Goal: Task Accomplishment & Management: Use online tool/utility

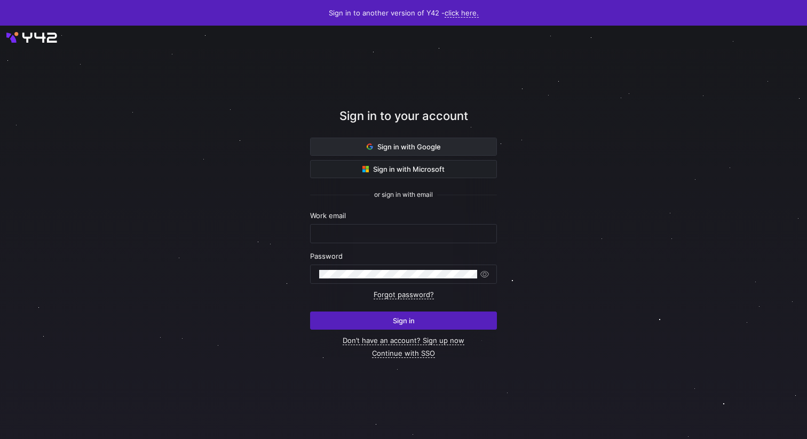
click at [444, 147] on span at bounding box center [404, 146] width 186 height 17
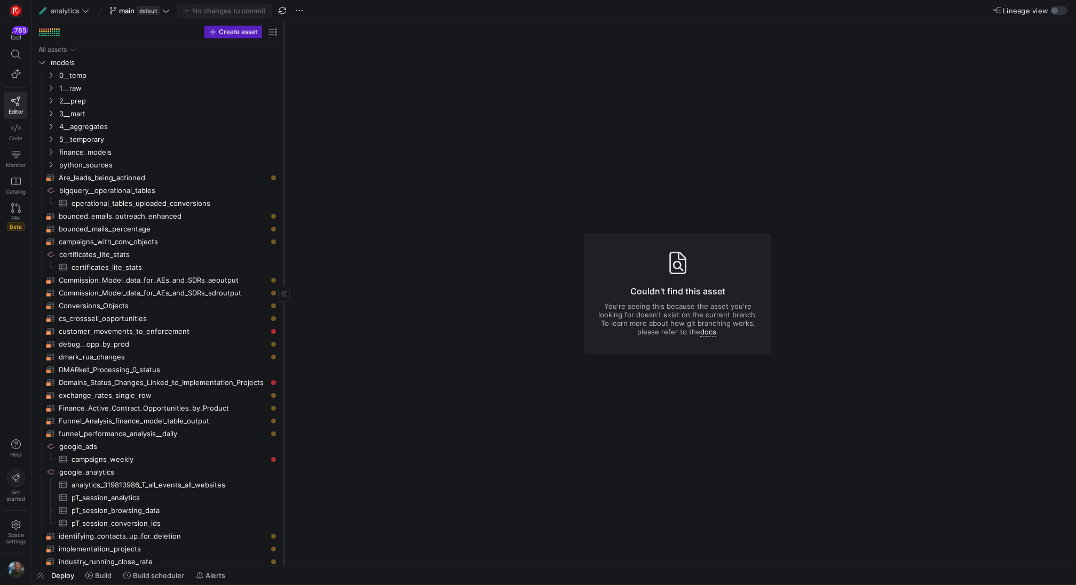
drag, startPoint x: 181, startPoint y: 35, endPoint x: 279, endPoint y: 41, distance: 97.8
click at [283, 41] on div at bounding box center [283, 293] width 1 height 545
click at [109, 75] on span "0__temp" at bounding box center [153, 75] width 189 height 12
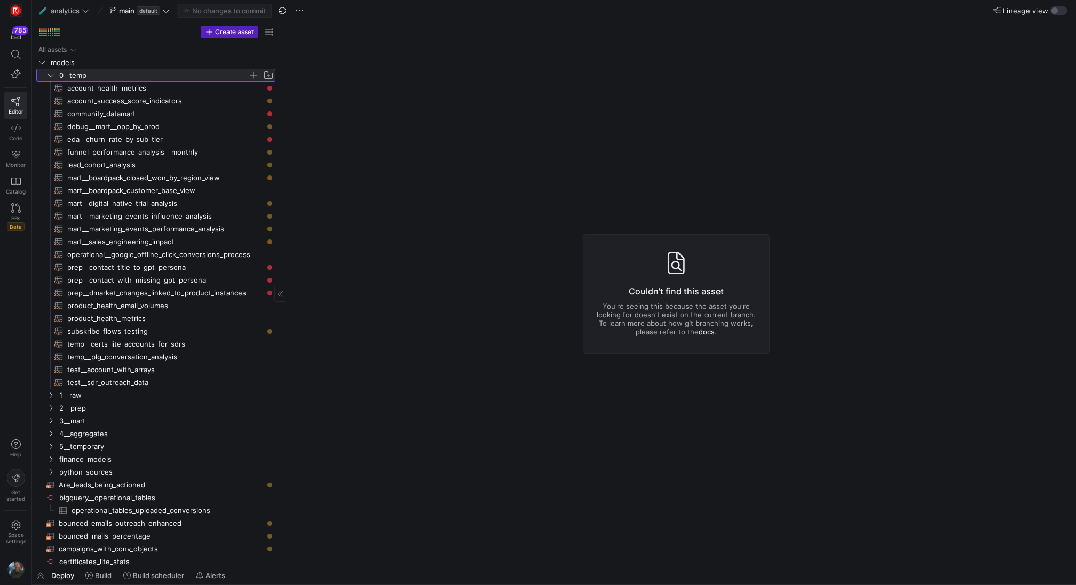
click at [109, 75] on span "0__temp" at bounding box center [153, 75] width 189 height 12
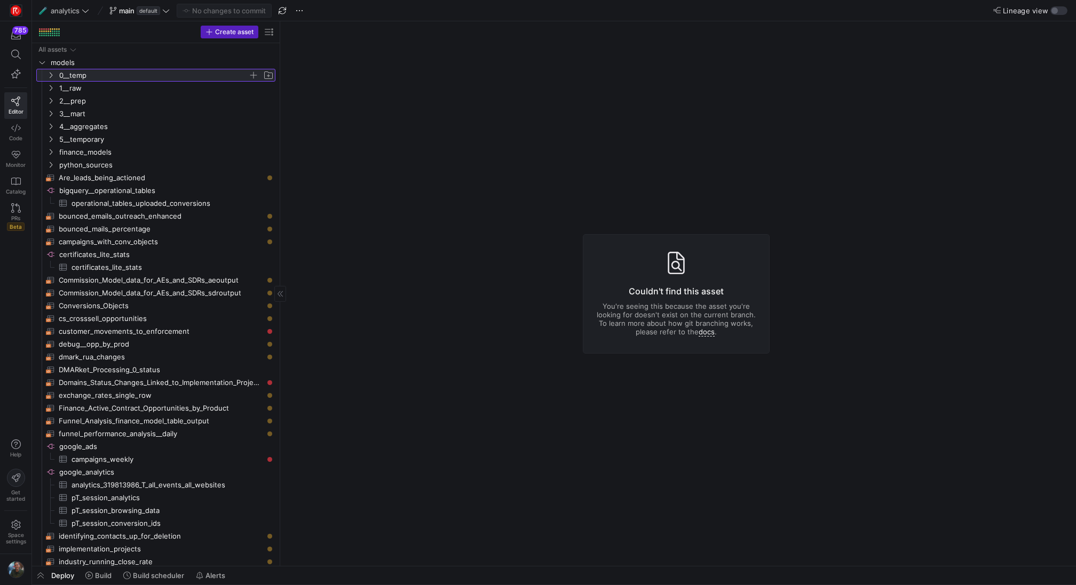
click at [137, 78] on span "0__temp" at bounding box center [153, 75] width 189 height 12
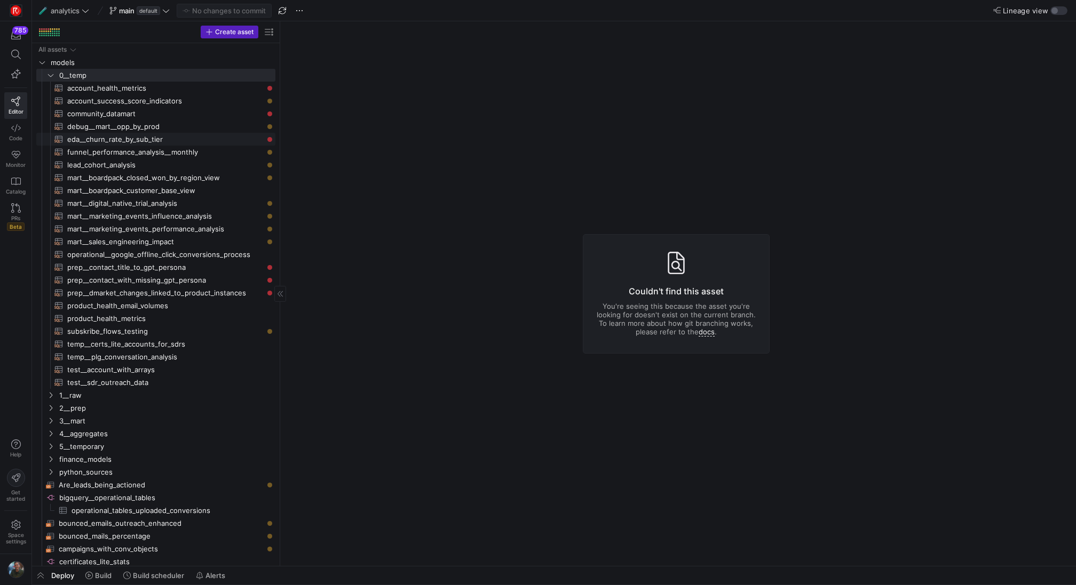
click at [129, 138] on span "eda__churn_rate_by_sub_tier​​​​​​​​​​" at bounding box center [165, 139] width 196 height 12
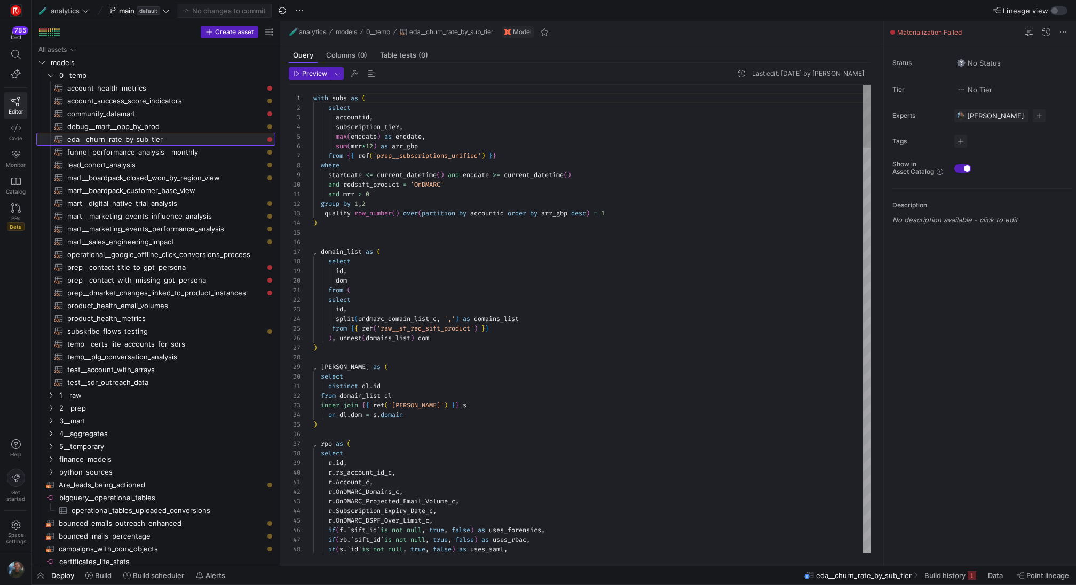
scroll to position [96, 0]
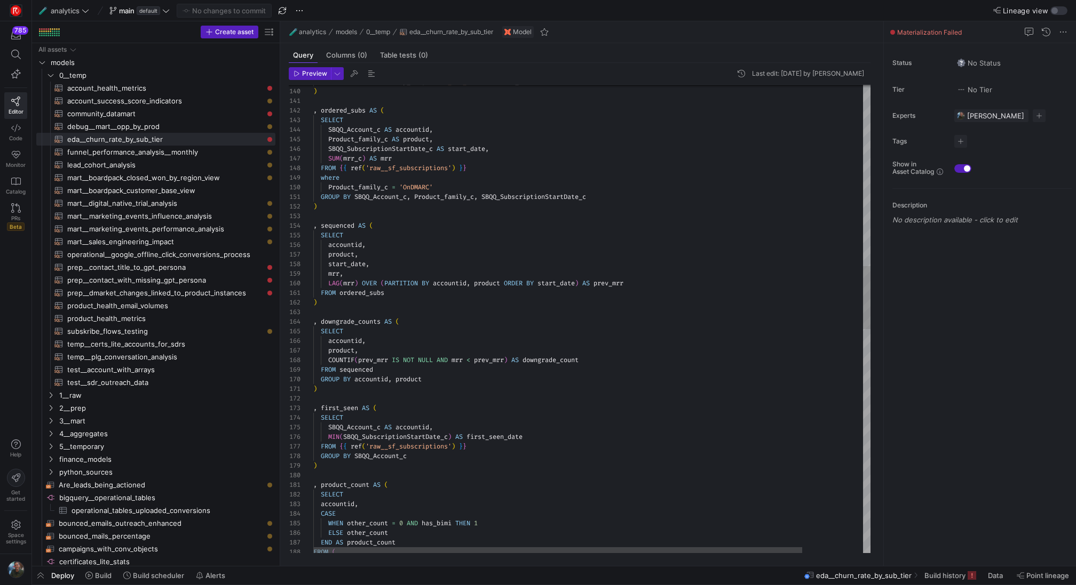
click at [342, 291] on div "Product_family_c AS product , SBQQ_SubscriptionStartDate_c AS start_date , SUM …" at bounding box center [626, 479] width 626 height 3473
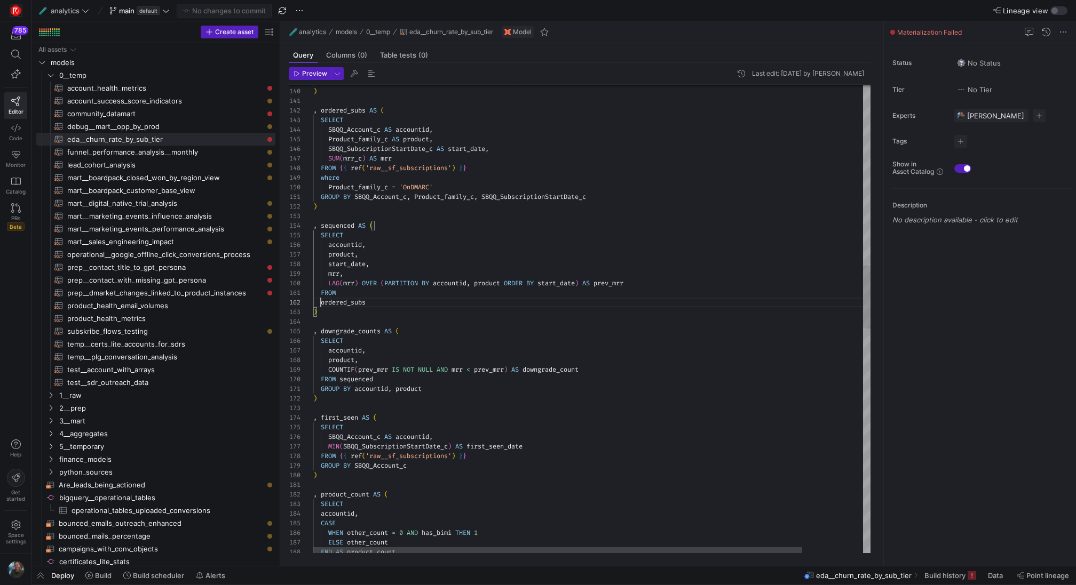
scroll to position [19, 7]
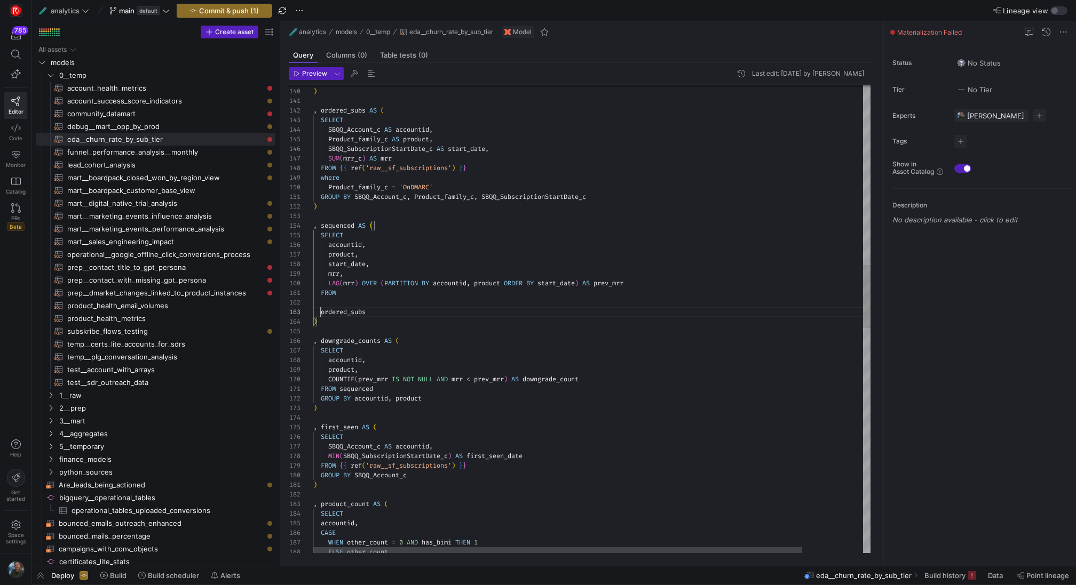
click at [352, 293] on div "Product_family_c AS product , SBQQ_SubscriptionStartDate_c AS start_date , SUM …" at bounding box center [626, 489] width 626 height 3492
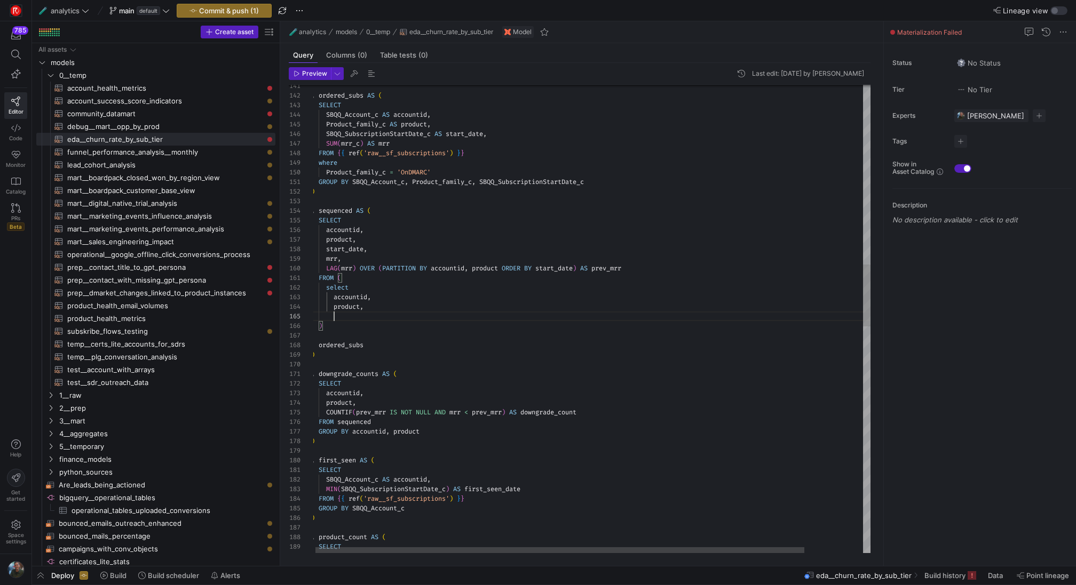
scroll to position [19, 0]
click at [368, 203] on div ") , downgrade_counts AS ( SELECT accountid , product , COUNTIF ( prev_mrr IS NO…" at bounding box center [624, 498] width 626 height 3540
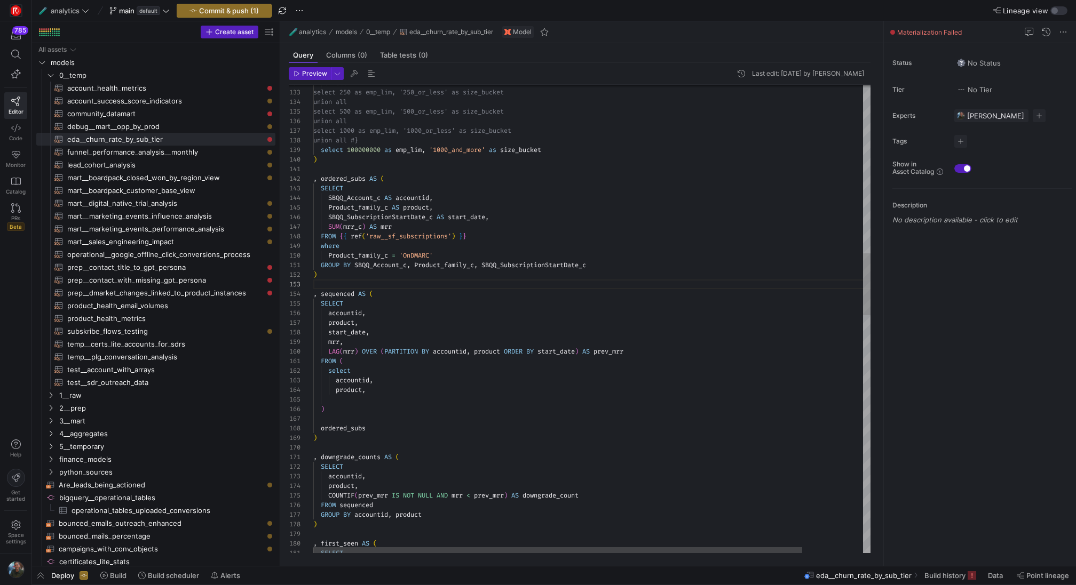
scroll to position [0, 0]
click at [329, 165] on div ") , downgrade_counts AS ( SELECT accountid , product , COUNTIF ( prev_mrr IS NO…" at bounding box center [626, 581] width 626 height 3540
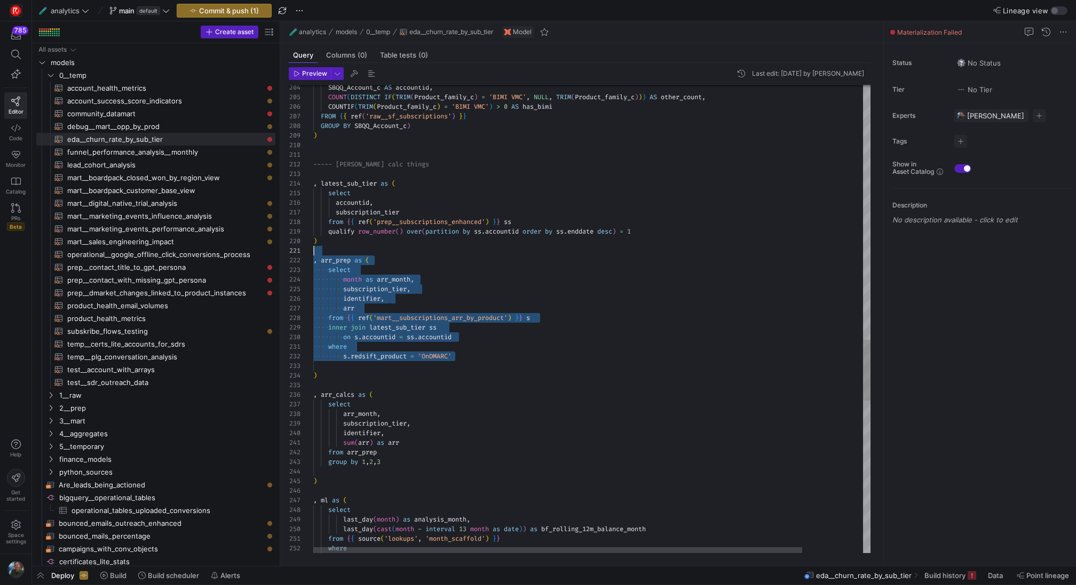
scroll to position [10, 0]
drag, startPoint x: 484, startPoint y: 356, endPoint x: 311, endPoint y: 259, distance: 198.5
type textarea ", arr_prep as ( select month as arr_month, subscription_tier, identifier, arr f…"
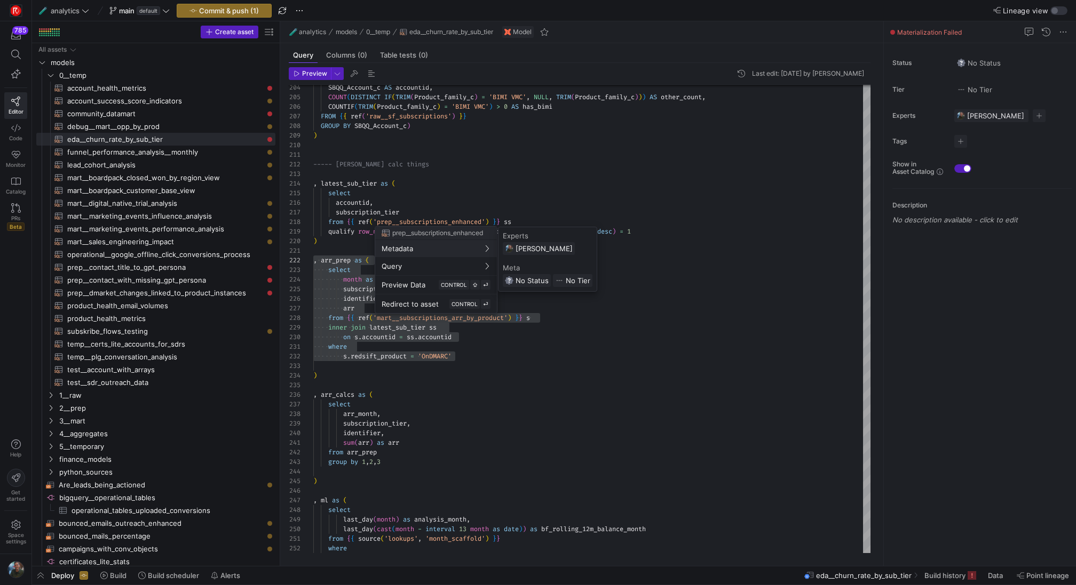
scroll to position [0, 0]
click at [342, 376] on div at bounding box center [538, 292] width 1076 height 585
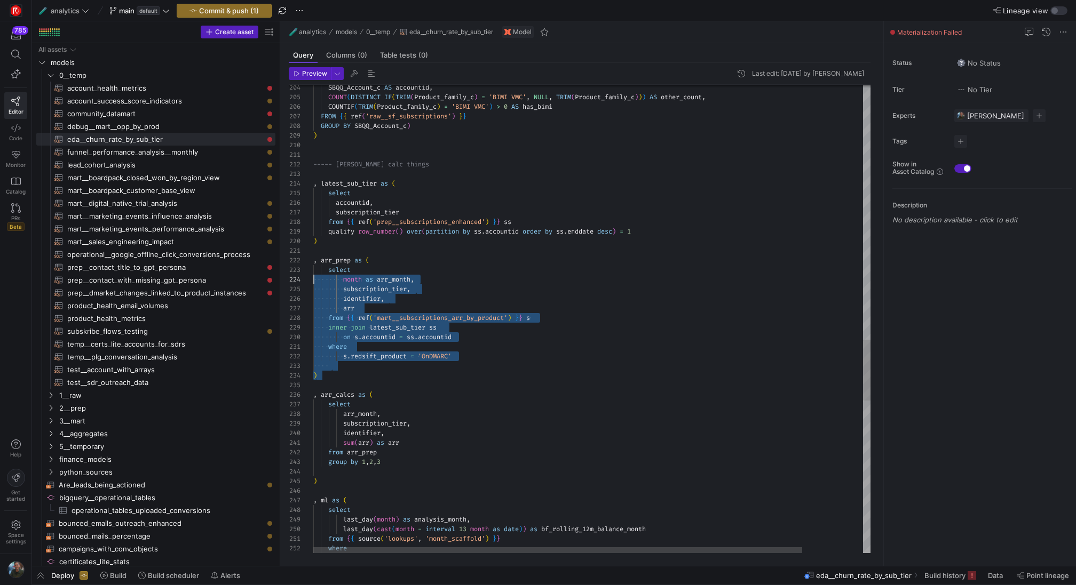
scroll to position [10, 0]
drag, startPoint x: 340, startPoint y: 376, endPoint x: 294, endPoint y: 260, distance: 124.6
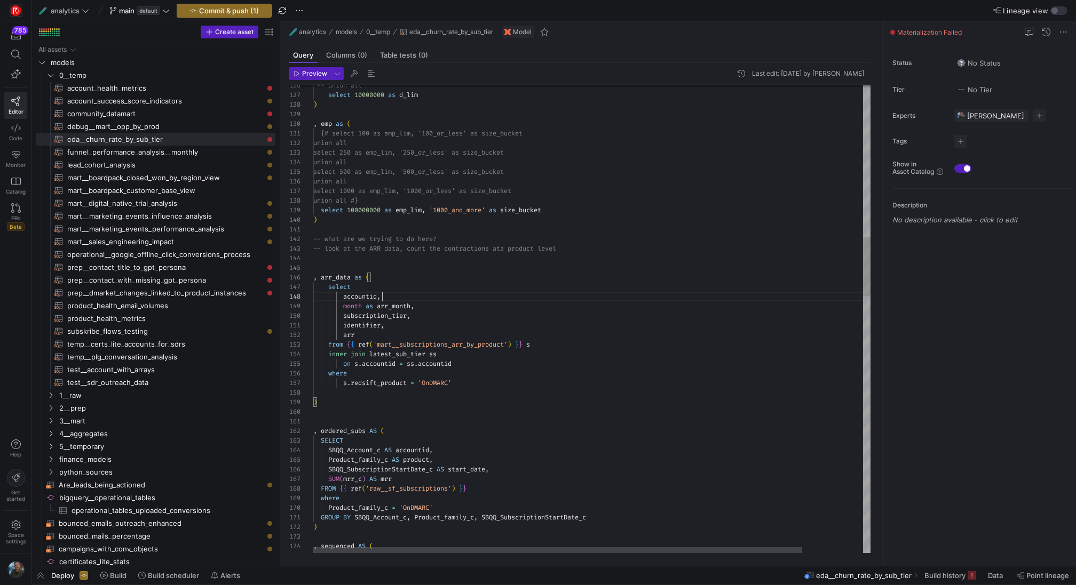
scroll to position [67, 69]
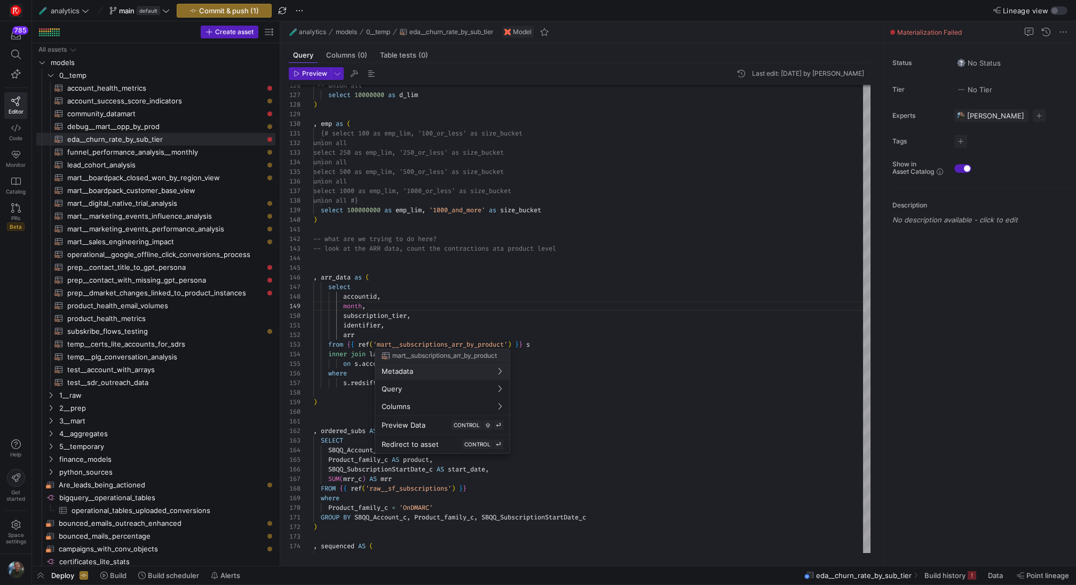
click at [429, 283] on div at bounding box center [538, 292] width 1076 height 585
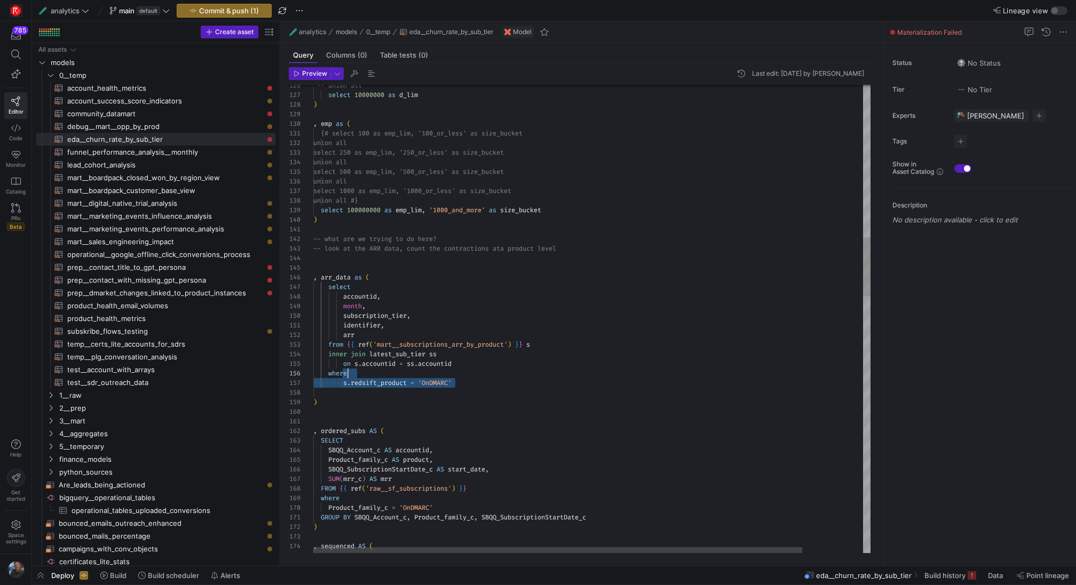
drag, startPoint x: 465, startPoint y: 386, endPoint x: 406, endPoint y: 369, distance: 62.0
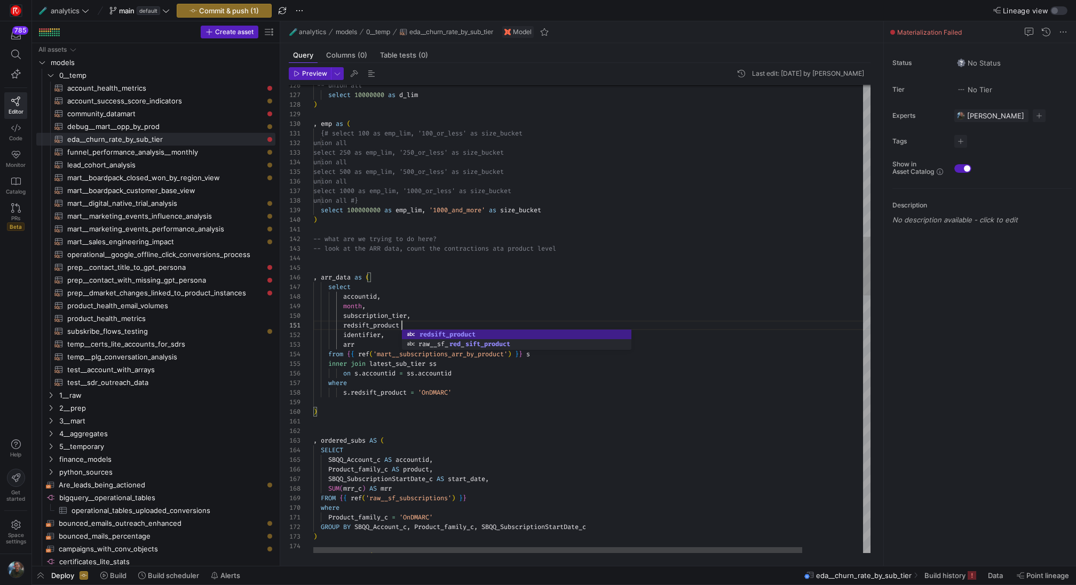
scroll to position [0, 92]
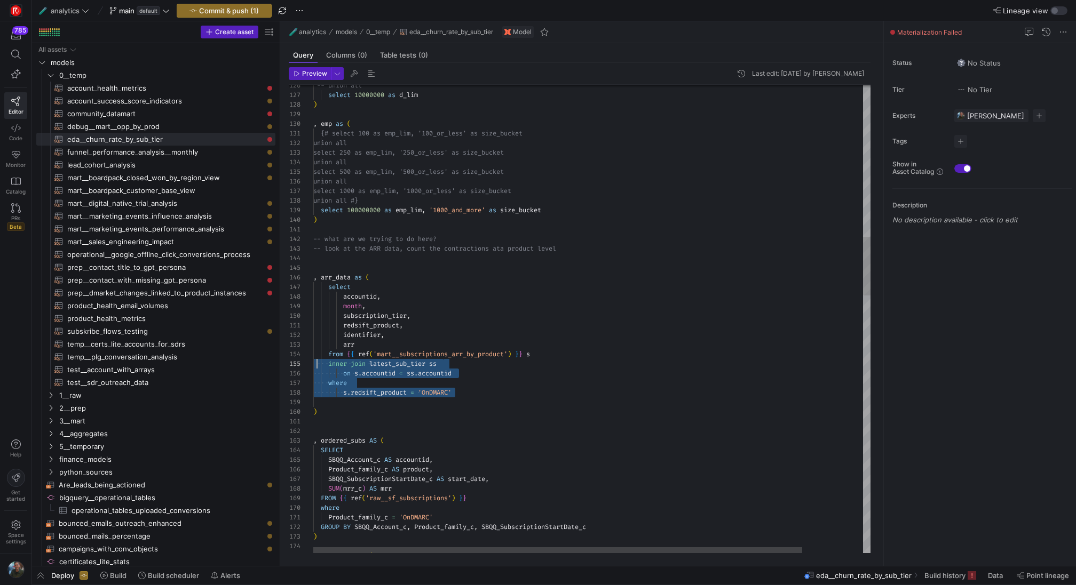
scroll to position [38, 4]
drag, startPoint x: 476, startPoint y: 394, endPoint x: 315, endPoint y: 366, distance: 163.6
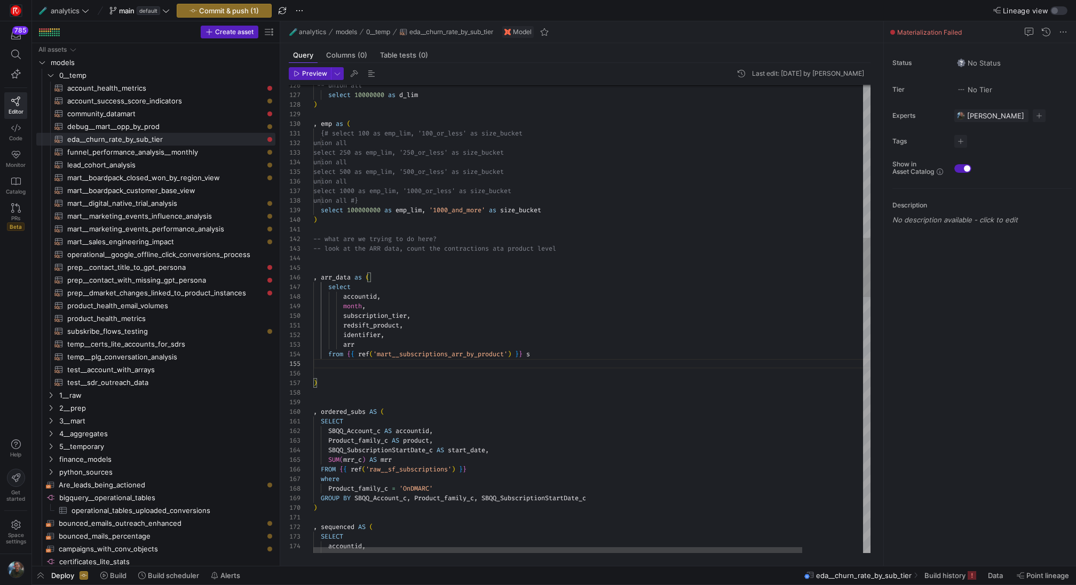
scroll to position [29, 222]
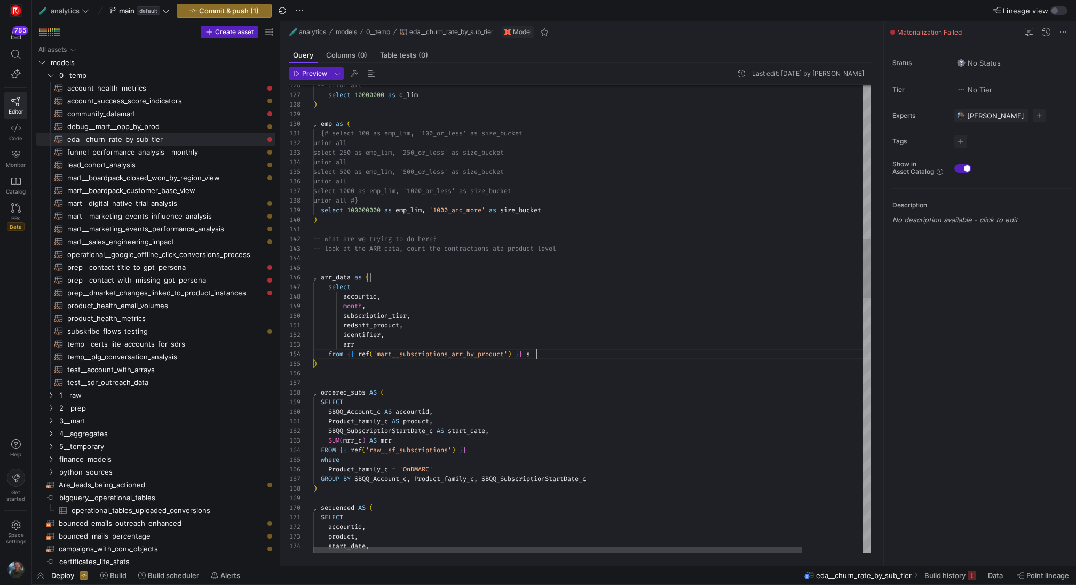
scroll to position [29, 223]
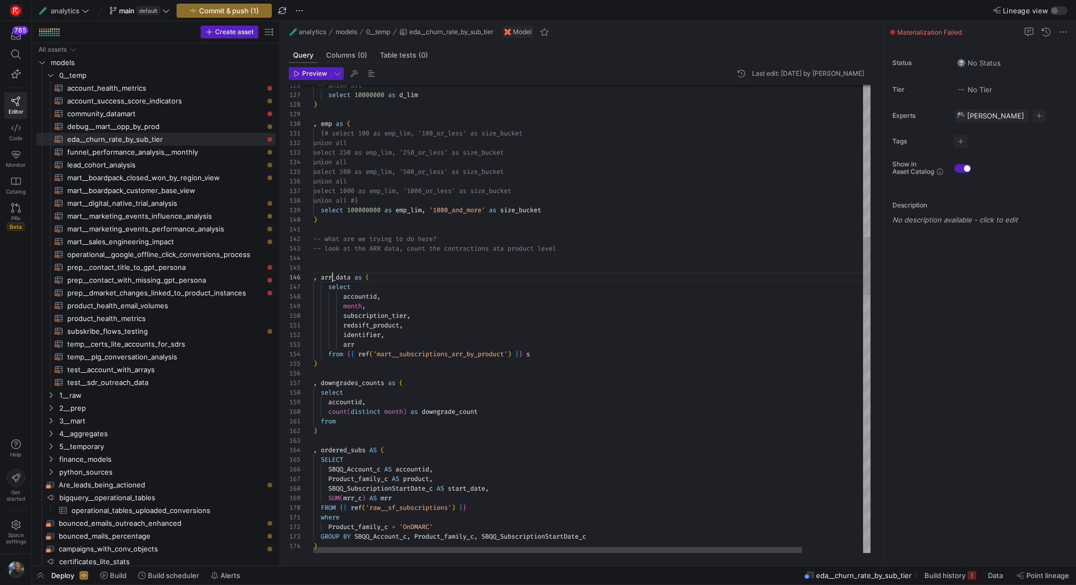
scroll to position [48, 38]
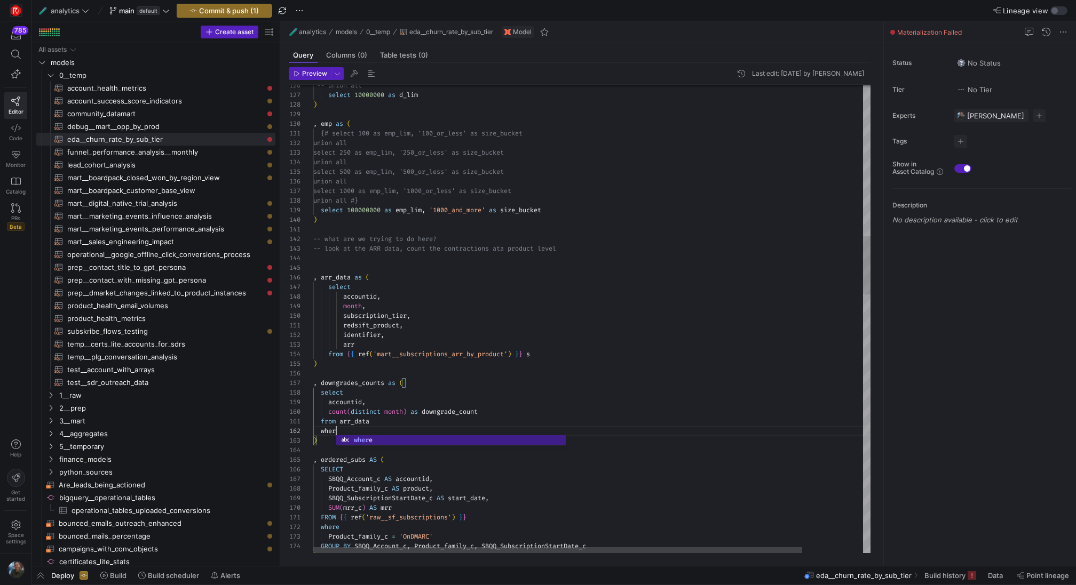
scroll to position [10, 31]
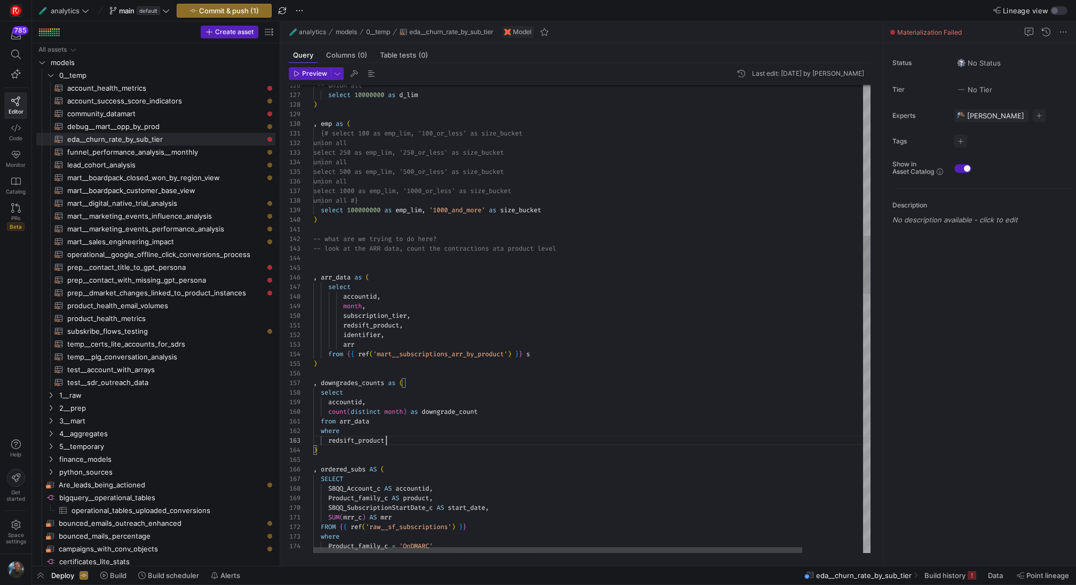
scroll to position [19, 15]
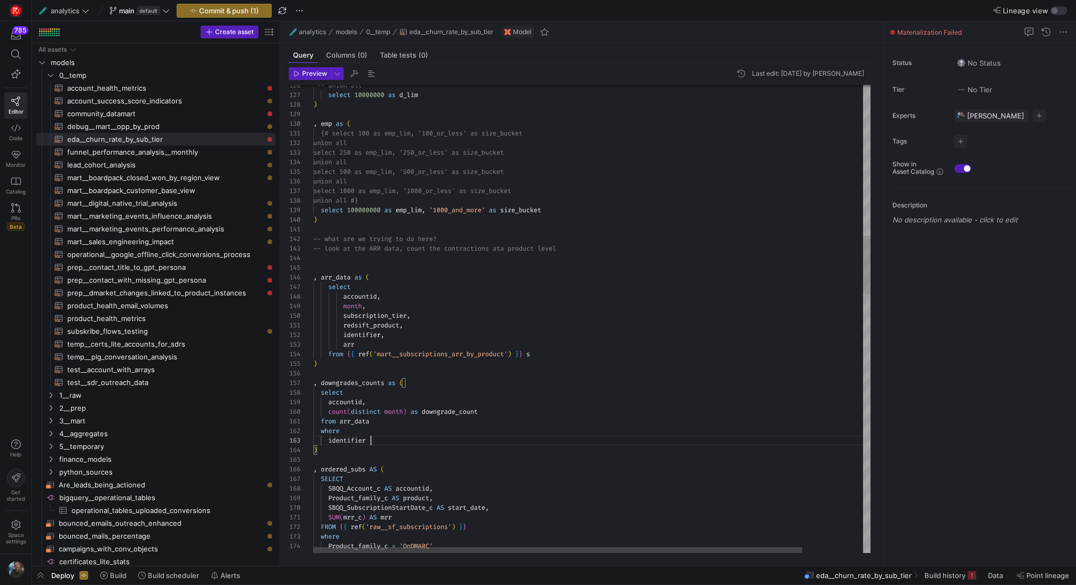
scroll to position [19, 65]
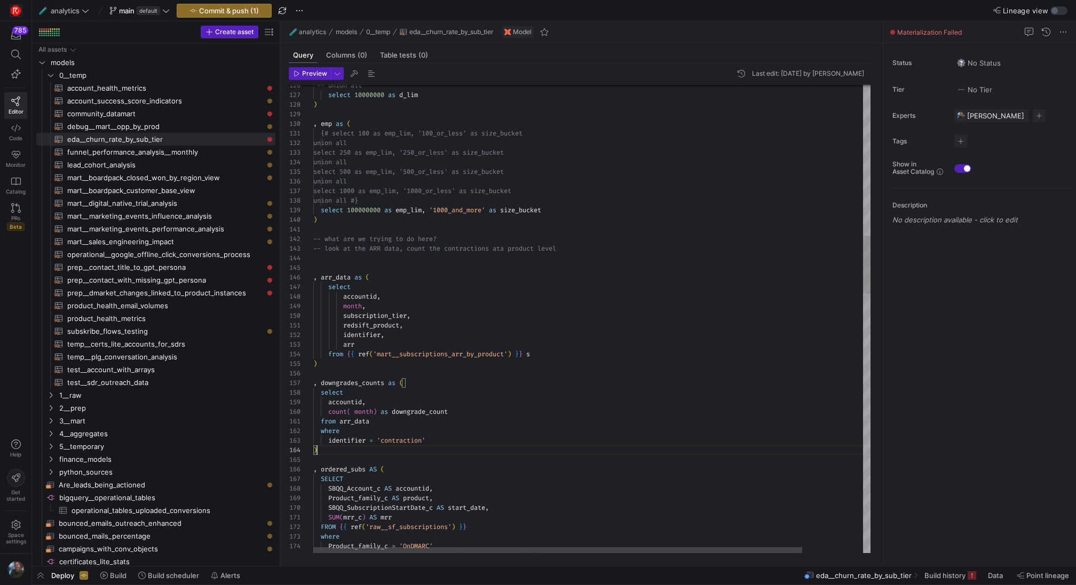
scroll to position [29, 4]
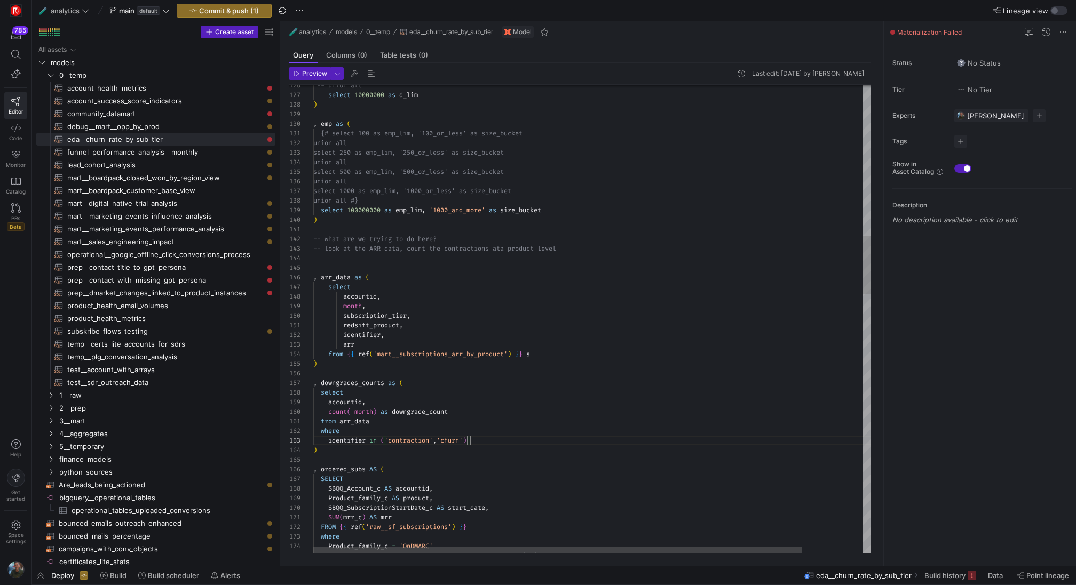
scroll to position [48, 0]
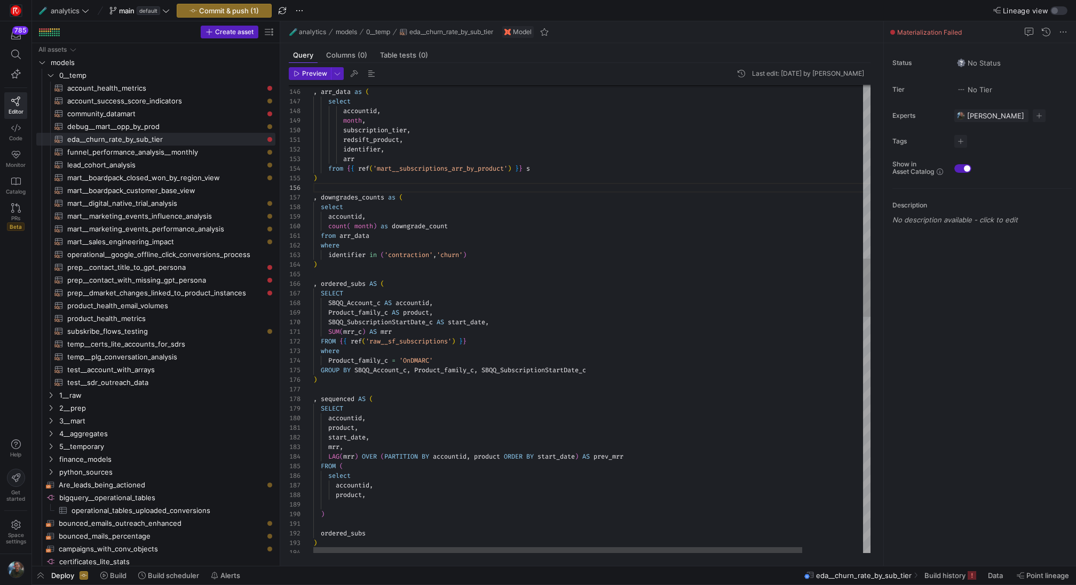
click at [390, 139] on div "GROUP BY SBQQ_Account_c , Product_family_c , SBQQ_SubscriptionStartDate_c Produ…" at bounding box center [626, 571] width 626 height 3770
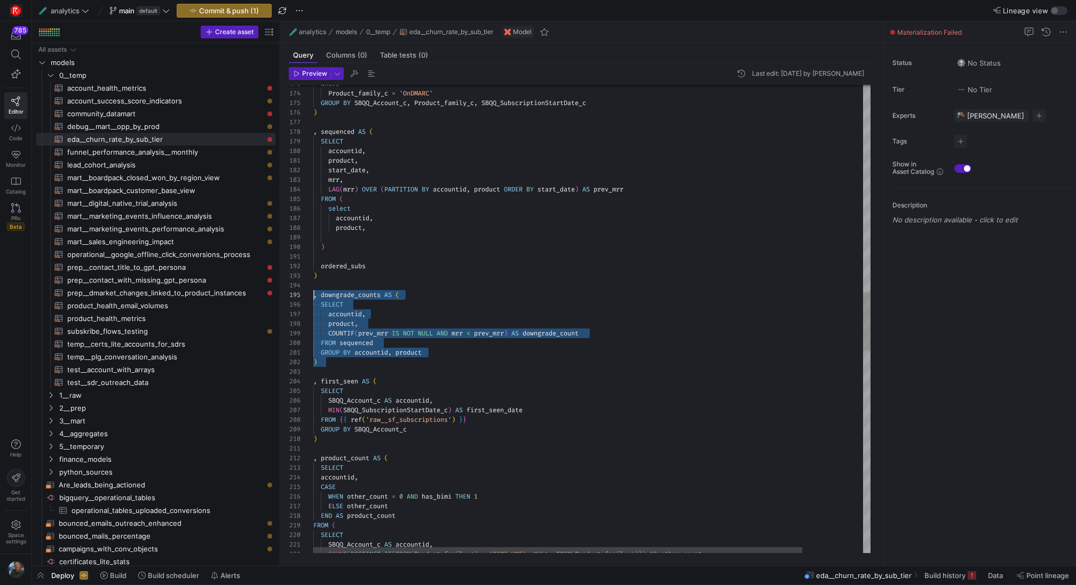
scroll to position [38, 0]
drag, startPoint x: 412, startPoint y: 367, endPoint x: 308, endPoint y: 295, distance: 126.6
click at [313, 295] on div "COUNT ( DISTINCT IF ( TRIM ( Product_family_c ) = 'BIMI VMC' , NULL , TRIM ( Pr…" at bounding box center [626, 303] width 626 height 3770
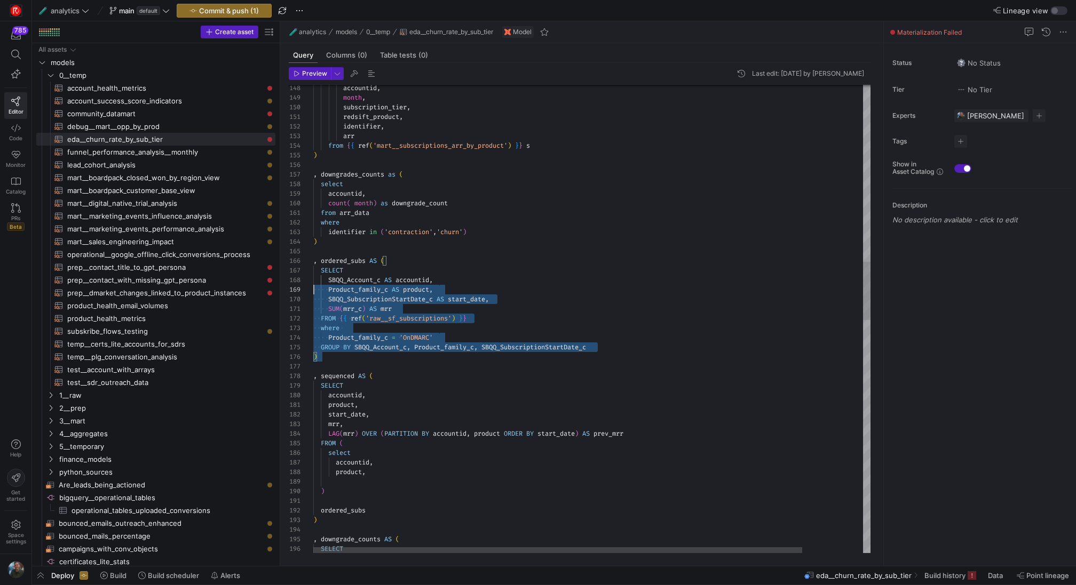
scroll to position [48, 0]
drag, startPoint x: 348, startPoint y: 358, endPoint x: 292, endPoint y: 262, distance: 111.5
click at [313, 262] on div ") ordered_subs ) product , accountid , select FROM ( LAG ( mrr ) OVER ( PARTITI…" at bounding box center [626, 548] width 626 height 3770
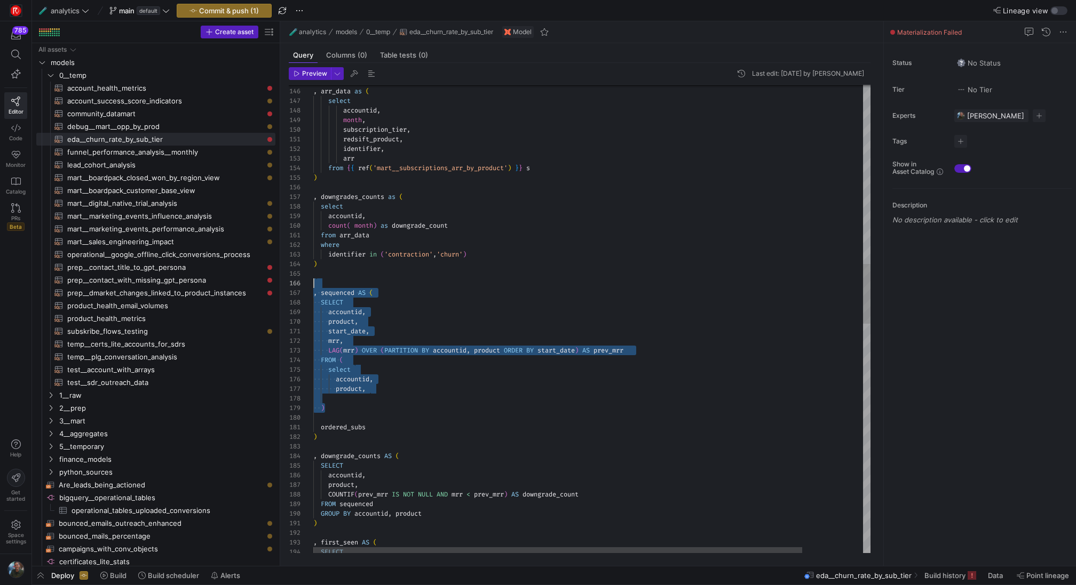
drag, startPoint x: 339, startPoint y: 411, endPoint x: 313, endPoint y: 286, distance: 128.1
click at [313, 286] on div ") ordered_subs ) product , accountid , select FROM ( LAG ( mrr ) OVER ( PARTITI…" at bounding box center [626, 517] width 626 height 3665
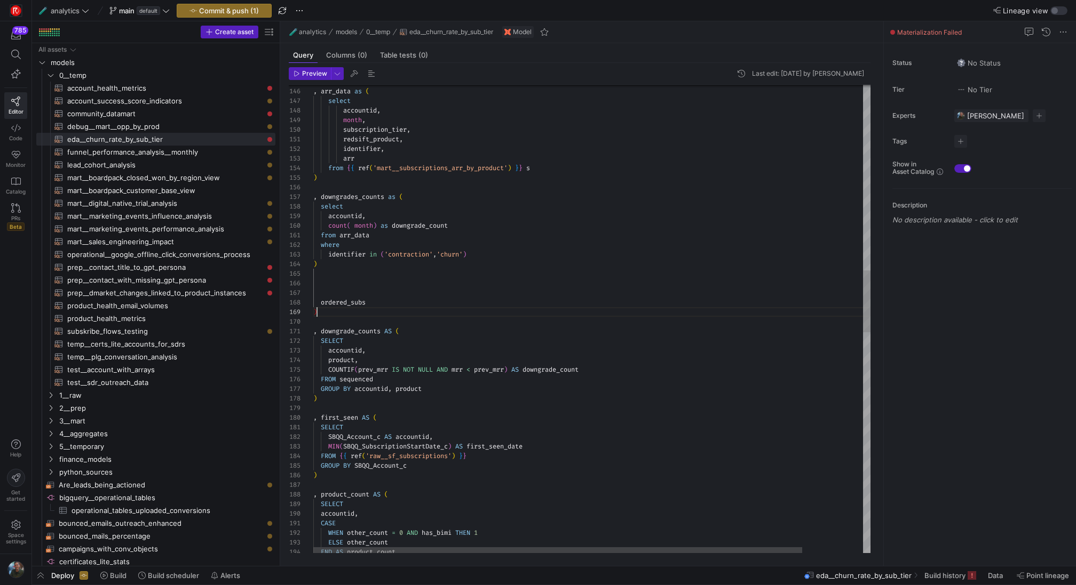
scroll to position [58, 4]
drag, startPoint x: 324, startPoint y: 310, endPoint x: 315, endPoint y: 290, distance: 22.0
click at [315, 290] on div ") ordered_subs ) identifier in ( 'contraction' , 'churn' ) where from arr_data …" at bounding box center [626, 455] width 626 height 3540
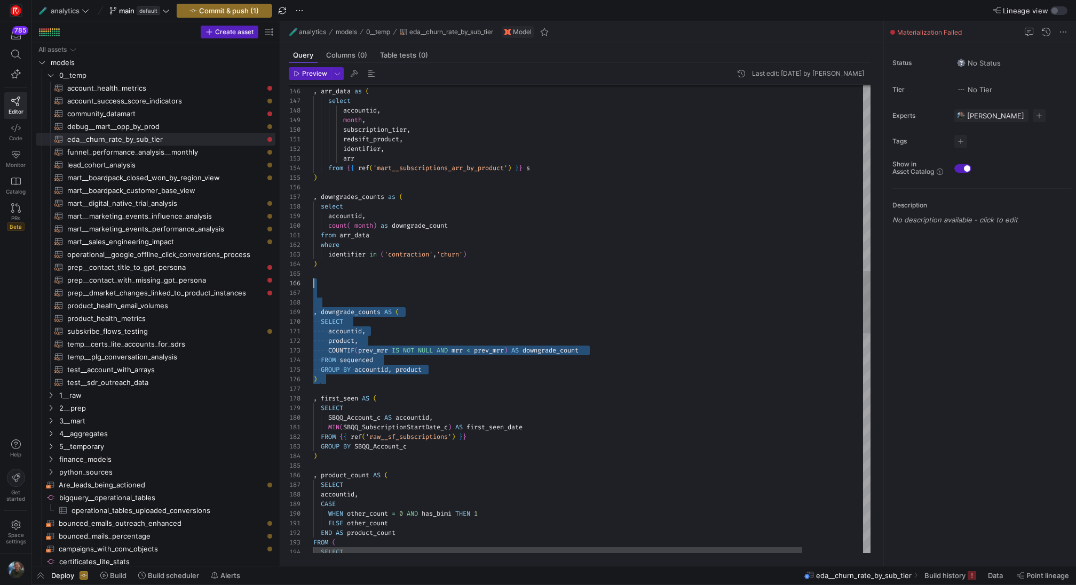
scroll to position [48, 0]
drag, startPoint x: 341, startPoint y: 386, endPoint x: 321, endPoint y: 286, distance: 102.2
click at [321, 286] on div ") identifier in ( 'contraction' , 'churn' ) where from arr_data count ( month )…" at bounding box center [626, 445] width 626 height 3521
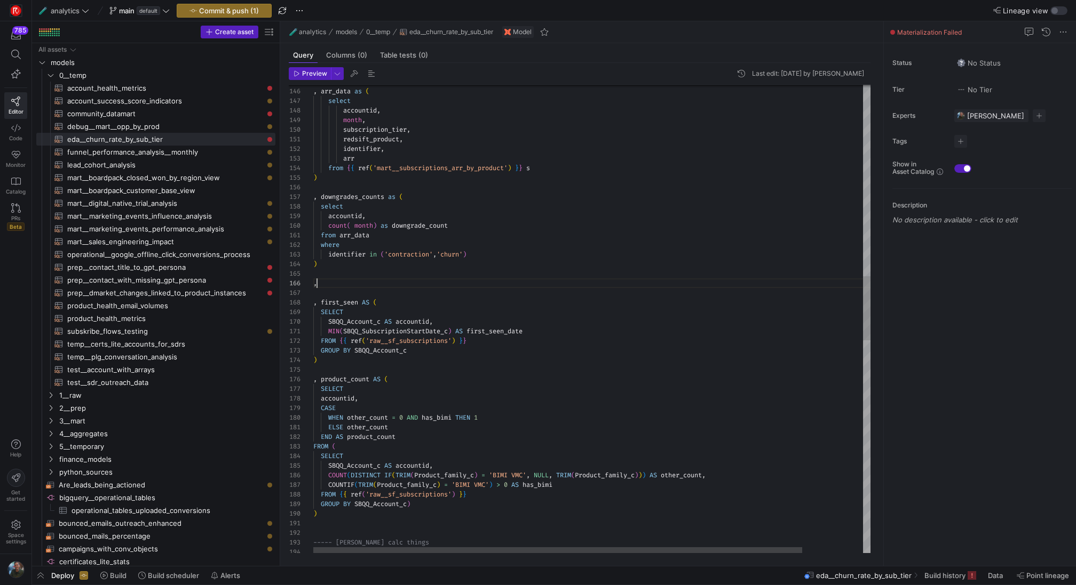
scroll to position [48, 7]
click at [339, 303] on div ") identifier in ( 'contraction' , 'churn' ) where from arr_data count ( month )…" at bounding box center [626, 397] width 626 height 3425
click at [334, 284] on div ") identifier in ( 'contraction' , 'churn' ) where from arr_data count ( month )…" at bounding box center [626, 397] width 626 height 3425
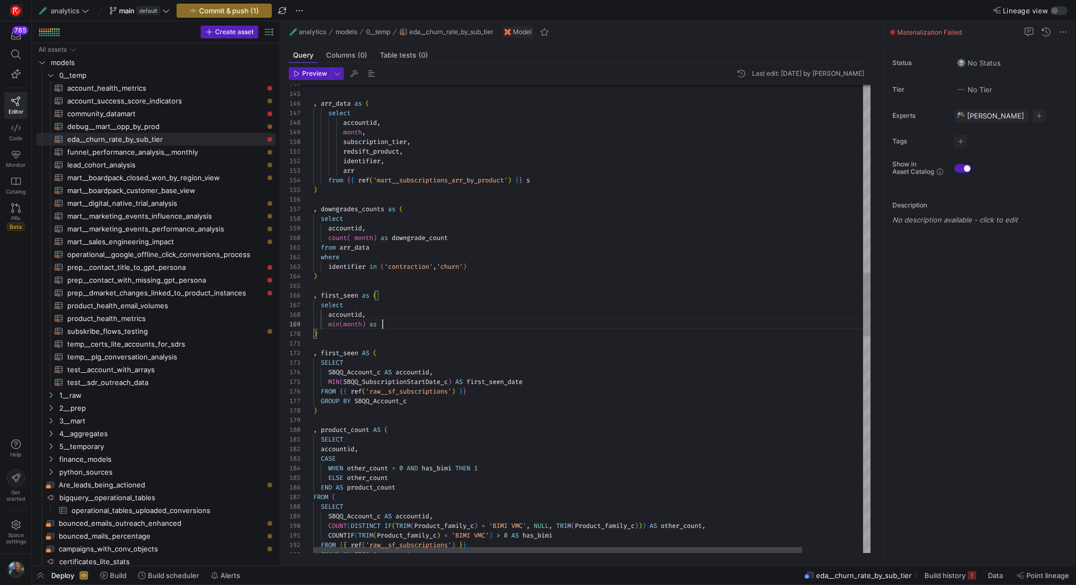
scroll to position [77, 69]
click at [491, 384] on div ") identifier in ( 'contraction' , 'churn' ) where from arr_data count ( month )…" at bounding box center [626, 428] width 626 height 3463
click at [389, 327] on div ") identifier in ( 'contraction' , 'churn' ) where from arr_data count ( month )…" at bounding box center [626, 428] width 626 height 3463
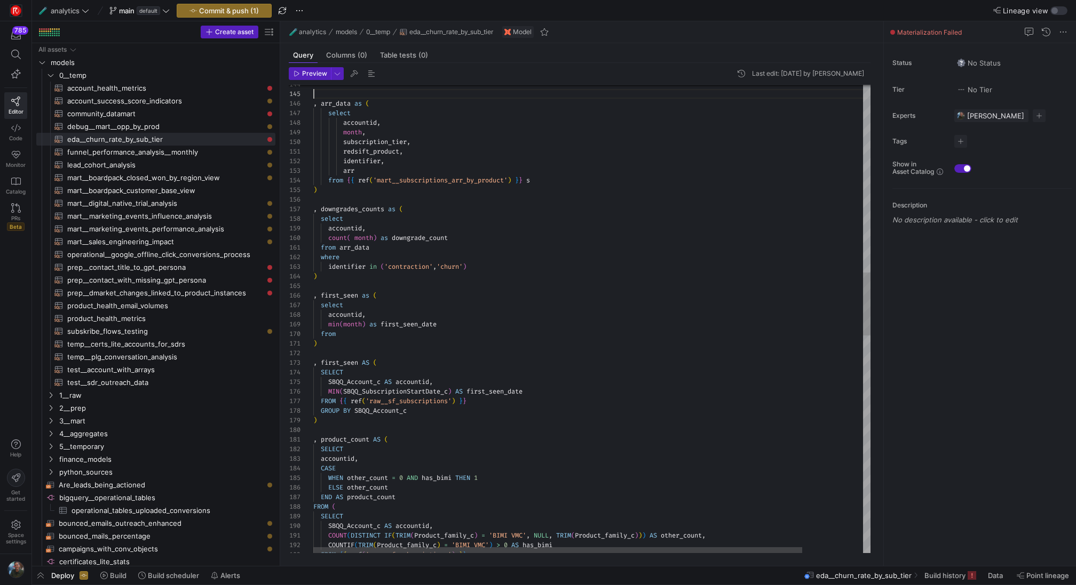
scroll to position [38, 0]
click at [342, 95] on div ") identifier in ( 'contraction' , 'churn' ) where from arr_data count ( month )…" at bounding box center [626, 433] width 626 height 3473
click at [339, 104] on div ") identifier in ( 'contraction' , 'churn' ) where from arr_data count ( month )…" at bounding box center [626, 433] width 626 height 3473
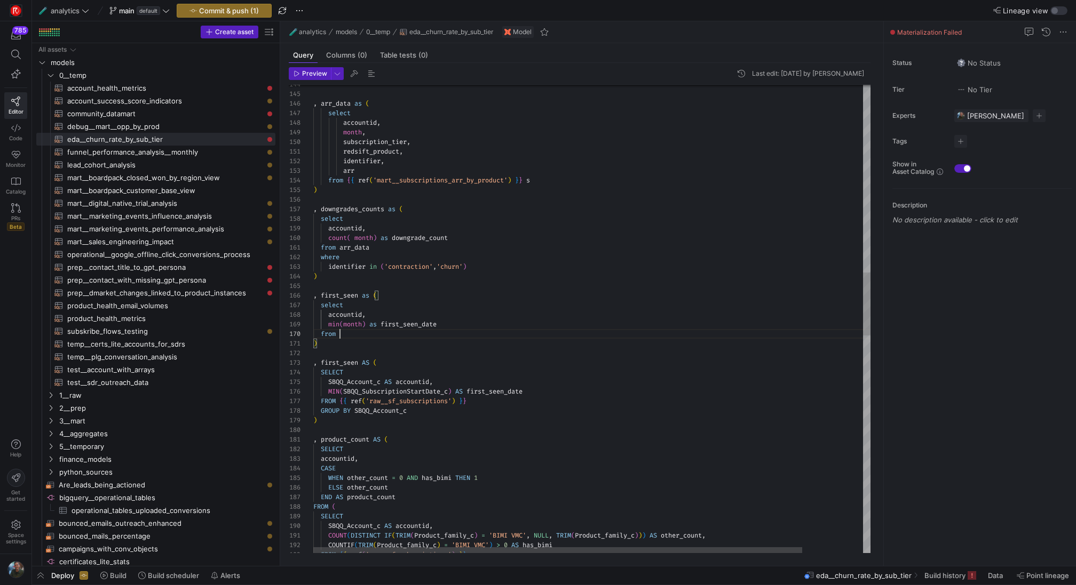
click at [355, 332] on div ") identifier in ( 'contraction' , 'churn' ) where from arr_data count ( month )…" at bounding box center [626, 433] width 626 height 3473
click at [480, 339] on div ") identifier in ( 'contraction' , 'churn' ) where from arr_data count ( month )…" at bounding box center [626, 433] width 626 height 3473
click at [480, 365] on div ") identifier in ( 'contraction' , 'churn' ) where from arr_data count ( month )…" at bounding box center [626, 433] width 626 height 3473
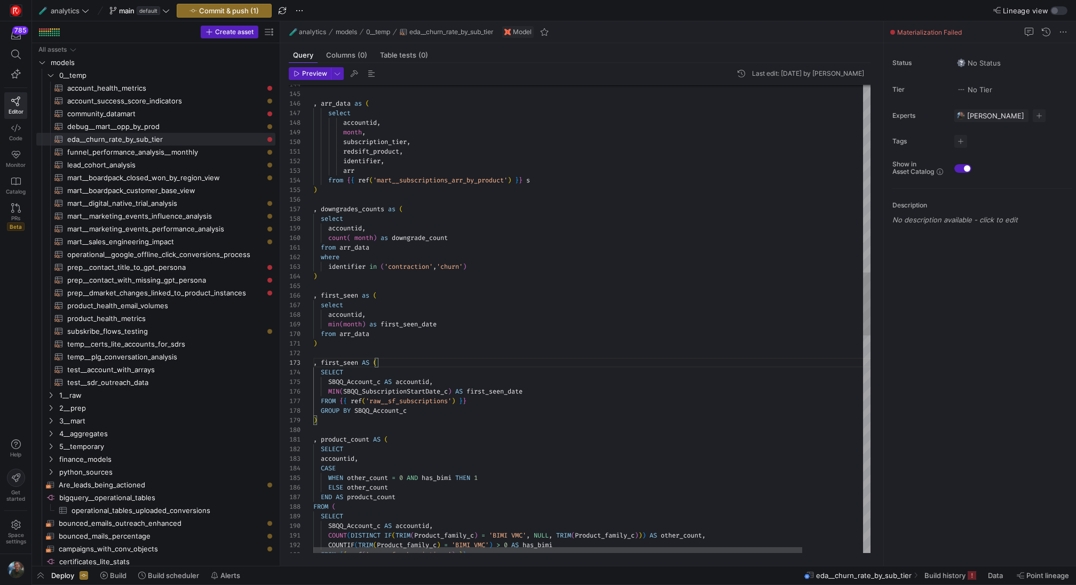
scroll to position [77, 4]
click at [334, 424] on div ") identifier in ( 'contraction' , 'churn' ) where from arr_data count ( month )…" at bounding box center [626, 433] width 626 height 3473
click at [389, 330] on div ") identifier in ( 'contraction' , 'churn' ) where from arr_data count ( month )…" at bounding box center [626, 433] width 626 height 3473
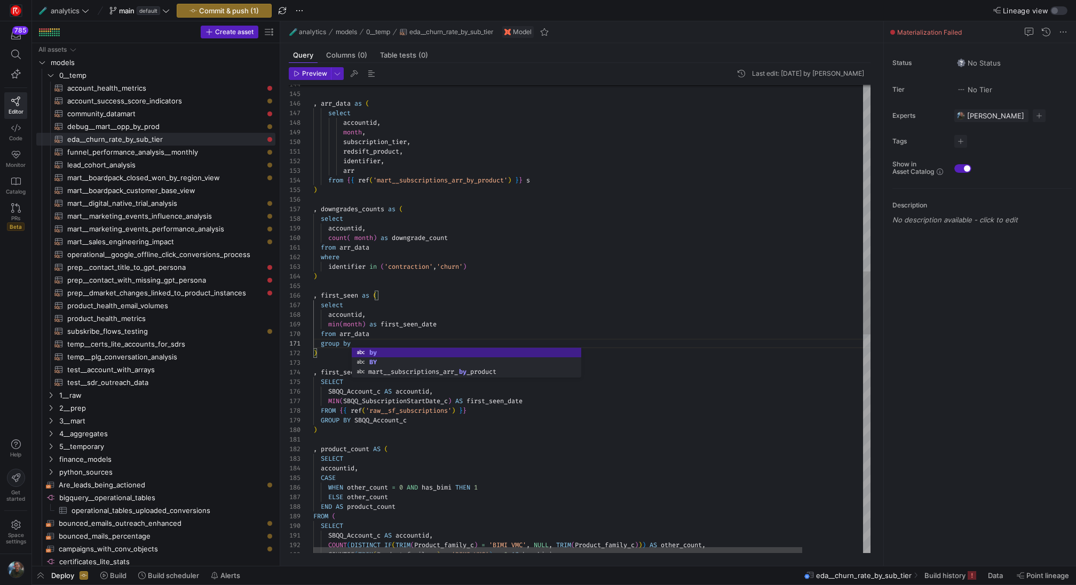
scroll to position [0, 42]
click at [355, 311] on div ") identifier in ( 'contraction' , 'churn' ) where from arr_data count ( month )…" at bounding box center [626, 438] width 626 height 3482
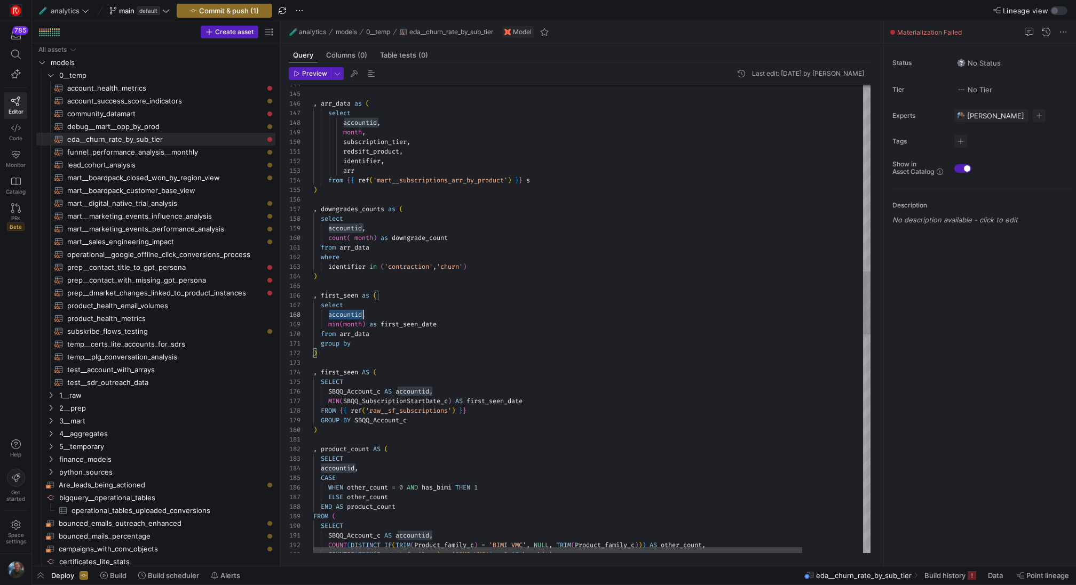
click at [355, 311] on div ") identifier in ( 'contraction' , 'churn' ) where from arr_data count ( month )…" at bounding box center [626, 438] width 626 height 3482
click at [379, 340] on div ") identifier in ( 'contraction' , 'churn' ) where from arr_data count ( month )…" at bounding box center [626, 438] width 626 height 3482
click at [496, 262] on div ") identifier in ( 'contraction' , 'churn' ) where from arr_data count ( month )…" at bounding box center [626, 438] width 626 height 3482
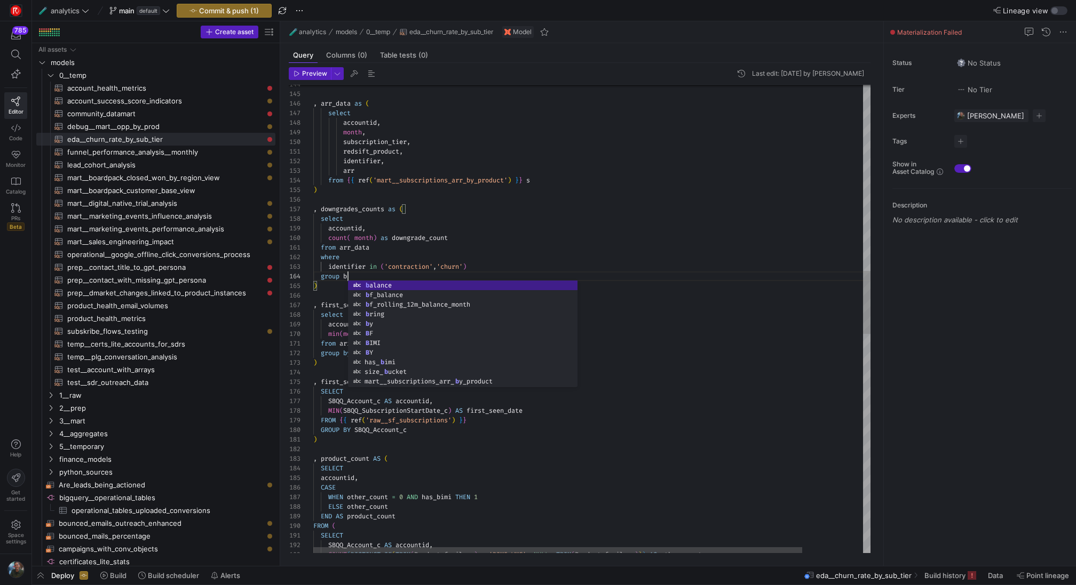
scroll to position [29, 42]
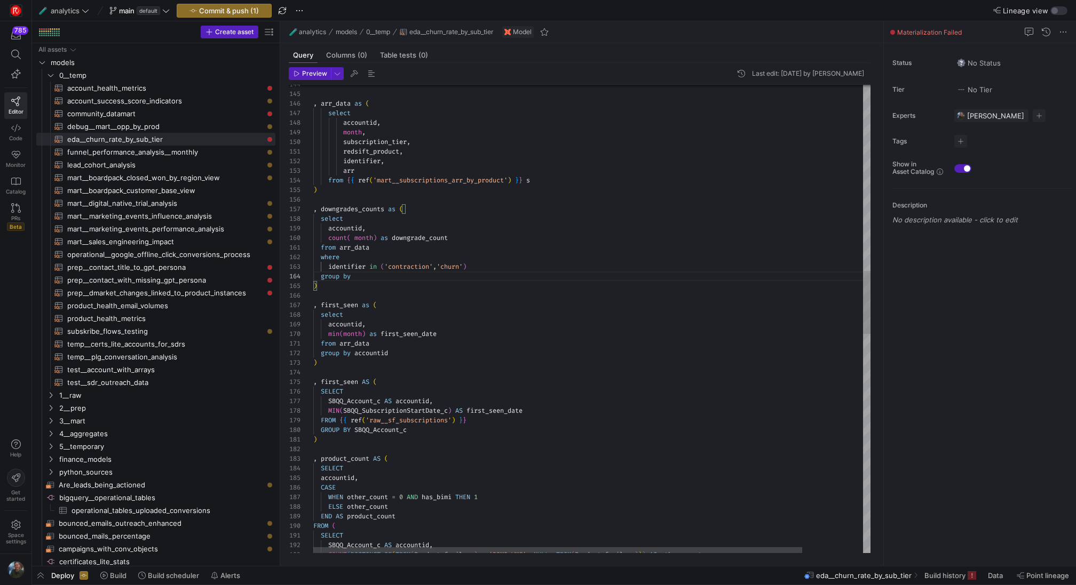
click at [355, 231] on div ") identifier in ( 'contraction' , 'churn' ) where from arr_data count ( month )…" at bounding box center [626, 443] width 626 height 3492
click at [364, 277] on div ") identifier in ( 'contraction' , 'churn' ) where from arr_data count ( month )…" at bounding box center [626, 443] width 626 height 3492
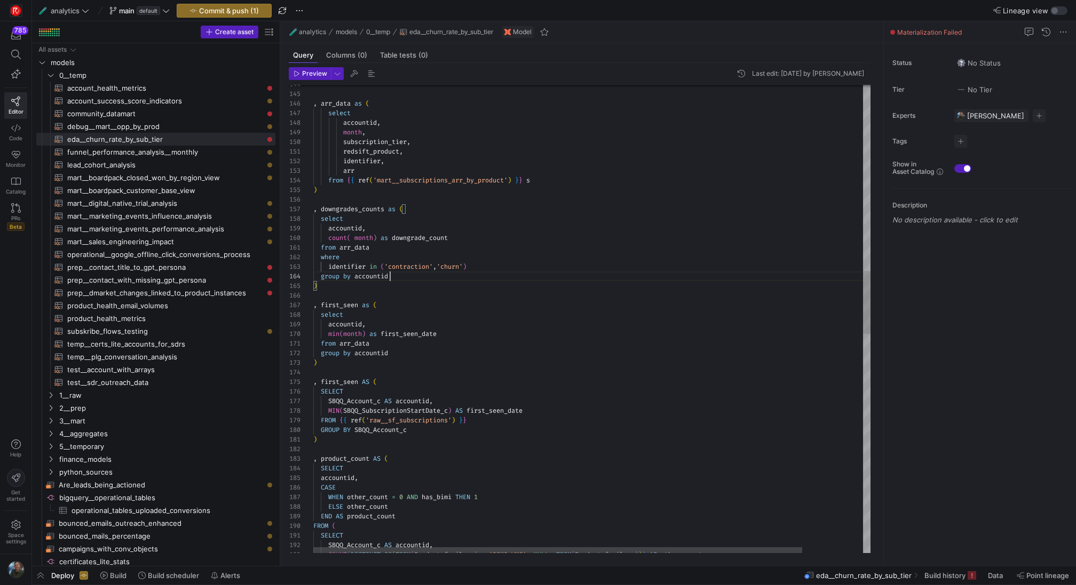
click at [458, 340] on div ") identifier in ( 'contraction' , 'churn' ) where from arr_data count ( month )…" at bounding box center [626, 443] width 626 height 3492
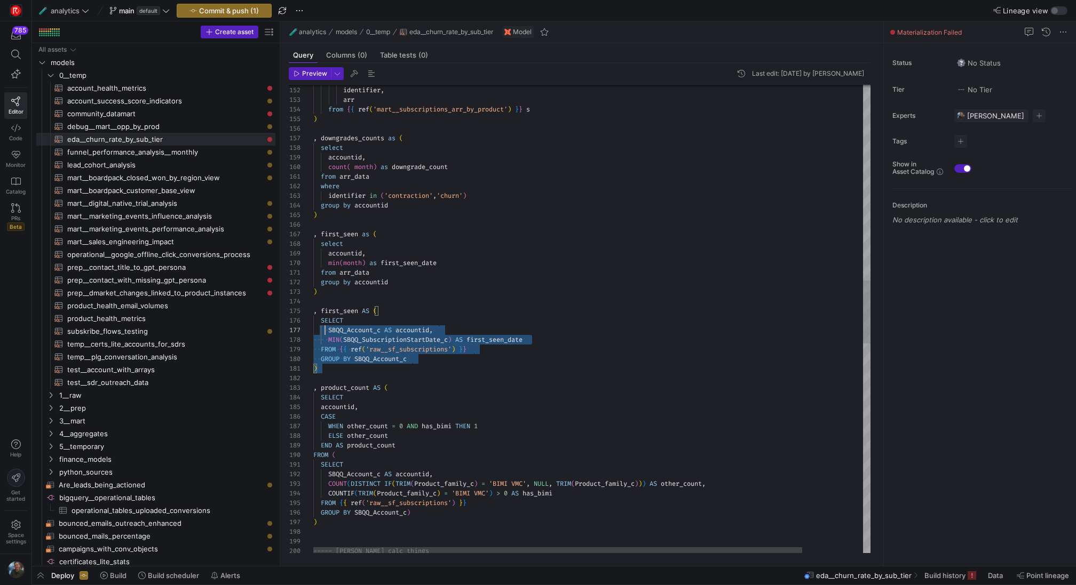
scroll to position [58, 12]
drag, startPoint x: 379, startPoint y: 369, endPoint x: 306, endPoint y: 308, distance: 95.2
click at [313, 308] on div ") identifier in ( 'contraction' , 'churn' ) where from arr_data count ( month )…" at bounding box center [626, 372] width 626 height 3492
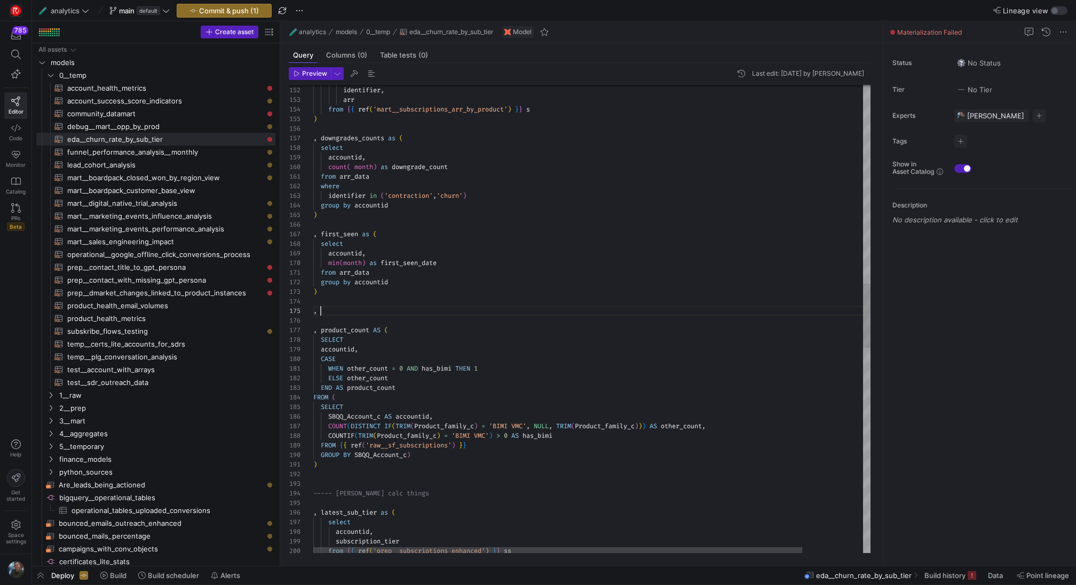
scroll to position [38, 7]
click at [354, 332] on div ") identifier in ( 'contraction' , 'churn' ) where from arr_data count ( month )…" at bounding box center [626, 343] width 626 height 3434
click at [347, 307] on div ") identifier in ( 'contraction' , 'churn' ) where from arr_data count ( month )…" at bounding box center [626, 343] width 626 height 3434
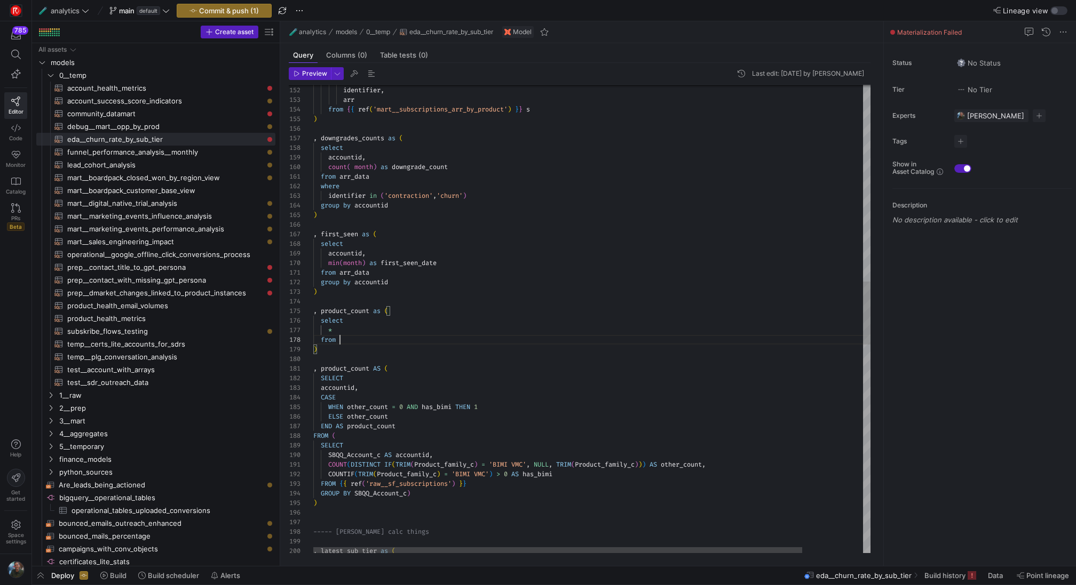
scroll to position [67, 27]
click at [348, 272] on div ") identifier in ( 'contraction' , 'churn' ) where from arr_data count ( month )…" at bounding box center [626, 362] width 626 height 3473
click at [358, 334] on div ") identifier in ( 'contraction' , 'churn' ) where from arr_data count ( month )…" at bounding box center [626, 362] width 626 height 3473
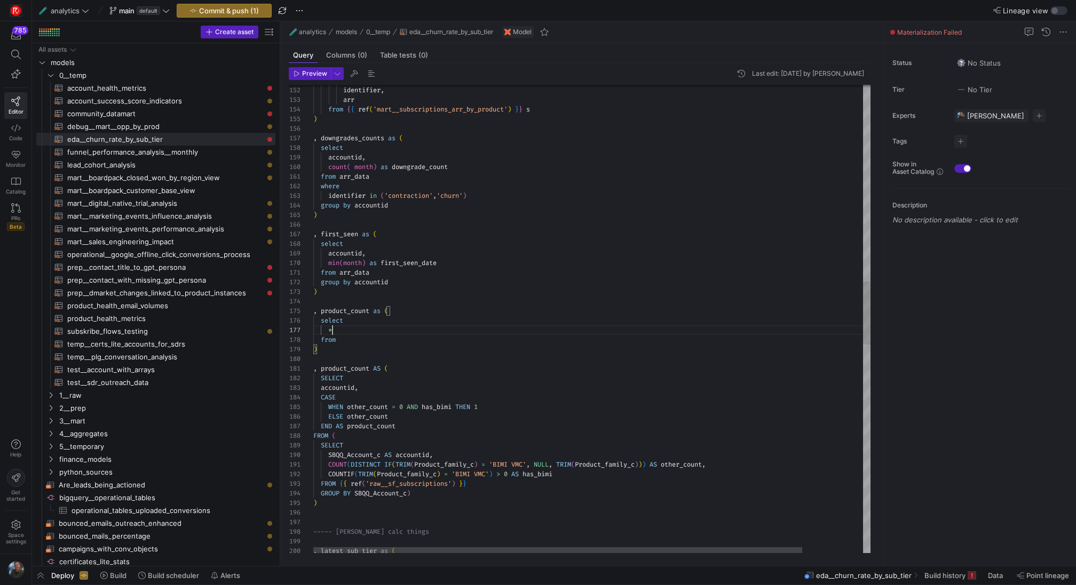
click at [358, 335] on div ") identifier in ( 'contraction' , 'churn' ) where from arr_data count ( month )…" at bounding box center [626, 362] width 626 height 3473
click at [360, 330] on div ") identifier in ( 'contraction' , 'churn' ) where from arr_data count ( month )…" at bounding box center [626, 362] width 626 height 3473
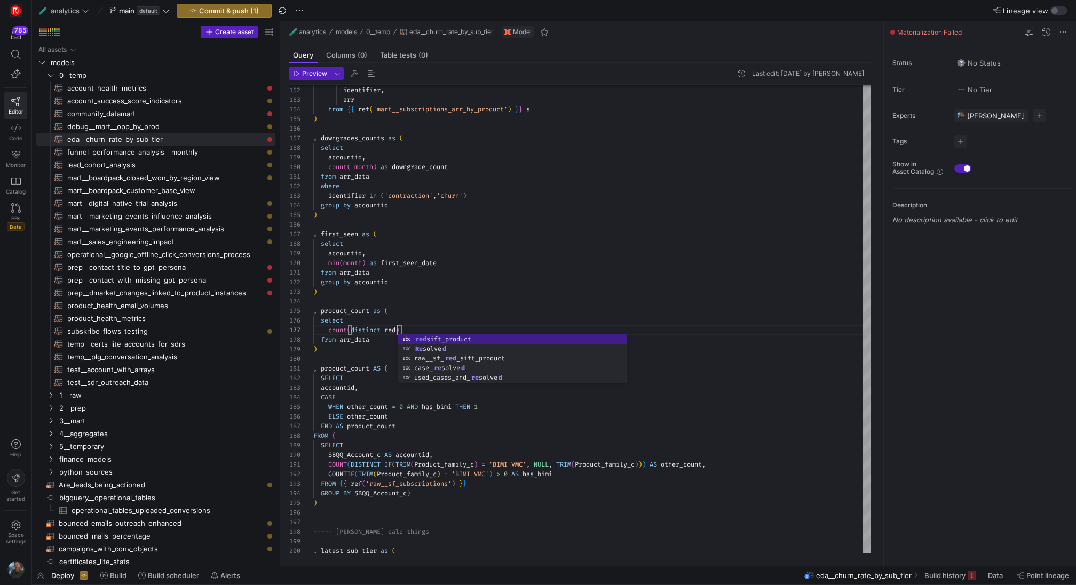
scroll to position [58, 131]
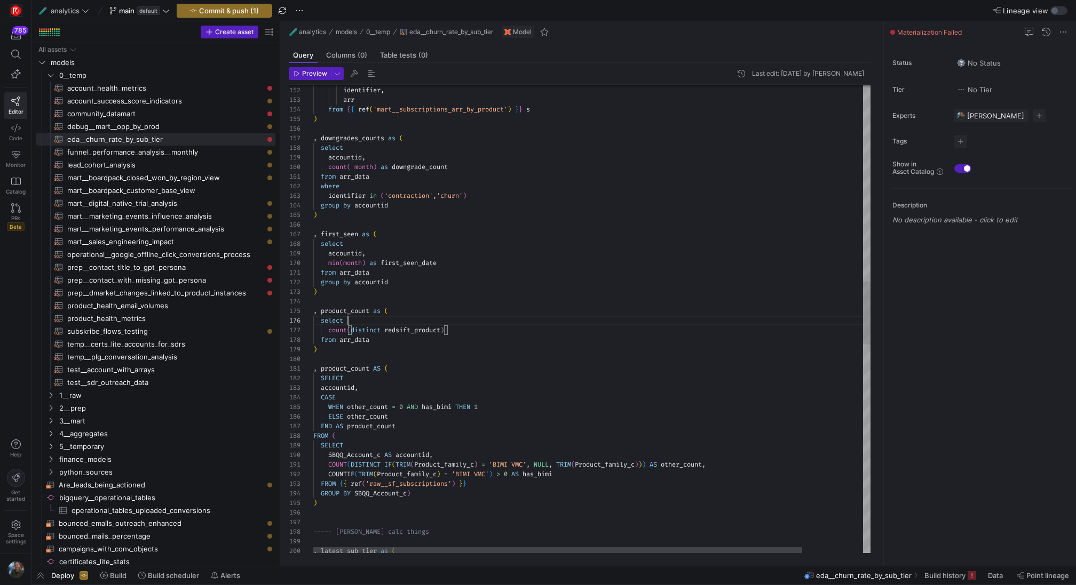
click at [376, 322] on div ") identifier in ( 'contraction' , 'churn' ) where from arr_data count ( month )…" at bounding box center [626, 362] width 626 height 3473
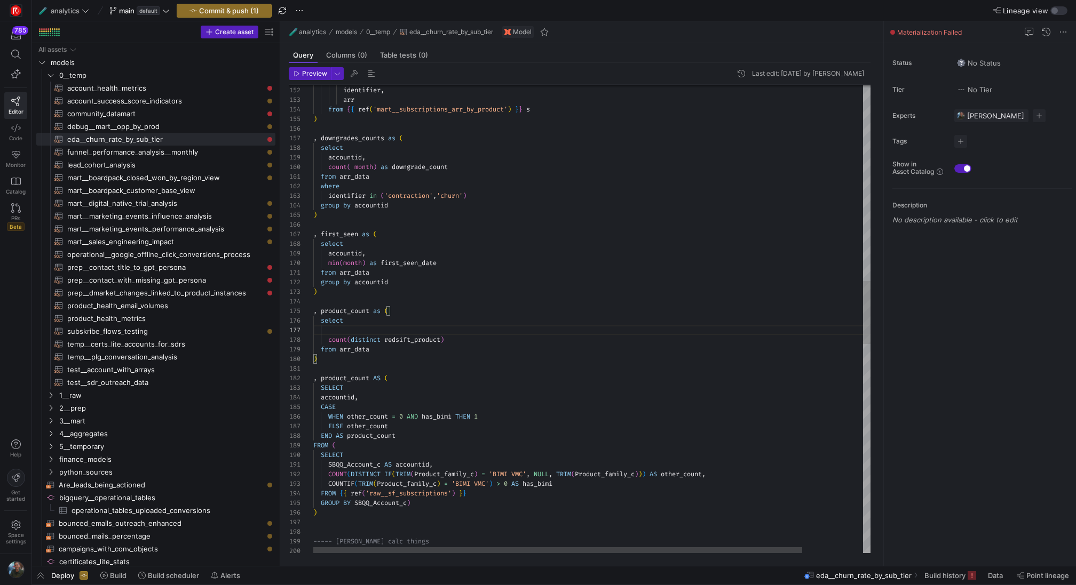
scroll to position [67, 38]
click at [353, 340] on div ") identifier in ( 'contraction' , 'churn' ) where from arr_data count ( month )…" at bounding box center [626, 367] width 626 height 3482
click at [452, 338] on div ") identifier in ( 'contraction' , 'churn' ) where from arr_data count ( month )…" at bounding box center [626, 367] width 626 height 3482
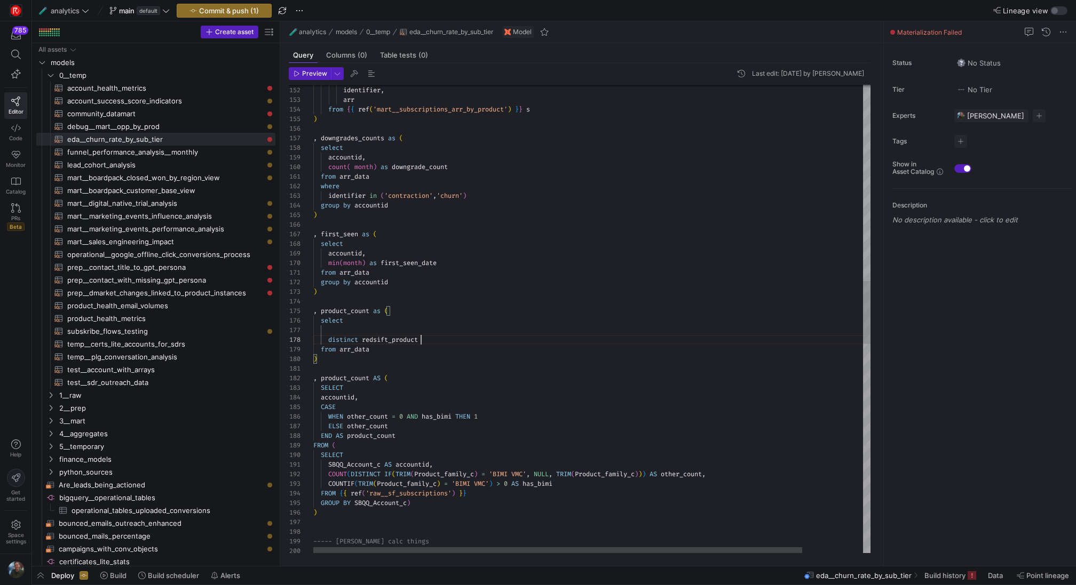
click at [355, 330] on div ") identifier in ( 'contraction' , 'churn' ) where from arr_data count ( month )…" at bounding box center [626, 367] width 626 height 3482
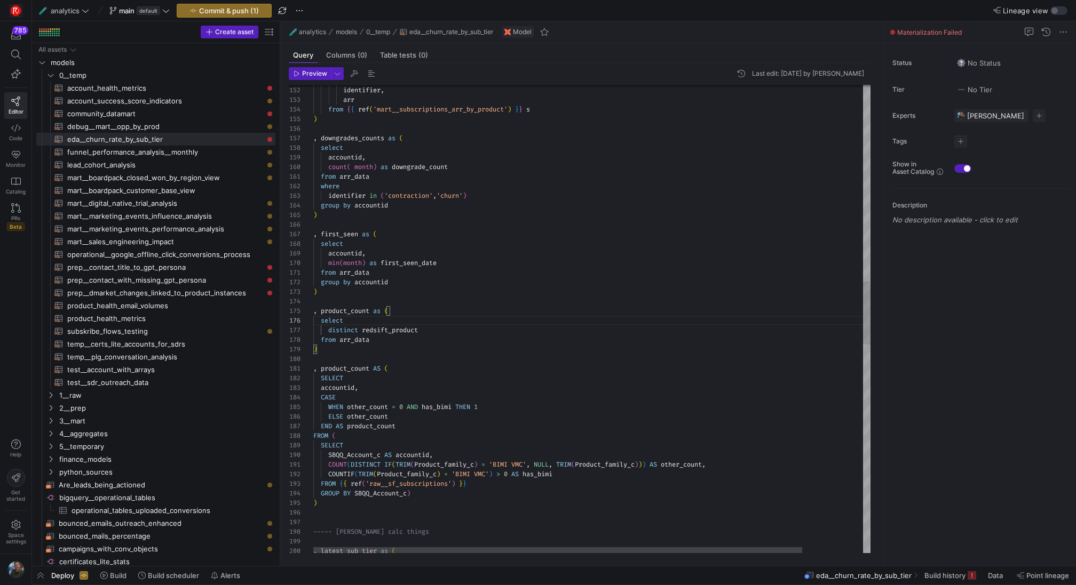
click at [358, 352] on div ") identifier in ( 'contraction' , 'churn' ) where from arr_data count ( month )…" at bounding box center [626, 362] width 626 height 3473
click at [361, 266] on div ") identifier in ( 'contraction' , 'churn' ) where from arr_data count ( month )…" at bounding box center [626, 362] width 626 height 3473
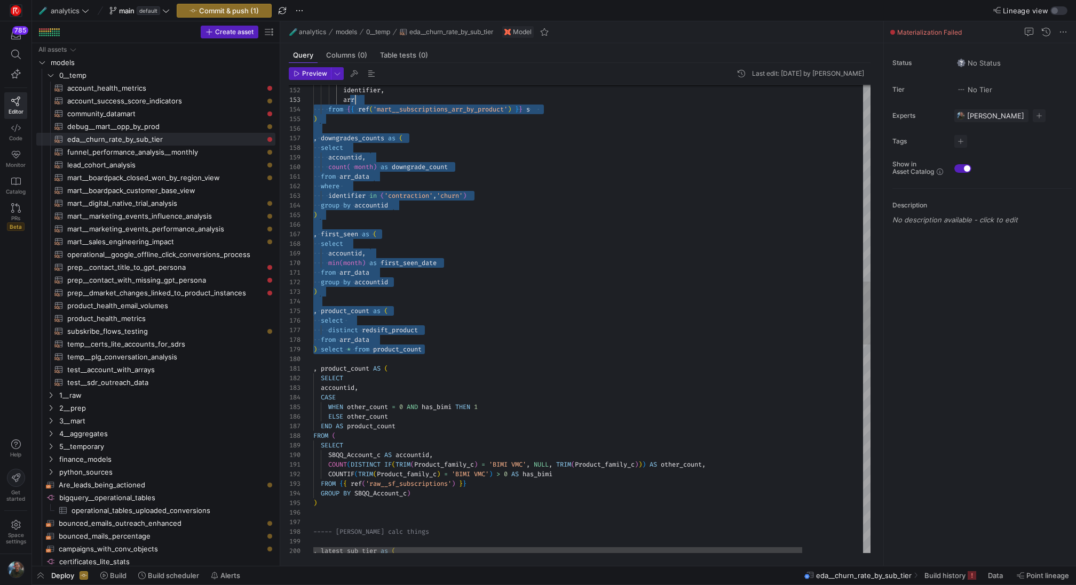
scroll to position [67, 0]
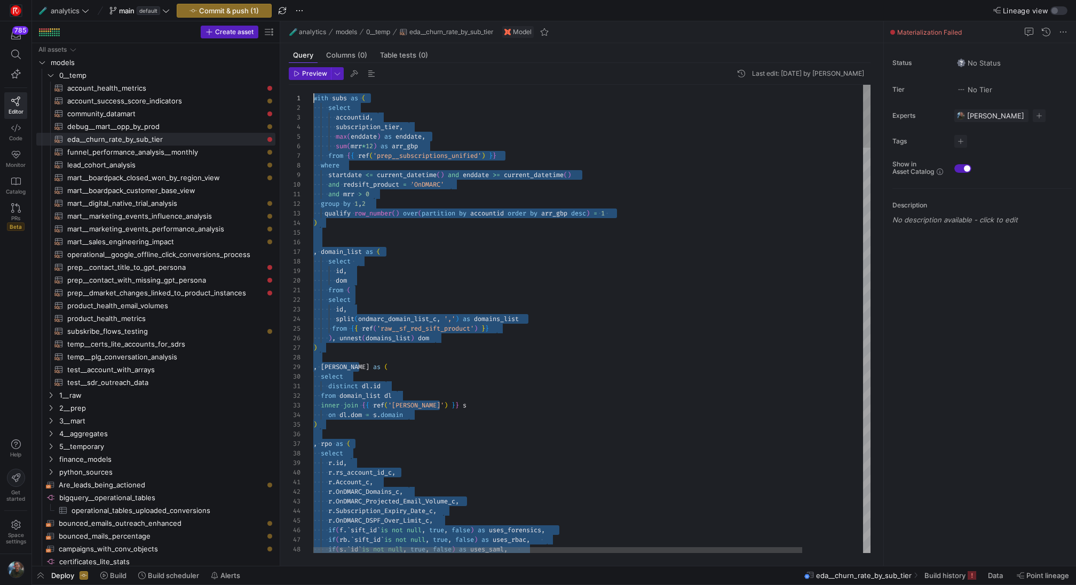
drag, startPoint x: 435, startPoint y: 350, endPoint x: 361, endPoint y: 3, distance: 354.6
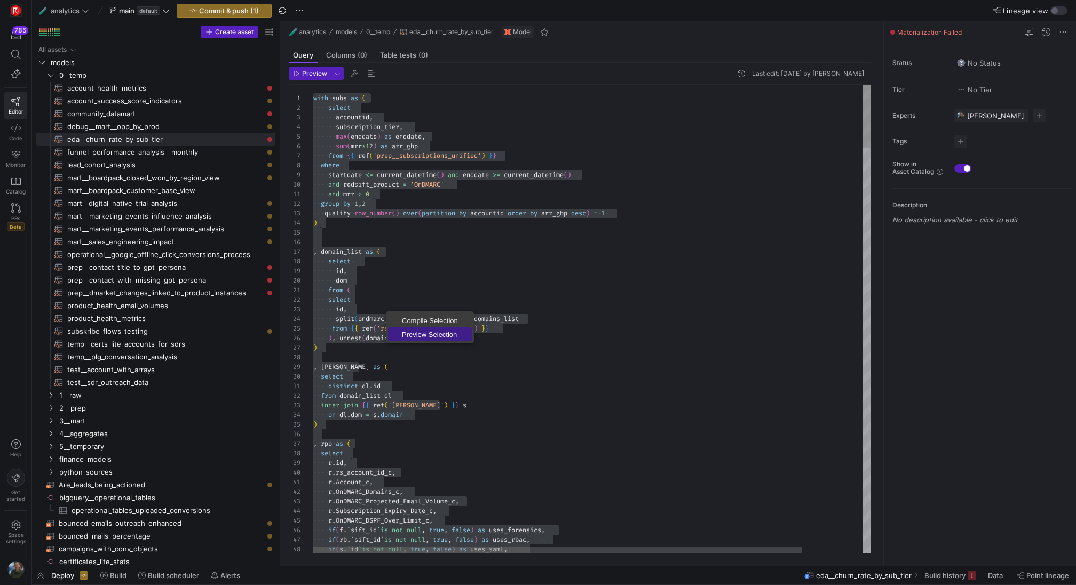
click at [423, 335] on span "Preview Selection" at bounding box center [430, 334] width 84 height 7
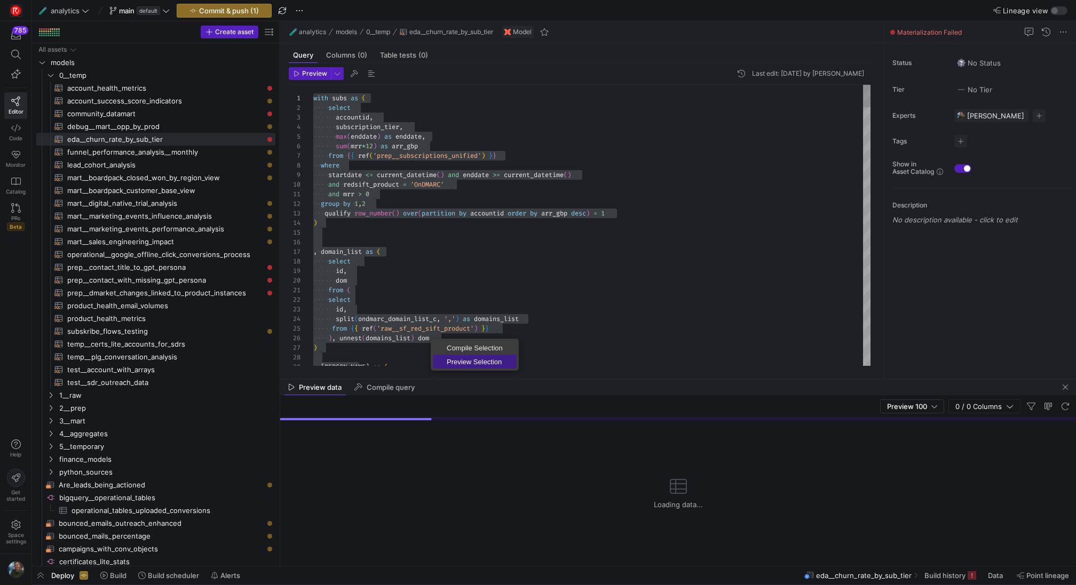
click at [464, 361] on span "Preview Selection" at bounding box center [475, 362] width 84 height 7
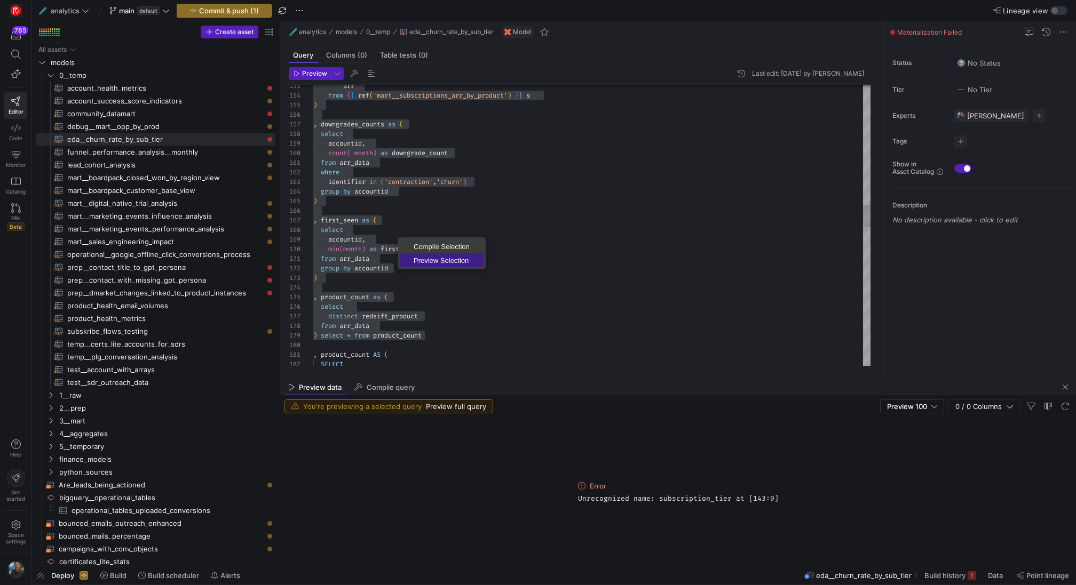
click at [434, 257] on span "Preview Selection" at bounding box center [442, 260] width 84 height 7
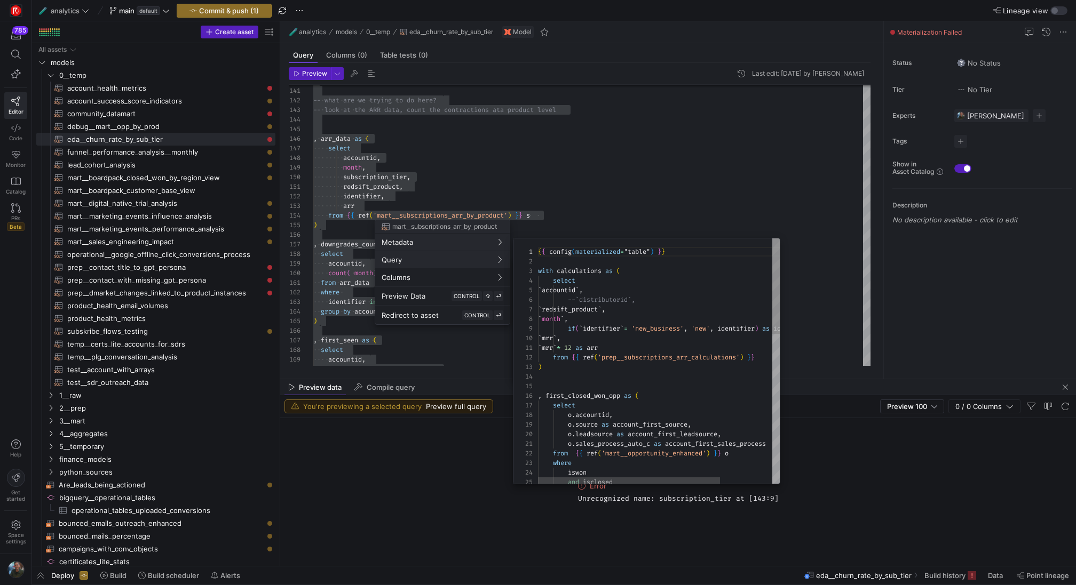
scroll to position [96, 0]
click at [382, 177] on div at bounding box center [538, 292] width 1076 height 585
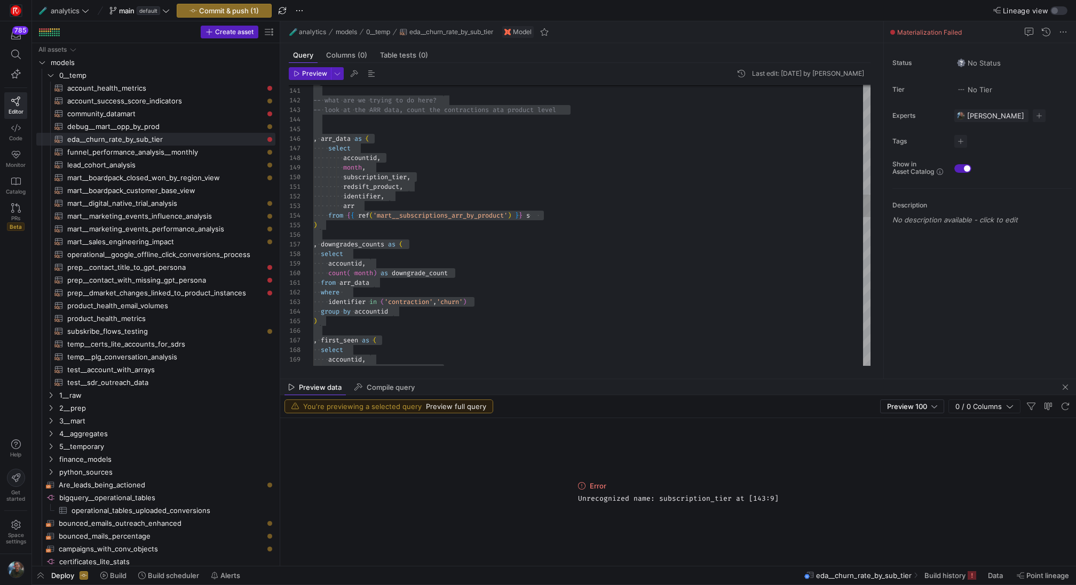
click at [423, 177] on div "select accountid , min ( month ) as first_seen_date , first_seen as ( ) group b…" at bounding box center [591, 466] width 557 height 3466
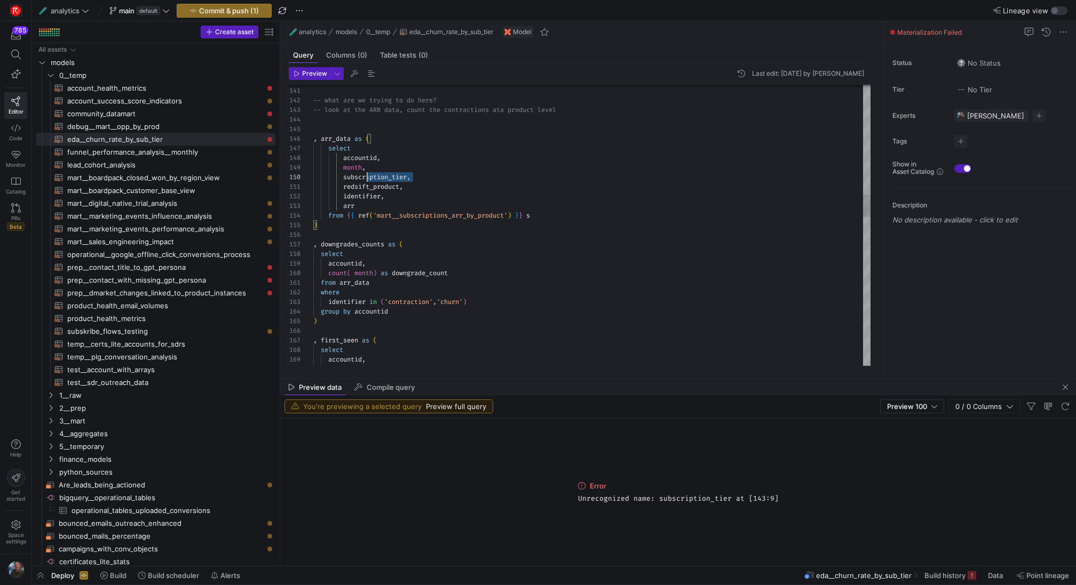
scroll to position [86, 23]
drag, startPoint x: 417, startPoint y: 175, endPoint x: 337, endPoint y: 176, distance: 79.5
click at [337, 176] on div "select accountid , min ( month ) as first_seen_date , first_seen as ( ) group b…" at bounding box center [591, 466] width 557 height 3466
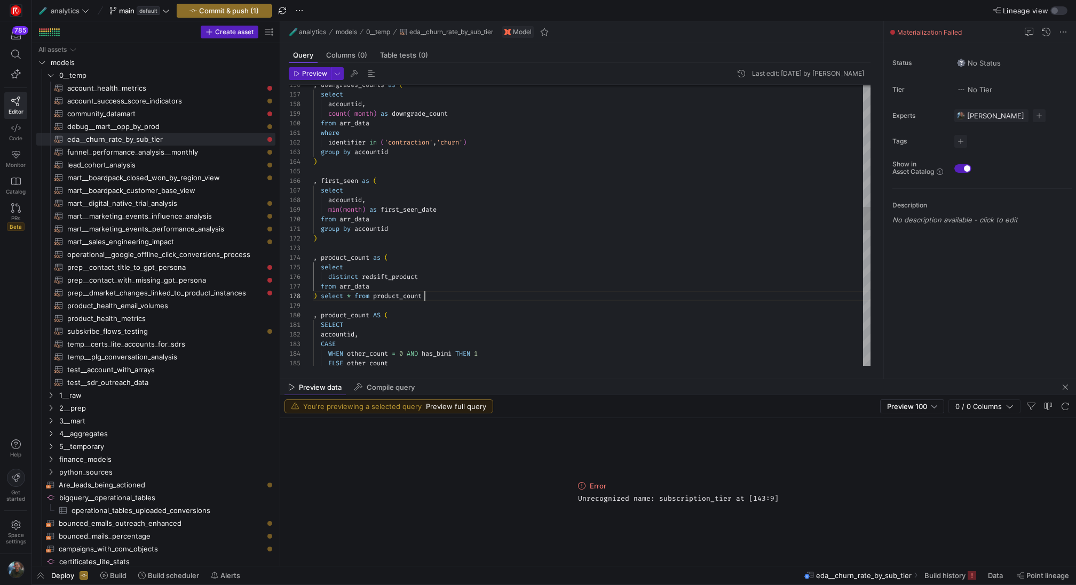
scroll to position [29, 0]
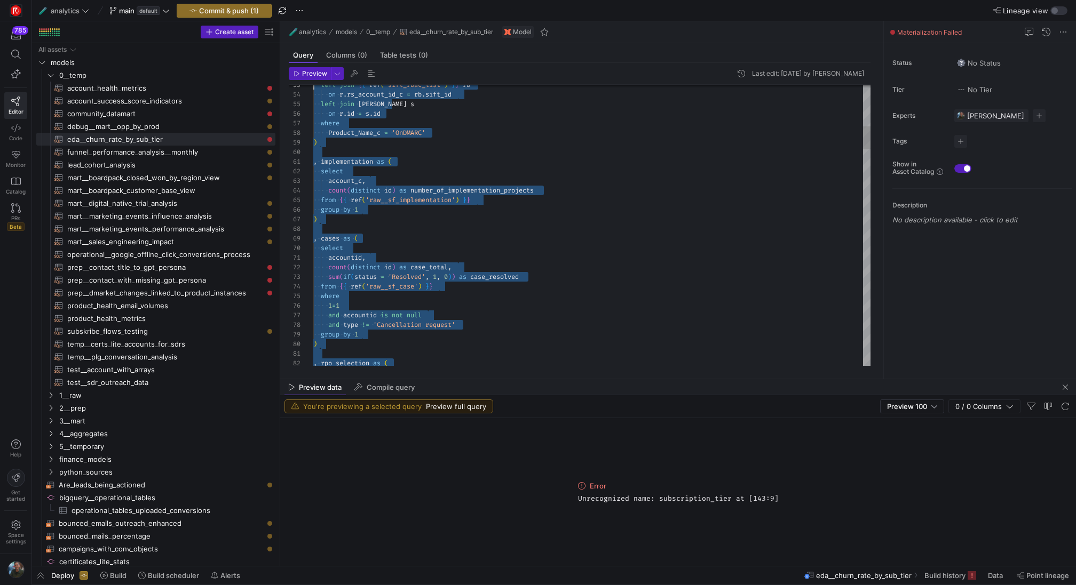
drag, startPoint x: 429, startPoint y: 299, endPoint x: 328, endPoint y: -113, distance: 424.1
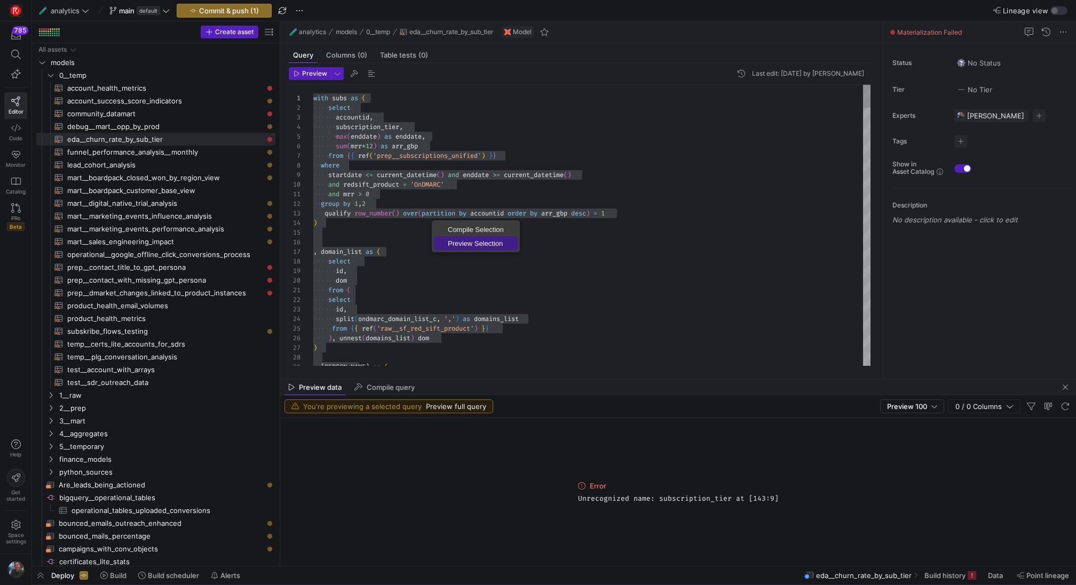
click at [461, 245] on span "Preview Selection" at bounding box center [476, 243] width 84 height 7
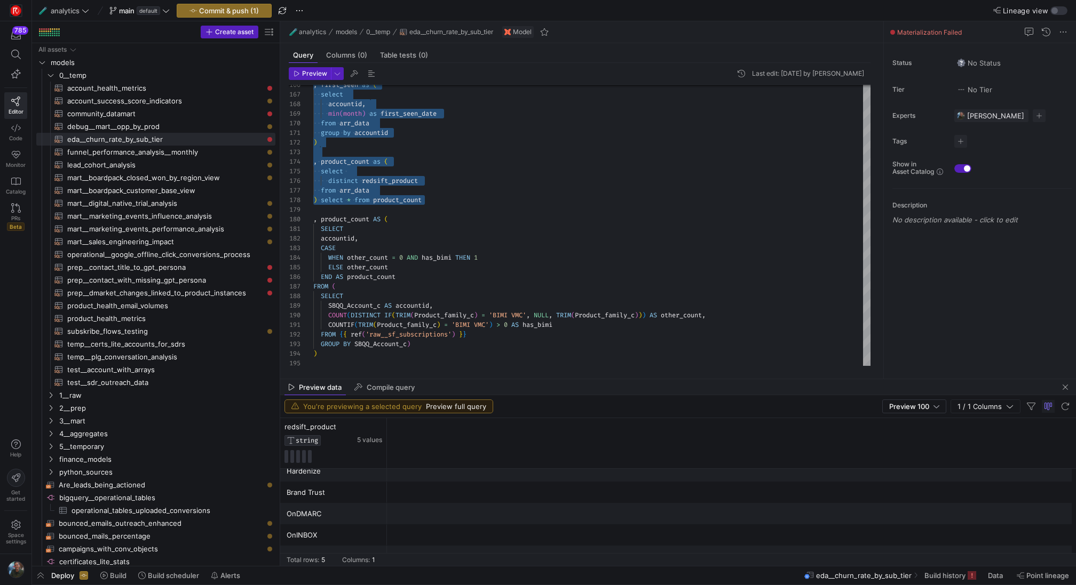
scroll to position [9, 0]
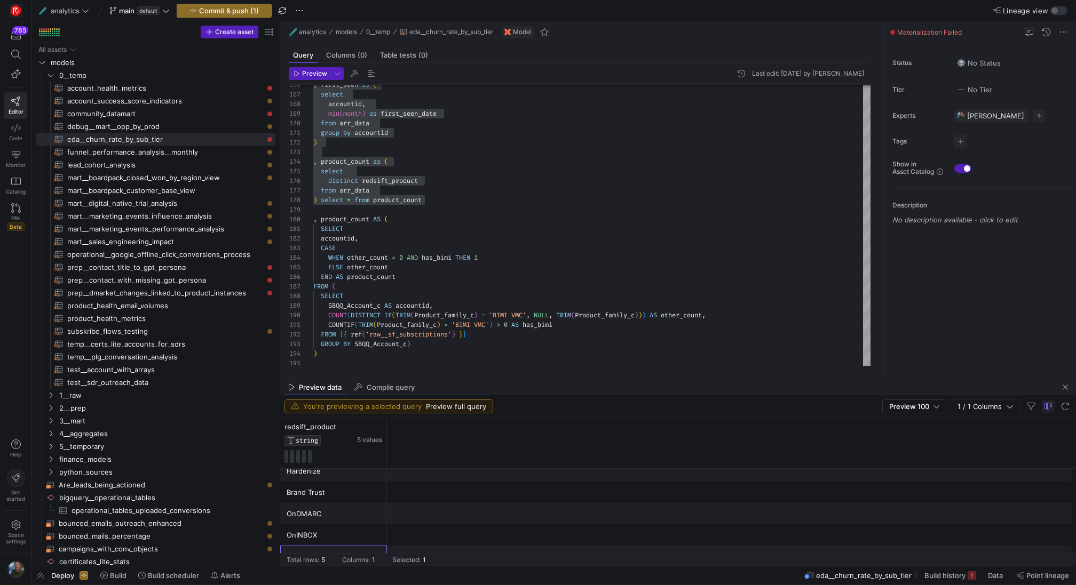
click at [325, 547] on div "Certificates" at bounding box center [334, 556] width 94 height 21
click at [369, 485] on span "Copy" at bounding box center [388, 484] width 98 height 15
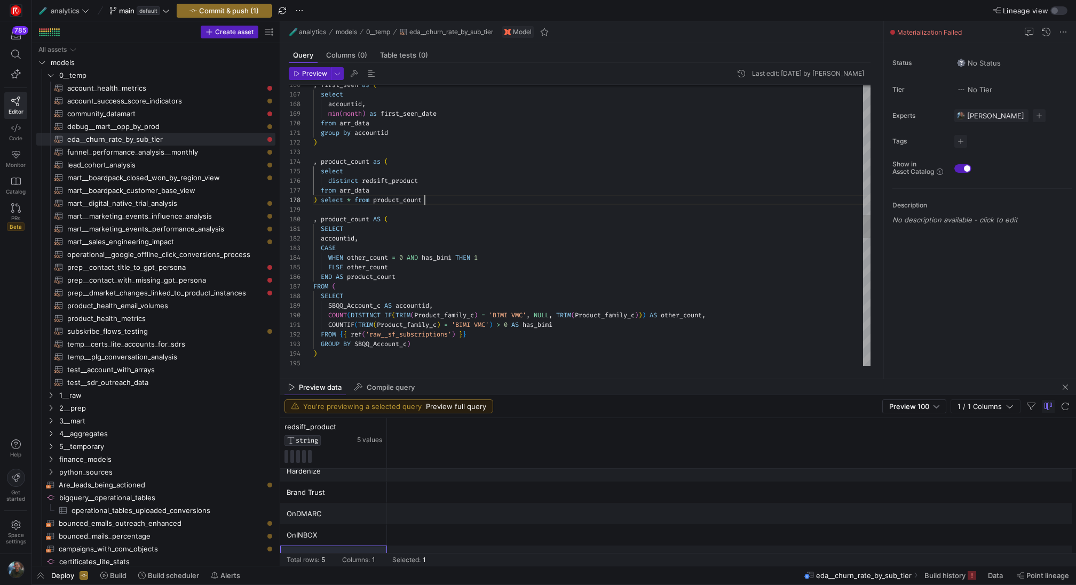
click at [498, 202] on div ", first_seen as ( select accountid , min ( month ) as first_seen_date from arr_…" at bounding box center [591, 215] width 557 height 3457
drag, startPoint x: 489, startPoint y: 199, endPoint x: 322, endPoint y: 202, distance: 167.6
click at [322, 202] on div ", first_seen as ( select accountid , min ( month ) as first_seen_date from arr_…" at bounding box center [591, 215] width 557 height 3457
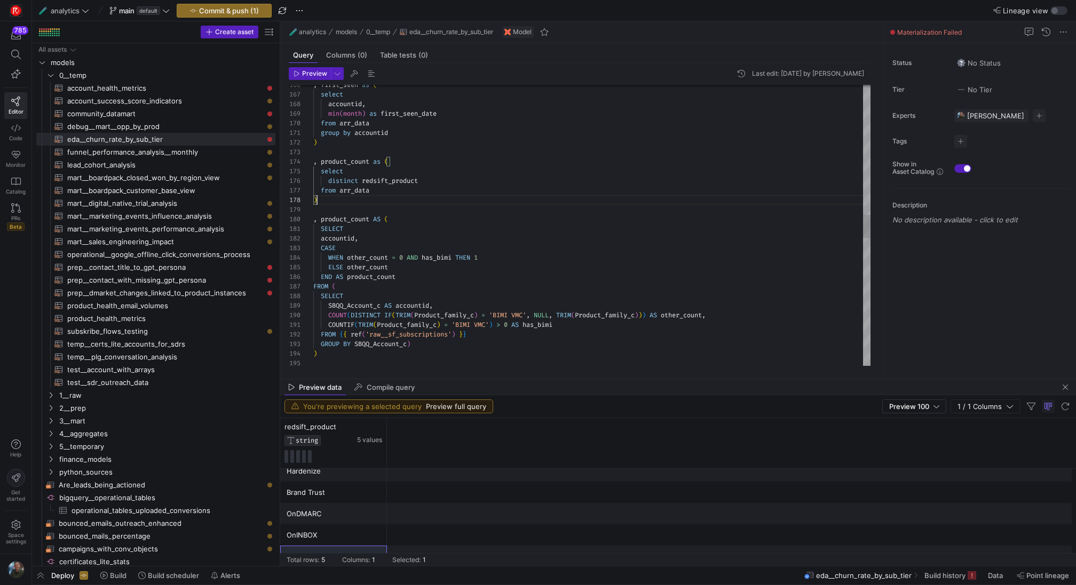
click at [362, 172] on div ", first_seen as ( select accountid , min ( month ) as first_seen_date from arr_…" at bounding box center [591, 215] width 557 height 3457
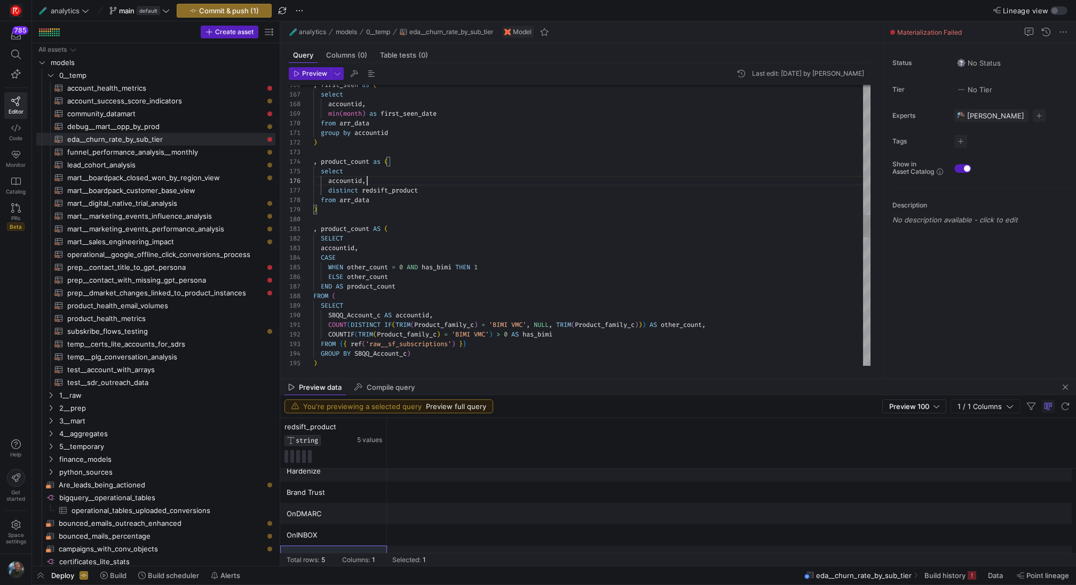
scroll to position [58, 12]
click at [327, 187] on div ", first_seen as ( select accountid , min ( month ) as first_seen_date from arr_…" at bounding box center [591, 220] width 557 height 3466
click at [373, 285] on div ", first_seen as ( select accountid , min ( month ) as first_seen_date from arr_…" at bounding box center [591, 220] width 557 height 3466
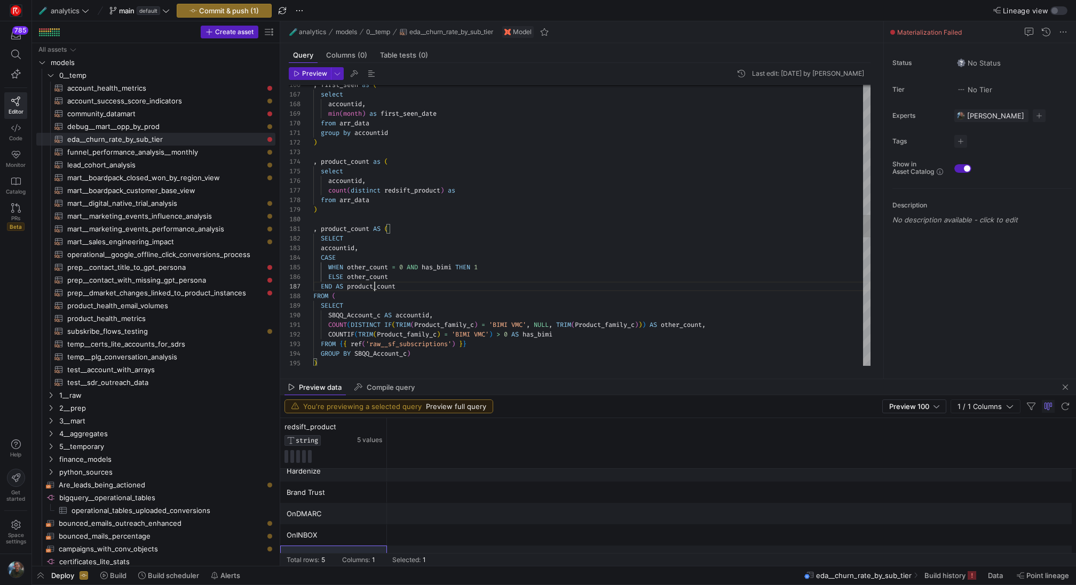
click at [373, 285] on div ", first_seen as ( select accountid , min ( month ) as first_seen_date from arr_…" at bounding box center [591, 220] width 557 height 3466
click at [473, 192] on div ", first_seen as ( select accountid , min ( month ) as first_seen_date from arr_…" at bounding box center [591, 220] width 557 height 3466
click at [566, 235] on div ", first_seen as ( select accountid , min ( month ) as first_seen_date from arr_…" at bounding box center [591, 220] width 557 height 3466
click at [427, 265] on div ", first_seen as ( select accountid , min ( month ) as first_seen_date from arr_…" at bounding box center [591, 220] width 557 height 3466
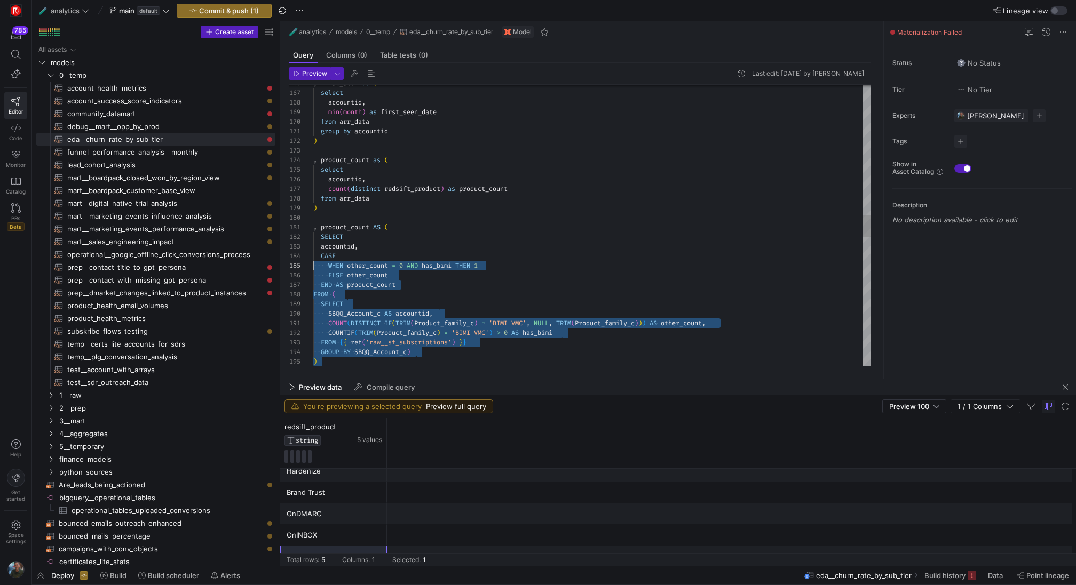
scroll to position [10, 0]
drag, startPoint x: 343, startPoint y: 364, endPoint x: 303, endPoint y: 233, distance: 137.2
click at [313, 233] on div ", first_seen as ( select accountid , min ( month ) as first_seen_date from arr_…" at bounding box center [591, 218] width 557 height 3466
click at [354, 352] on div ", first_seen as ( select accountid , min ( month ) as first_seen_date from arr_…" at bounding box center [591, 218] width 557 height 3466
click at [335, 361] on div ", first_seen as ( select accountid , min ( month ) as first_seen_date from arr_…" at bounding box center [591, 218] width 557 height 3466
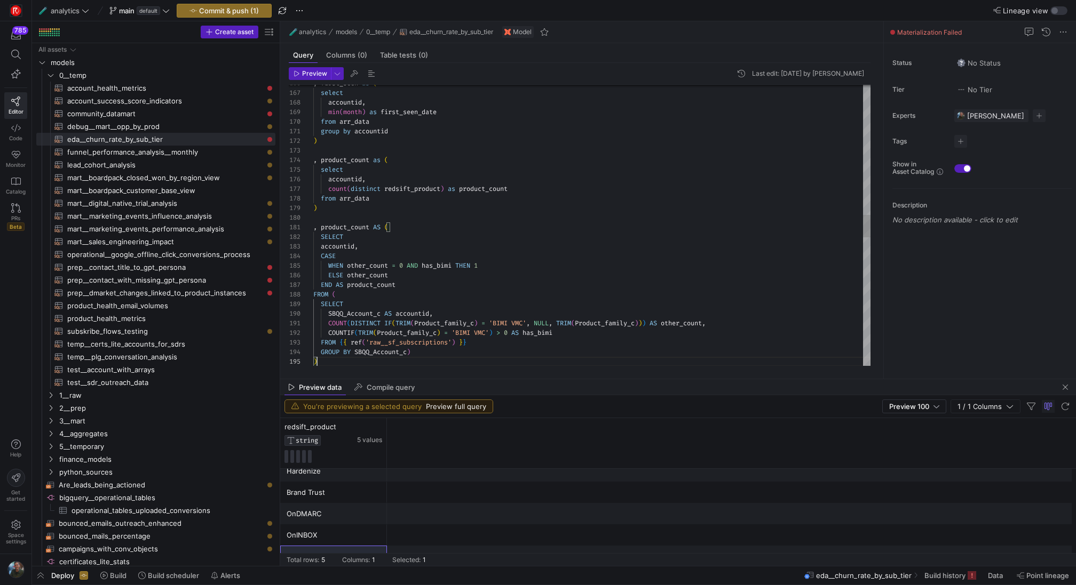
scroll to position [38, 4]
click at [335, 361] on div ", first_seen as ( select accountid , min ( month ) as first_seen_date from arr_…" at bounding box center [591, 218] width 557 height 3466
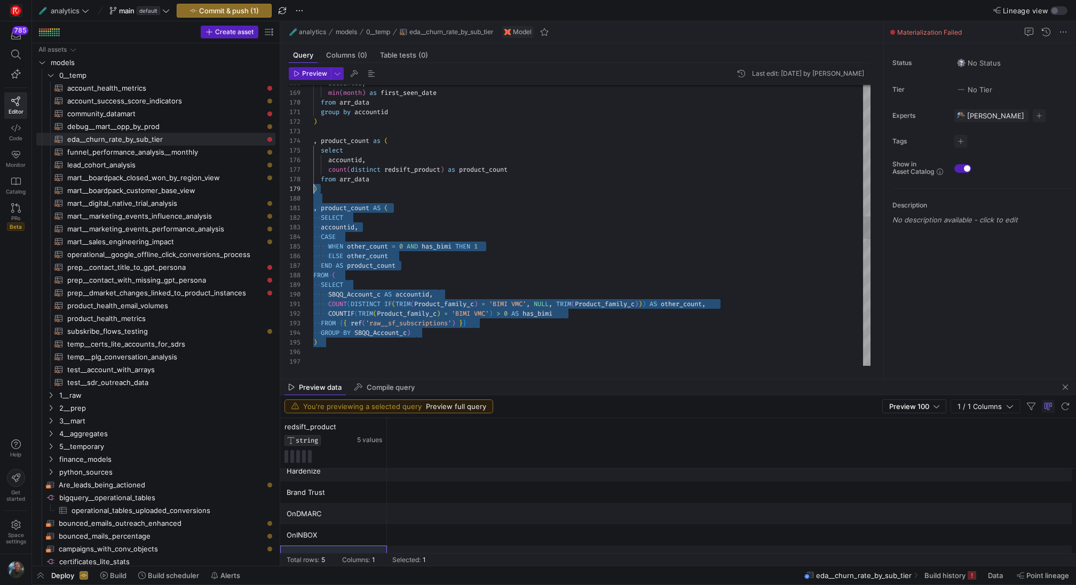
scroll to position [0, 0]
drag, startPoint x: 335, startPoint y: 361, endPoint x: 304, endPoint y: 208, distance: 156.2
click at [313, 208] on div "accountid , min ( month ) as first_seen_date from arr_data group by accountid )…" at bounding box center [591, 199] width 557 height 3466
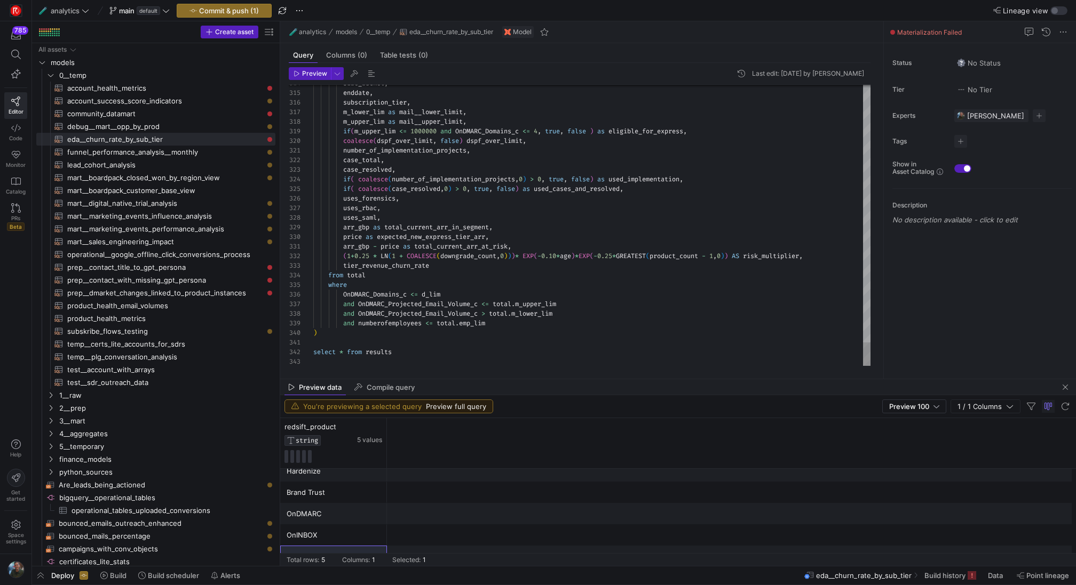
scroll to position [67, 69]
click at [314, 76] on span "Preview" at bounding box center [314, 73] width 25 height 7
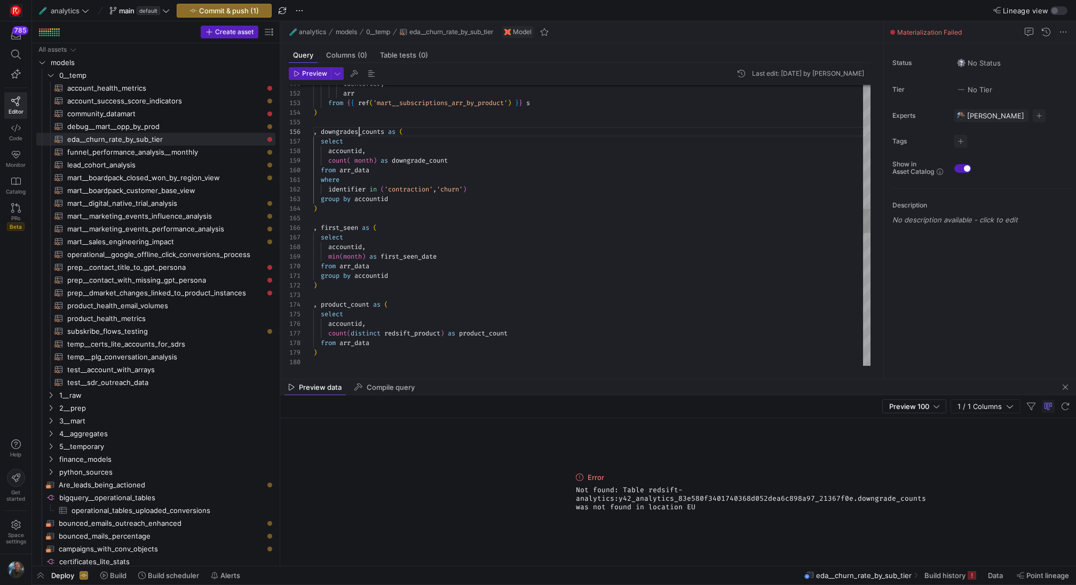
click at [359, 131] on div ") from arr_data count ( distinct redsift_product ) as product_count accountid ,…" at bounding box center [591, 281] width 557 height 3303
click at [325, 71] on span "Preview" at bounding box center [314, 73] width 25 height 7
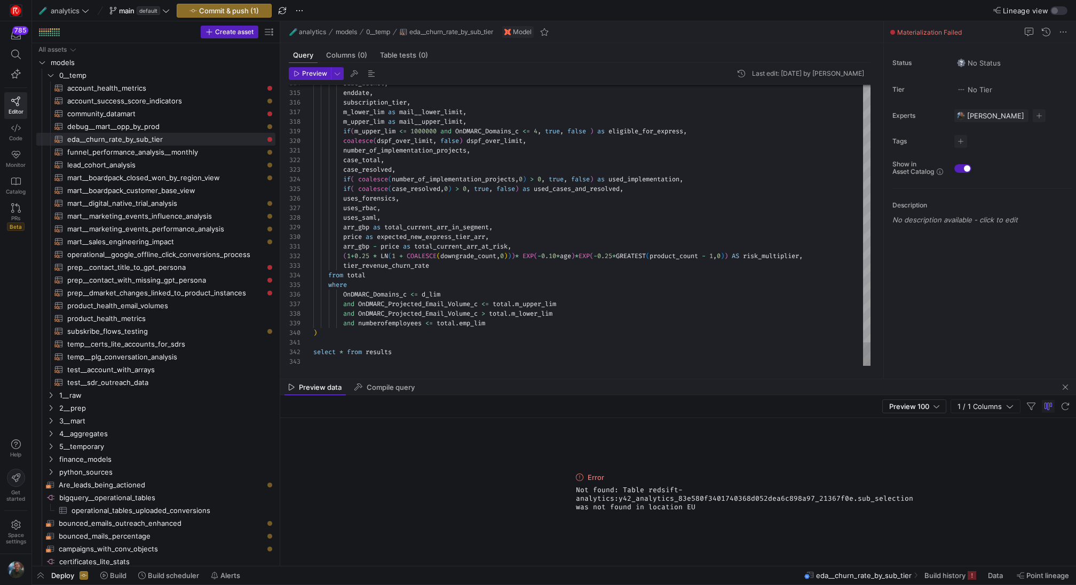
type textarea "number_of_implementation_projects, case_total, case_resolved, if( coalesce(numb…"
type textarea "s"
type textarea "select * from results"
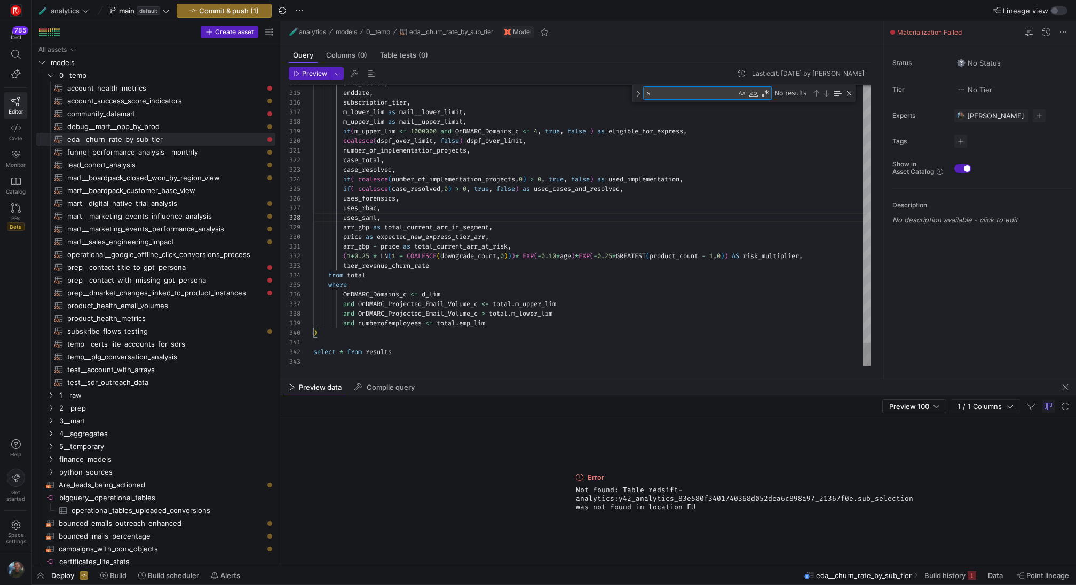
type textarea "su"
type textarea "with subs as ( select accountid, subscription_tier, max(enddate) as enddate, su…"
type textarea "sub"
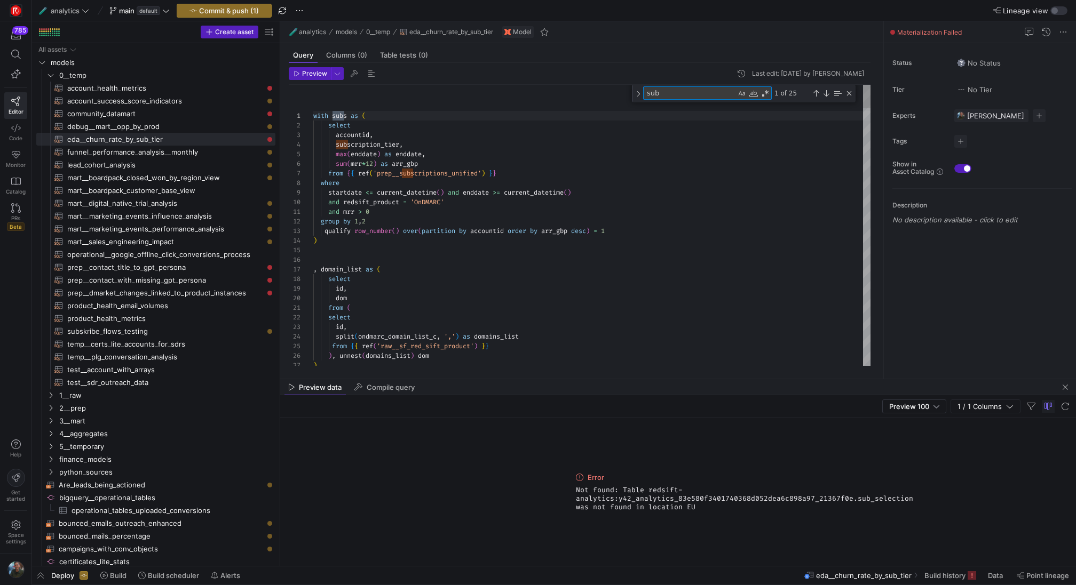
scroll to position [96, 31]
type textarea "----- chrun calc things , latest_sub_tier as ( select accountid, subscription_t…"
type textarea "sub_"
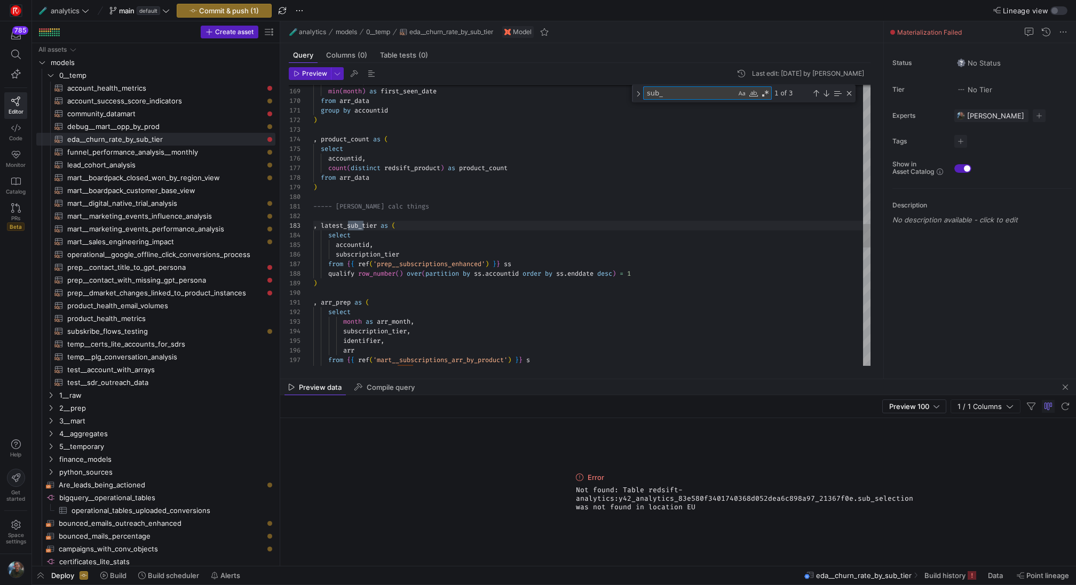
type textarea "pc.product_count, tier_revenue_churn_rate from rpo_selection r inner join sub_s…"
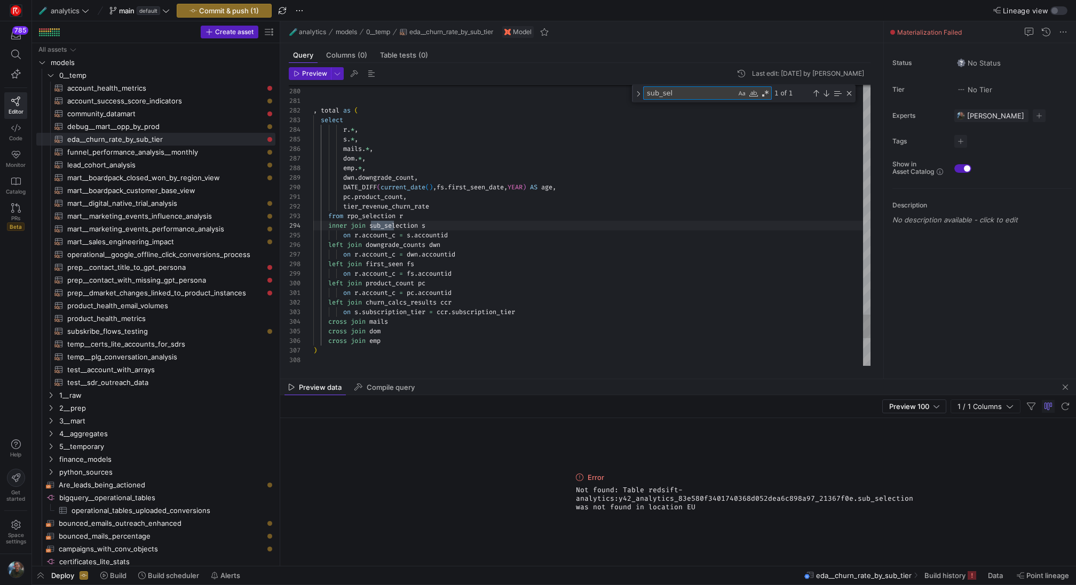
scroll to position [96, 84]
type textarea "sub_sel"
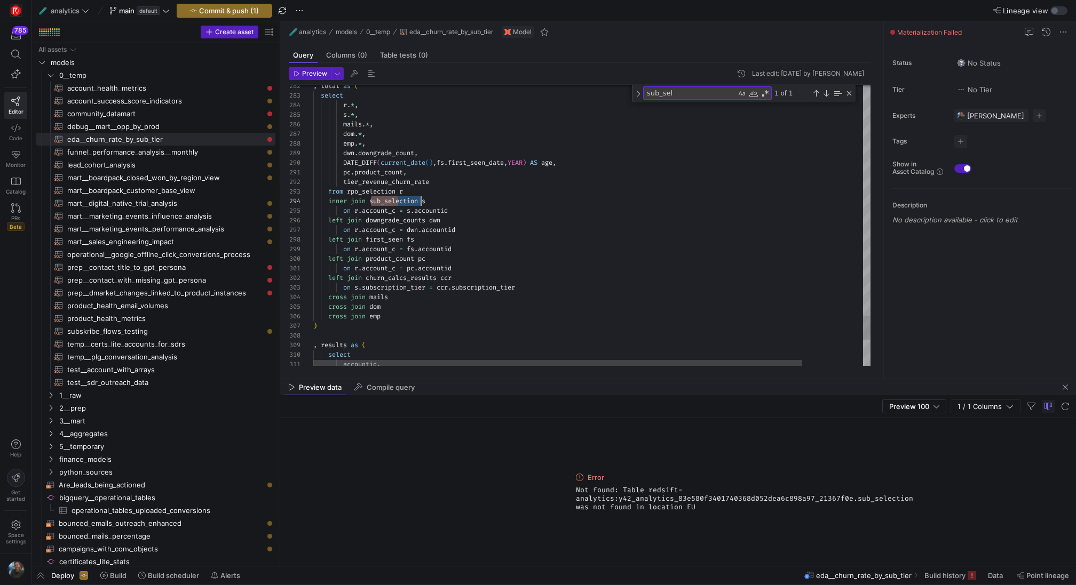
scroll to position [38, 31]
type textarea ", total as ( select r.*, --s.*, mails.*, dom.*, emp.*, dwn.downgrade_count, DAT…"
click at [297, 9] on span "button" at bounding box center [299, 10] width 13 height 13
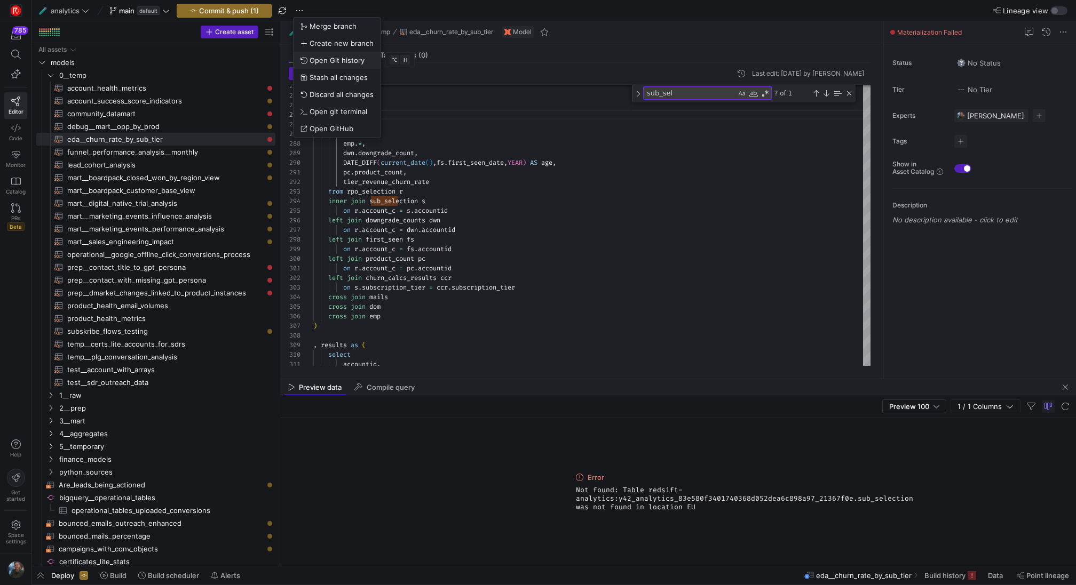
click at [337, 61] on span "Open Git history" at bounding box center [336, 60] width 55 height 9
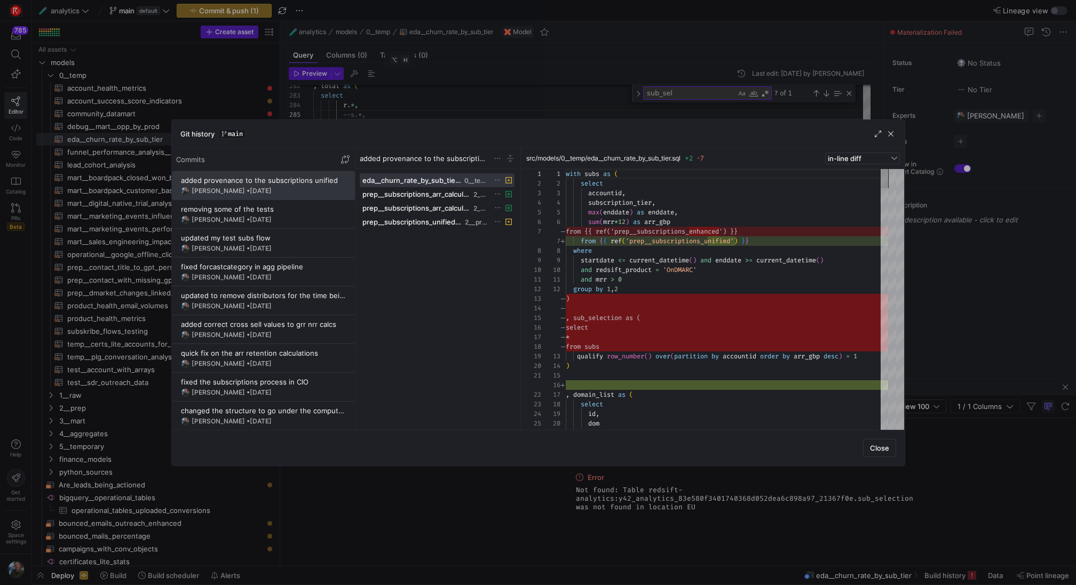
scroll to position [96, 0]
click at [386, 157] on span "added provenance to the subscriptions unified" at bounding box center [425, 158] width 130 height 9
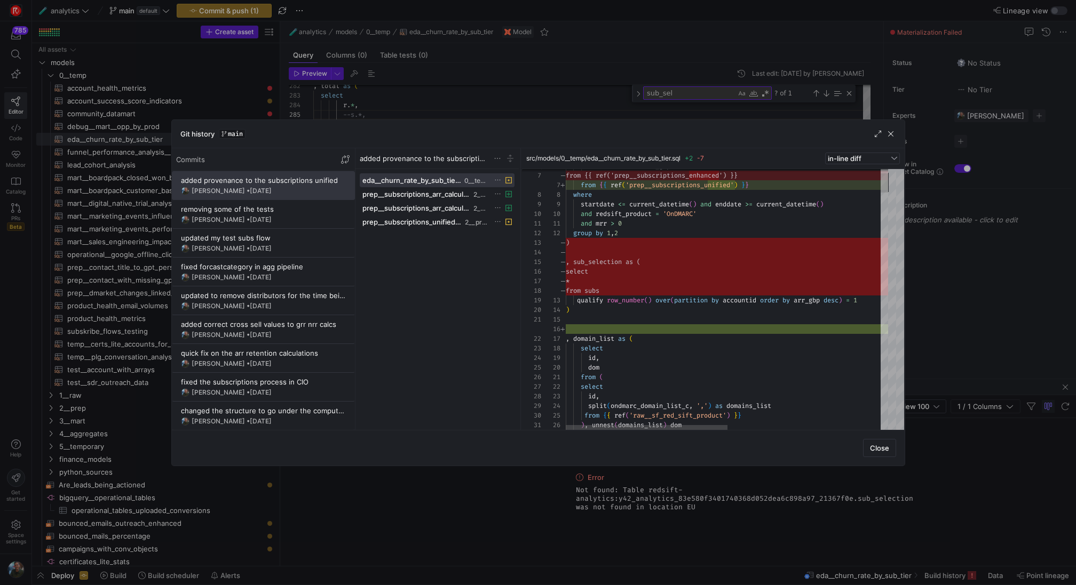
type textarea "and mrr > 0 group by 1,2 qualify row_number() over(partition by accountid order…"
drag, startPoint x: 578, startPoint y: 308, endPoint x: 575, endPoint y: 265, distance: 43.3
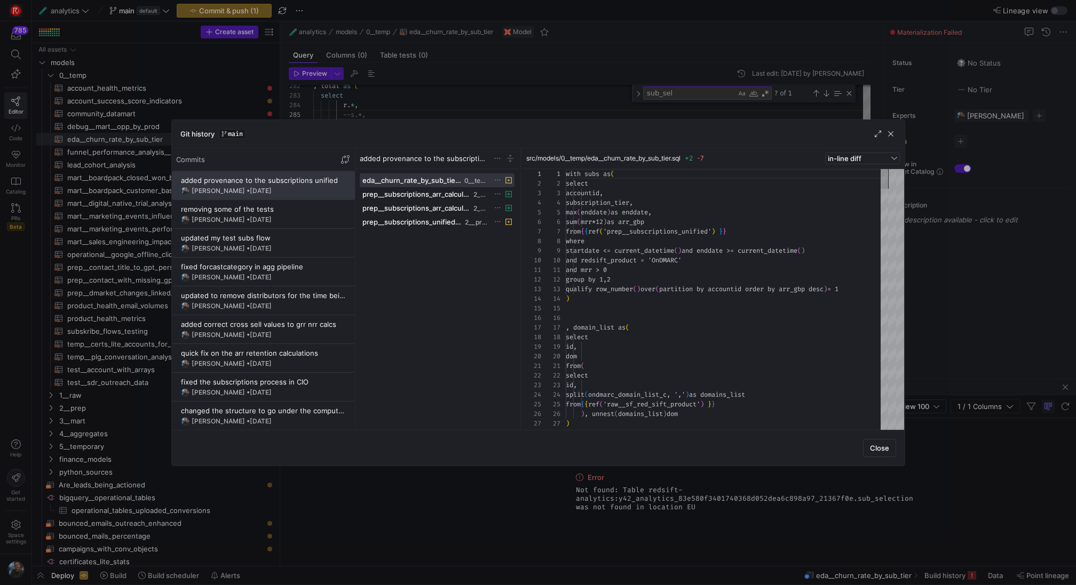
scroll to position [96, 0]
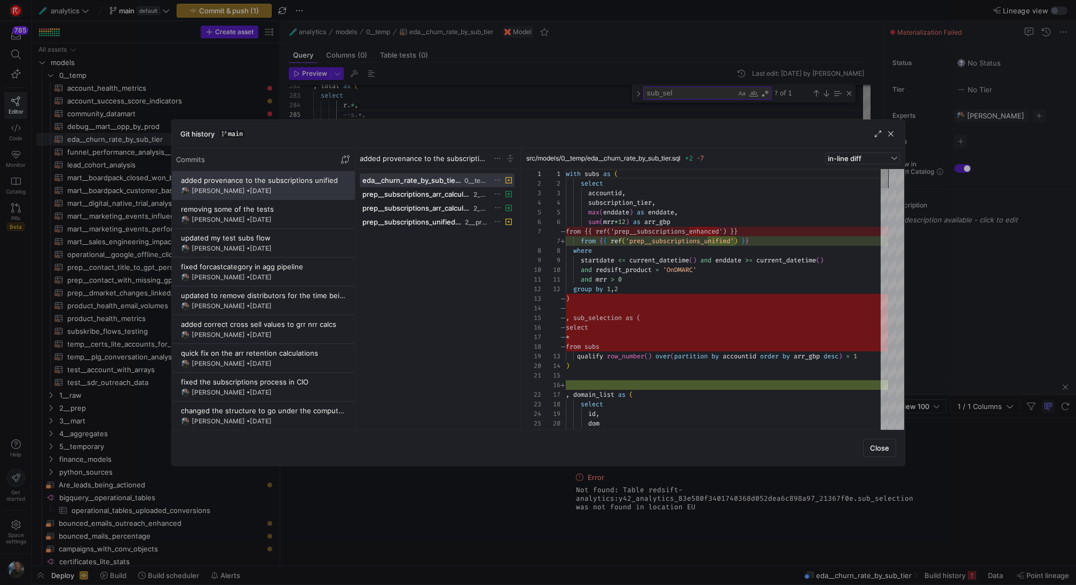
click at [849, 165] on div "src/models/0__temp/eda__churn_rate_by_sub_tier.sql +2 -7 in-line diff" at bounding box center [713, 158] width 382 height 21
click at [850, 165] on div "src/models/0__temp/eda__churn_rate_by_sub_tier.sql +2 -7 in-line diff" at bounding box center [713, 158] width 382 height 21
click at [852, 164] on div "src/models/0__temp/eda__churn_rate_by_sub_tier.sql +2 -7 in-line diff" at bounding box center [713, 158] width 382 height 21
click at [855, 163] on div "in-line diff" at bounding box center [862, 158] width 69 height 11
click at [854, 190] on span "side-by-side diff" at bounding box center [862, 191] width 65 height 9
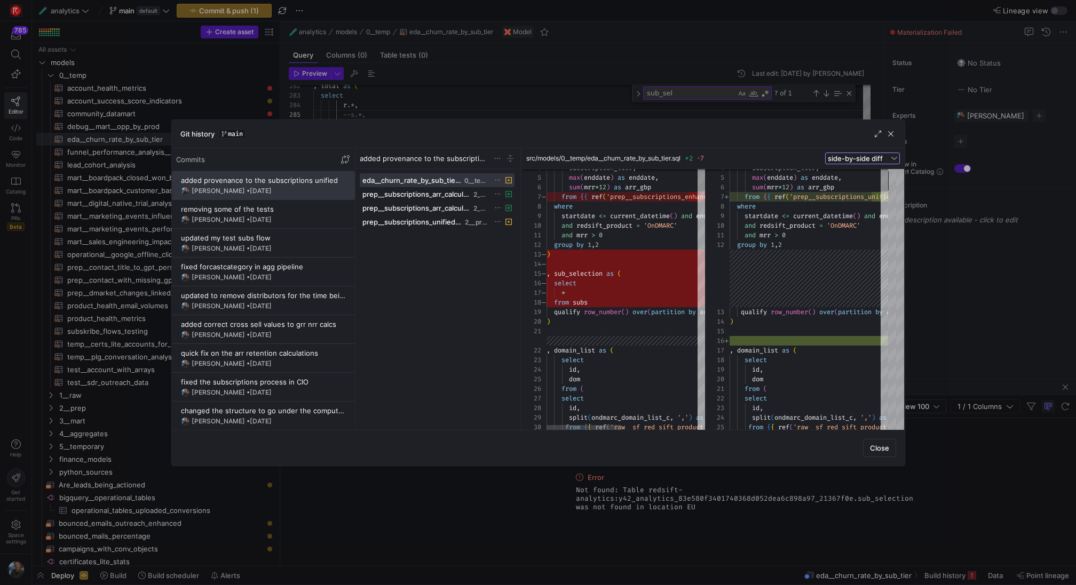
type textarea "and mrr > 0 group by 1,2 ) , sub_selection as ( select * from subs qualify row_…"
drag, startPoint x: 577, startPoint y: 324, endPoint x: 546, endPoint y: 272, distance: 60.3
click at [888, 131] on span "button" at bounding box center [890, 134] width 11 height 11
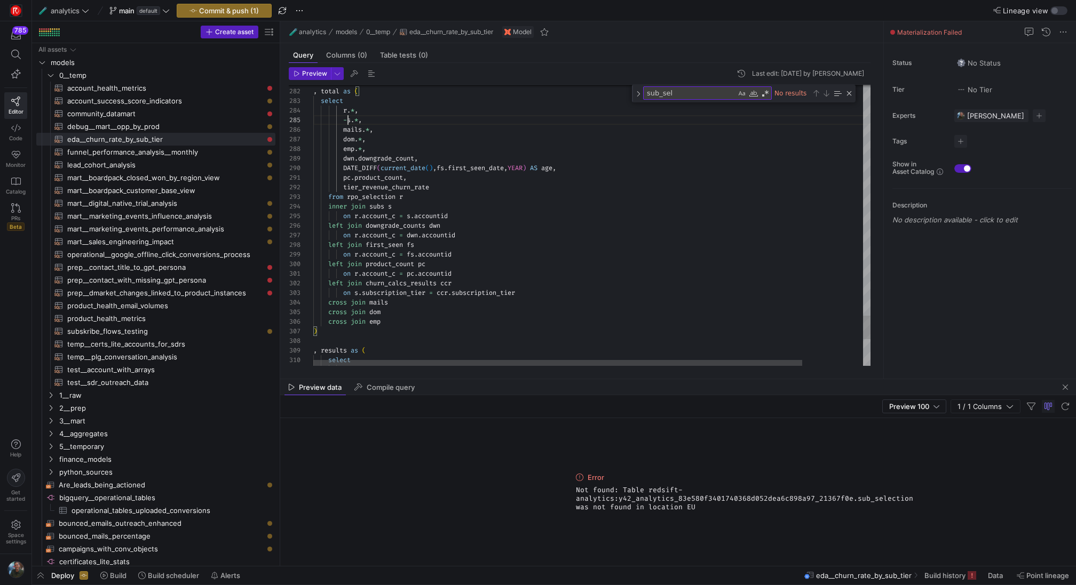
scroll to position [38, 31]
click at [306, 80] on button "Preview" at bounding box center [310, 73] width 42 height 13
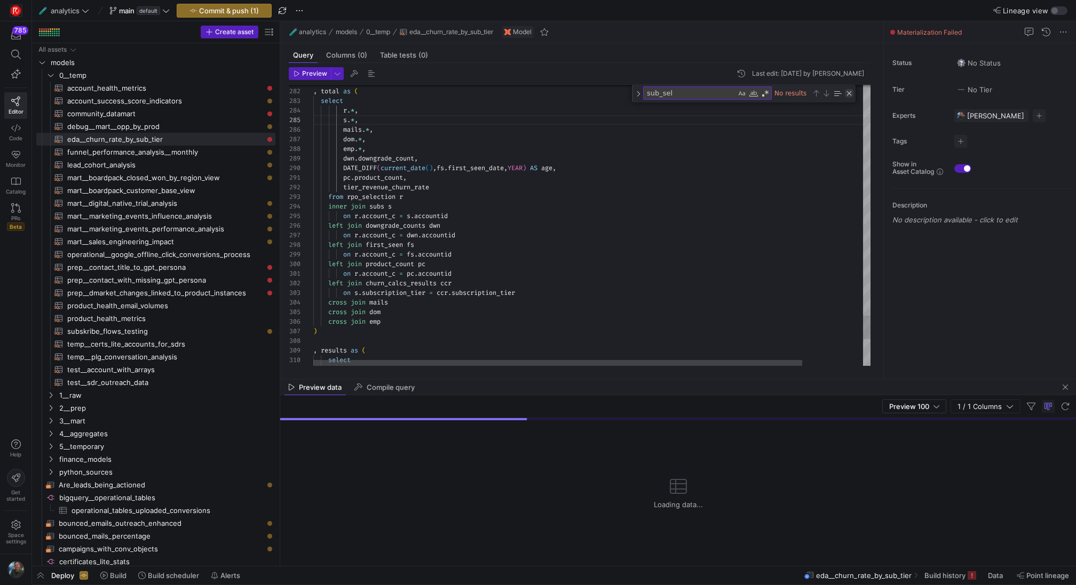
click at [847, 92] on div "Close (Escape)" at bounding box center [849, 93] width 9 height 9
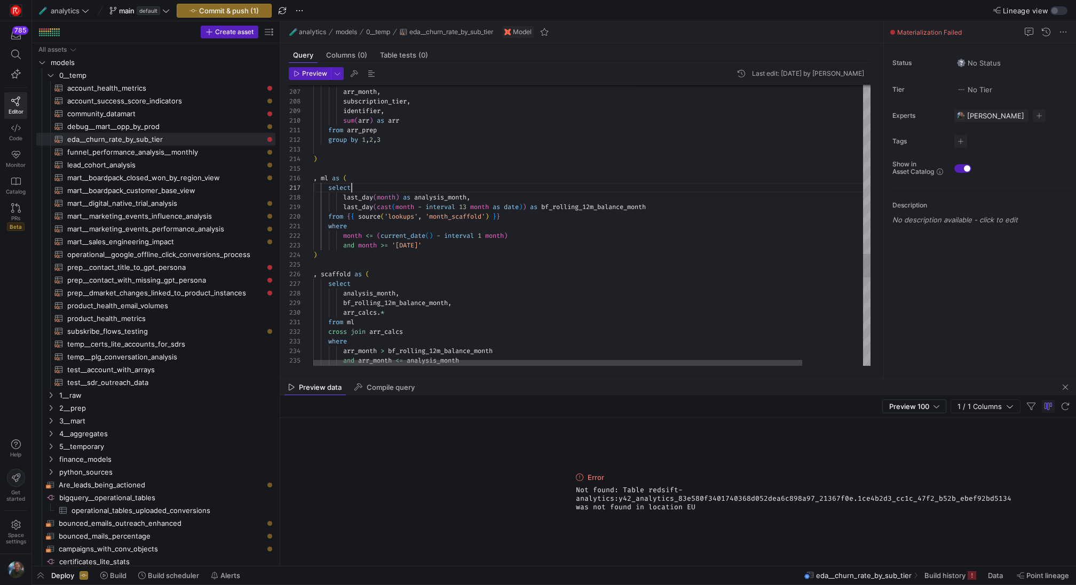
scroll to position [58, 38]
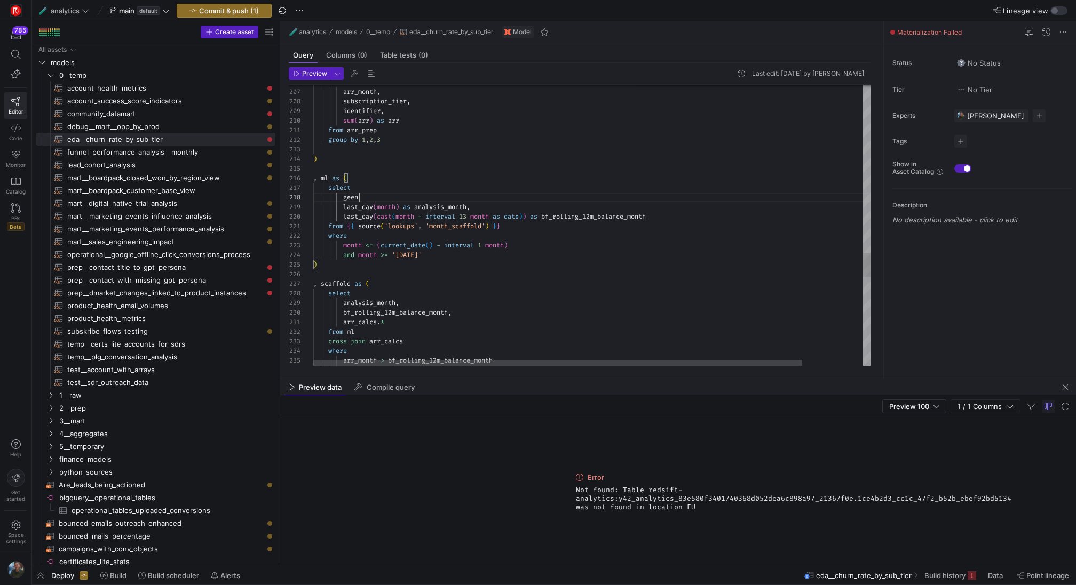
scroll to position [67, 38]
click at [142, 408] on span "2__prep" at bounding box center [153, 408] width 189 height 12
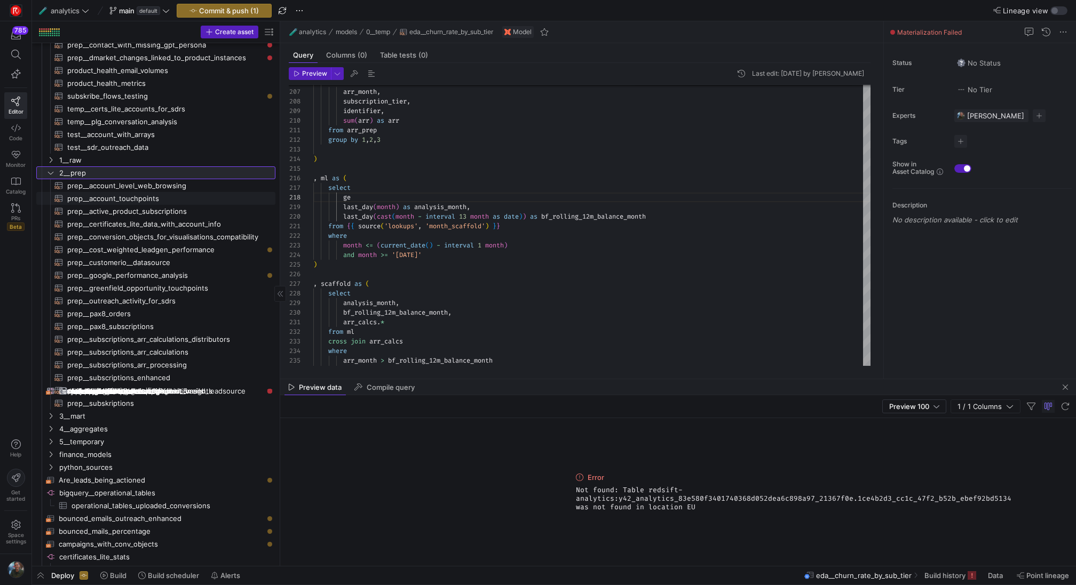
scroll to position [272, 0]
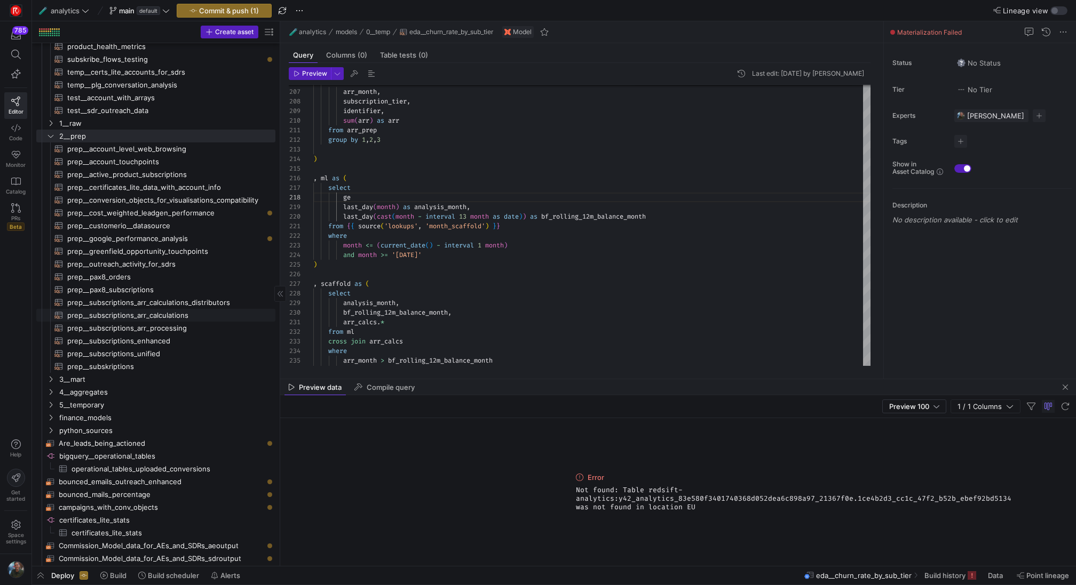
click at [189, 312] on span "prep__subscriptions_arr_calculations​​​​​​​​​​" at bounding box center [165, 315] width 196 height 12
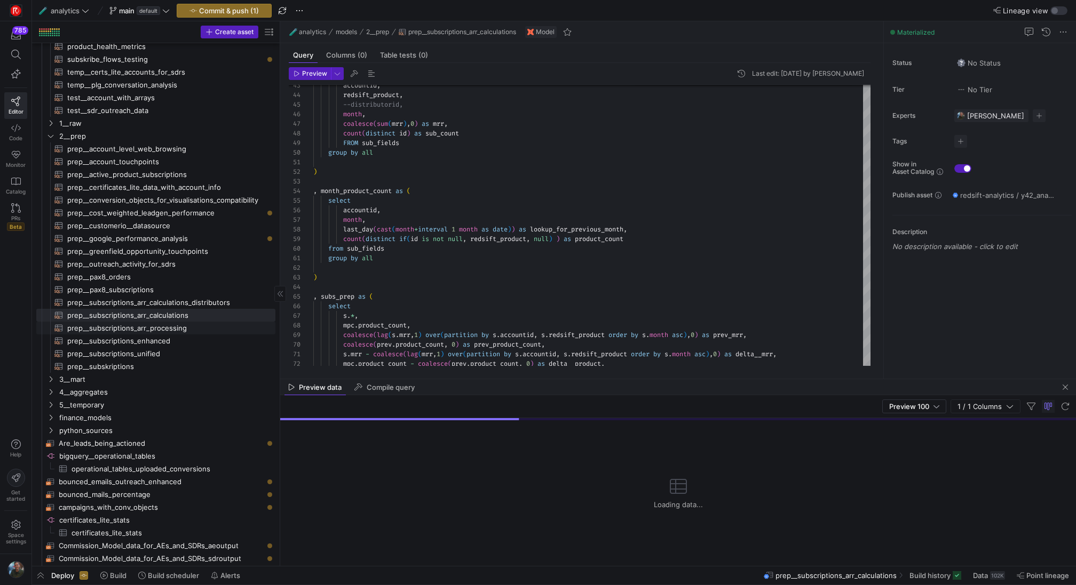
click at [203, 330] on span "prep__subscriptions_arr_processing​​​​​​​​​​" at bounding box center [165, 328] width 196 height 12
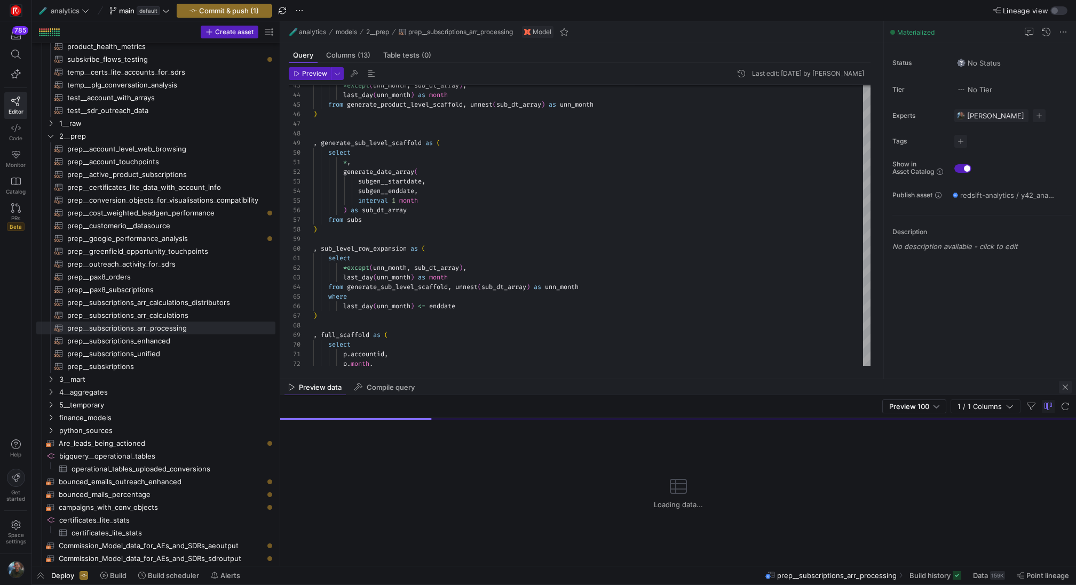
click at [1067, 391] on span "button" at bounding box center [1065, 387] width 13 height 13
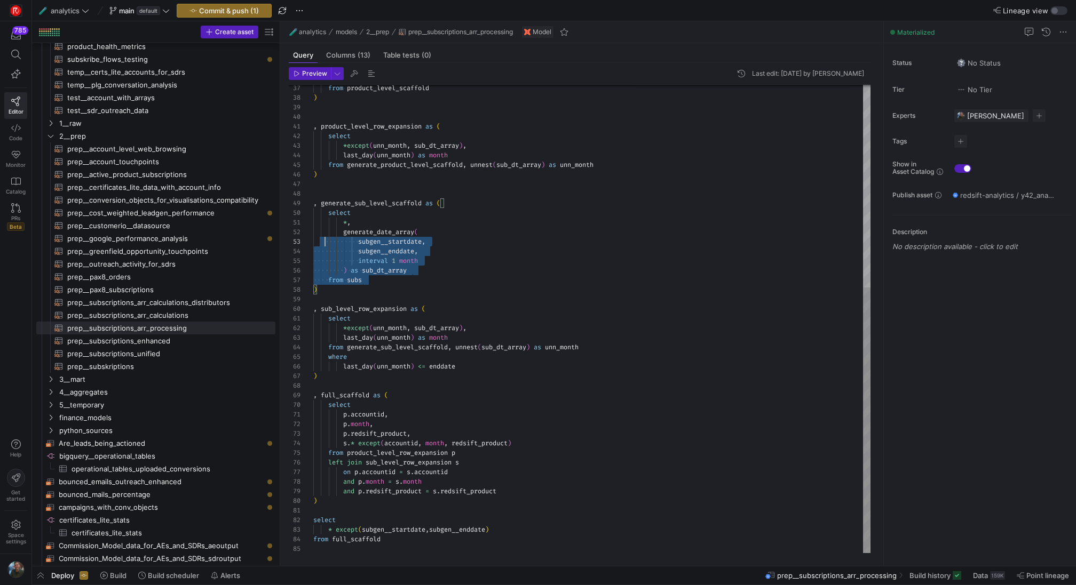
scroll to position [86, 0]
drag, startPoint x: 374, startPoint y: 281, endPoint x: 301, endPoint y: 215, distance: 98.2
click at [313, 215] on div "*except ( unn_month , sub_dt_array ) , last_day ( unn_month ) as month from gen…" at bounding box center [591, 141] width 557 height 825
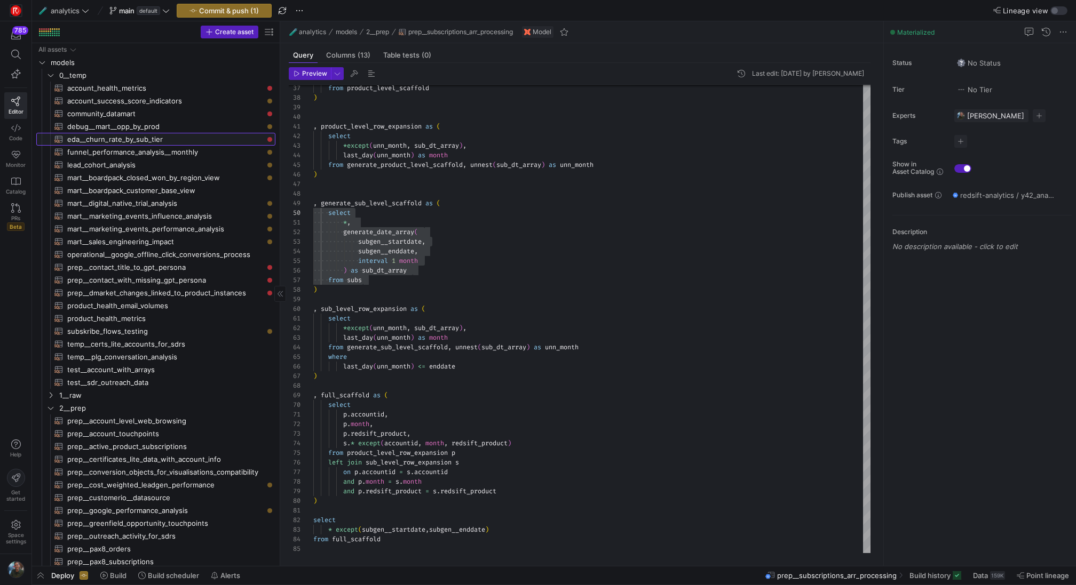
click at [141, 135] on span "eda__churn_rate_by_sub_tier​​​​​​​​​​" at bounding box center [165, 139] width 196 height 12
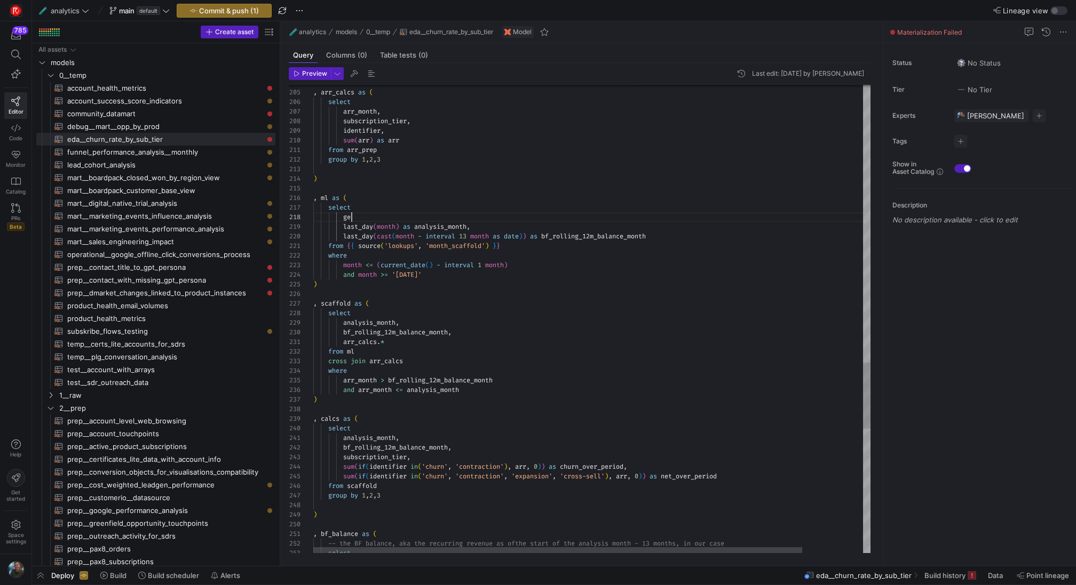
scroll to position [67, 38]
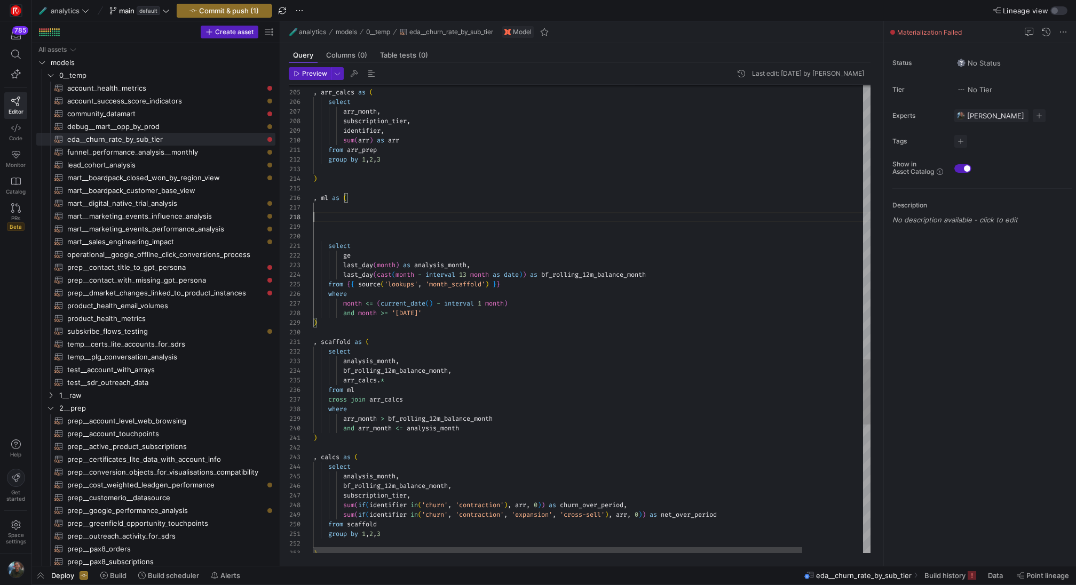
scroll to position [38, 50]
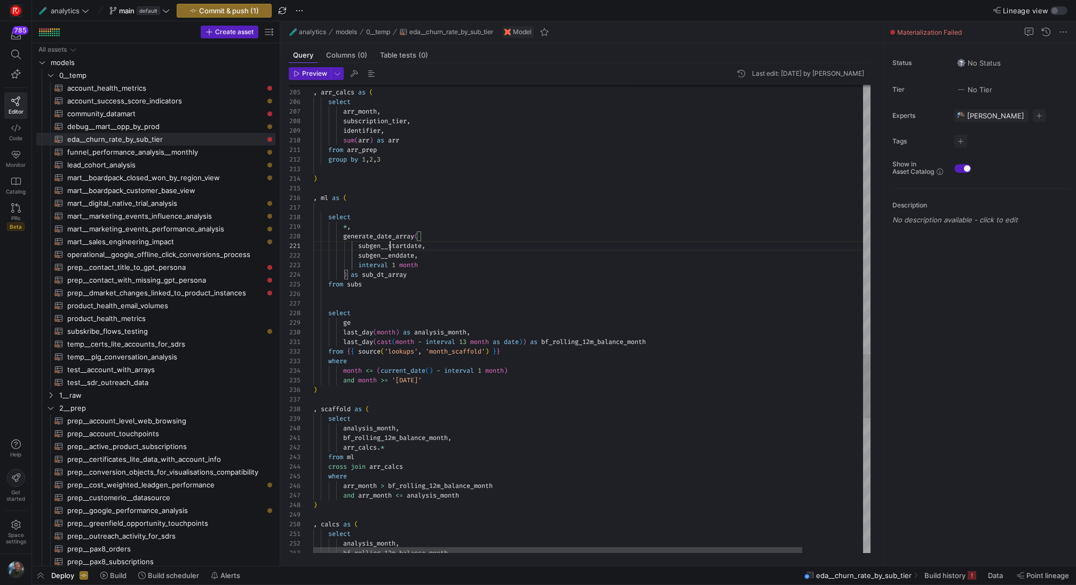
drag, startPoint x: 418, startPoint y: 253, endPoint x: 361, endPoint y: 253, distance: 57.1
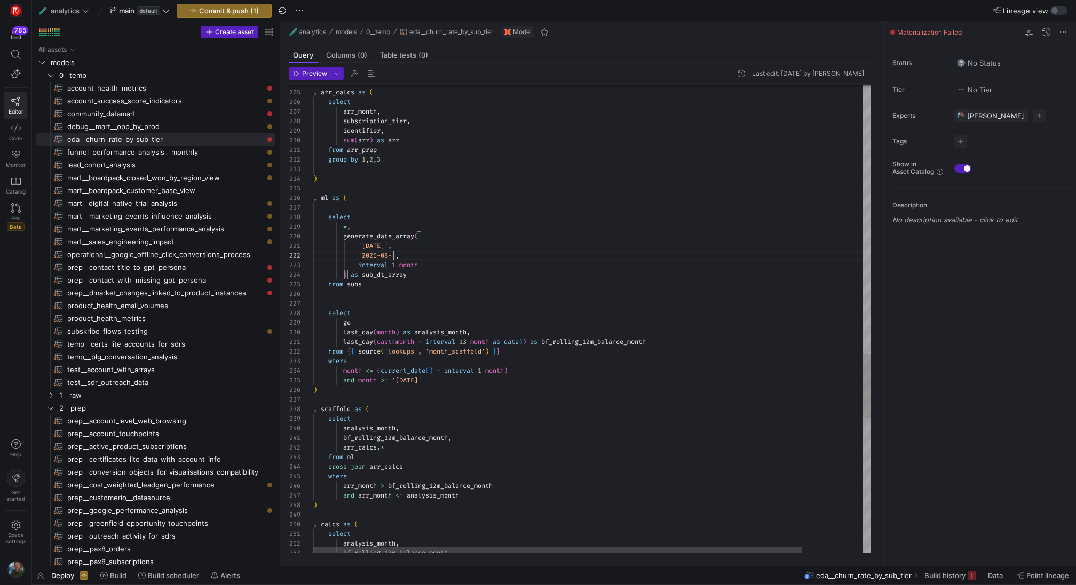
scroll to position [10, 89]
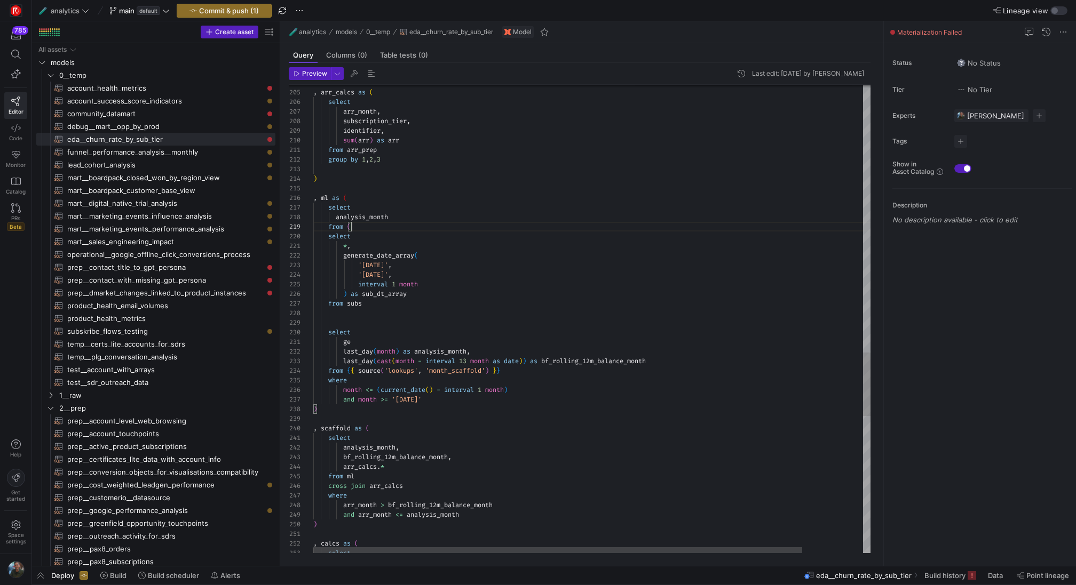
scroll to position [77, 38]
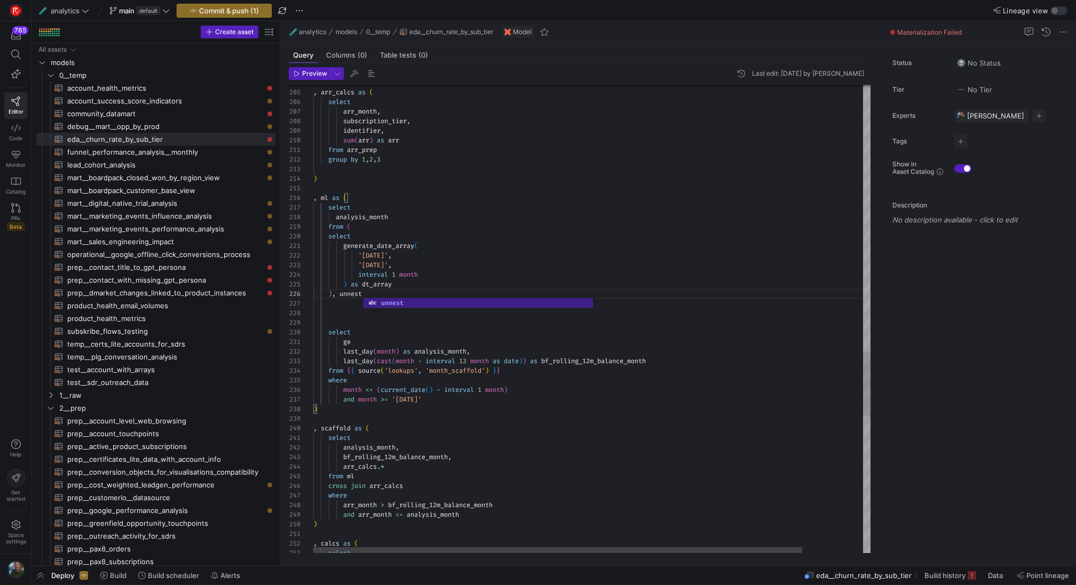
scroll to position [48, 54]
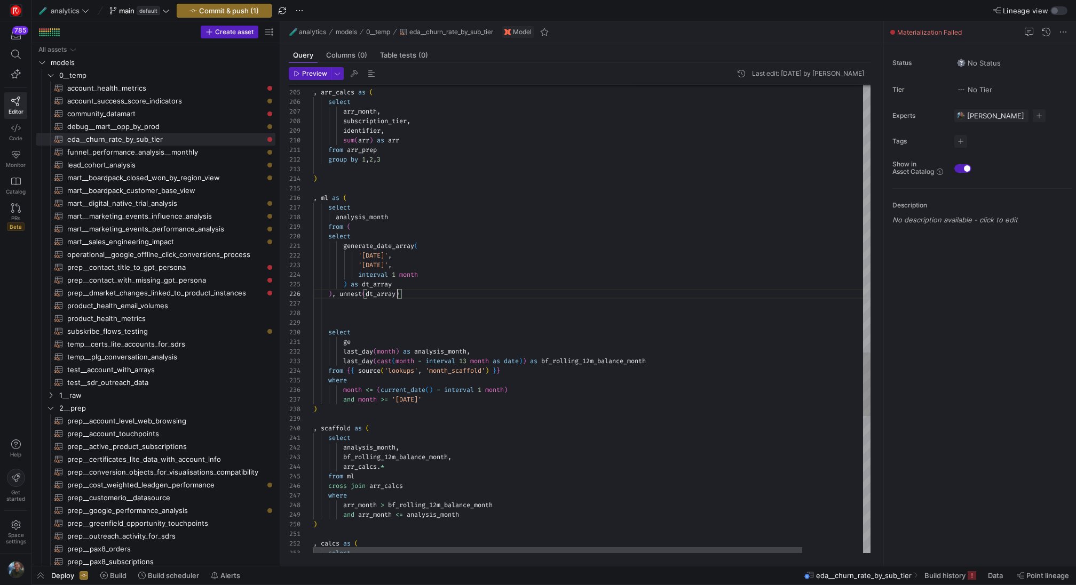
scroll to position [48, 89]
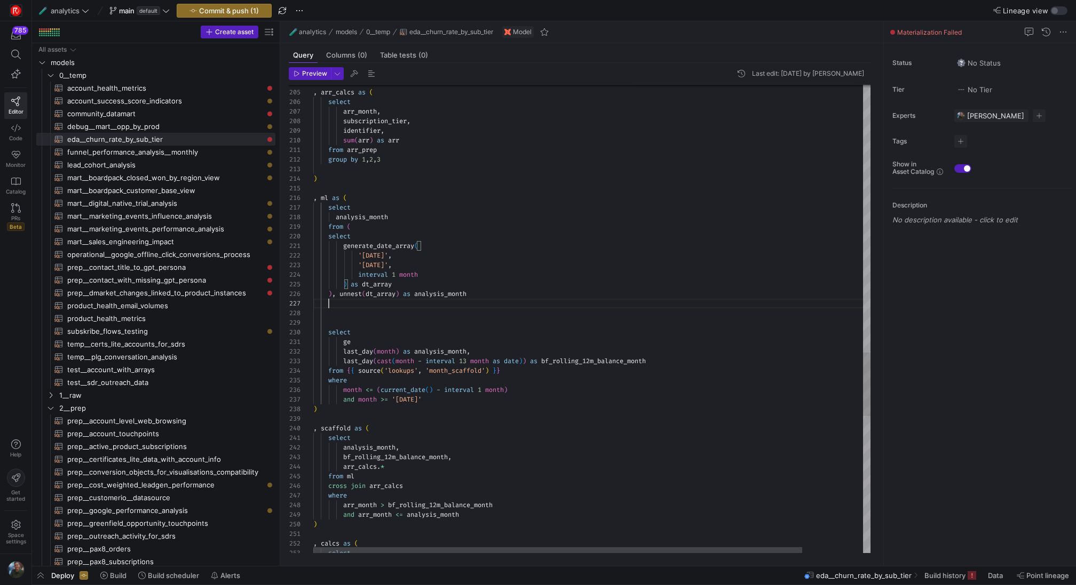
scroll to position [58, 15]
type textarea "generate_date_array( '[DATE]', '[DATE]', interval 1 month ) as dt_array ), unne…"
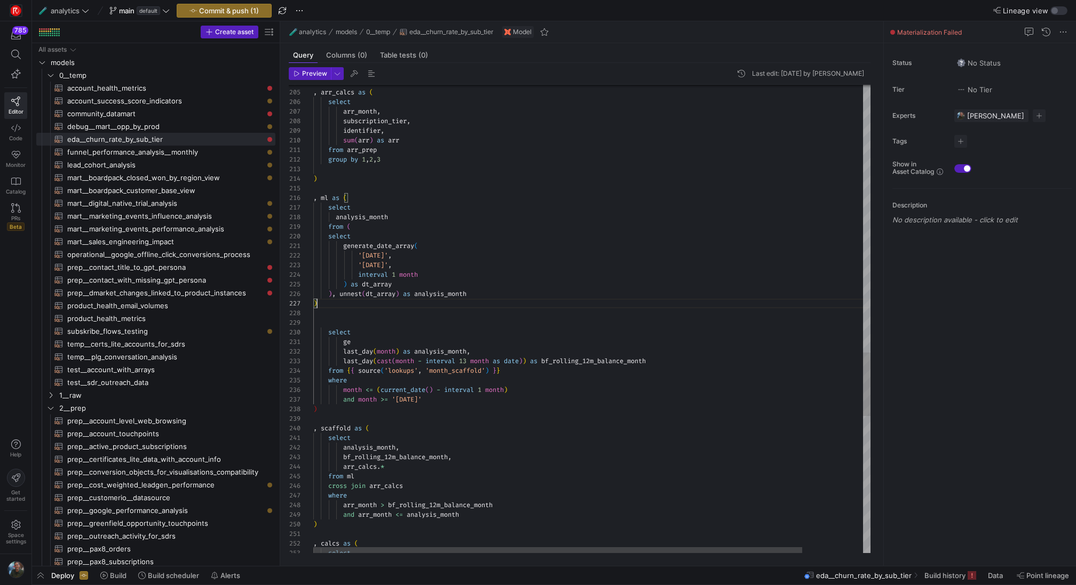
type textarea "generate_date_array( '[DATE]', '[DATE]', interval 1 month ) as dt_array ), unne…"
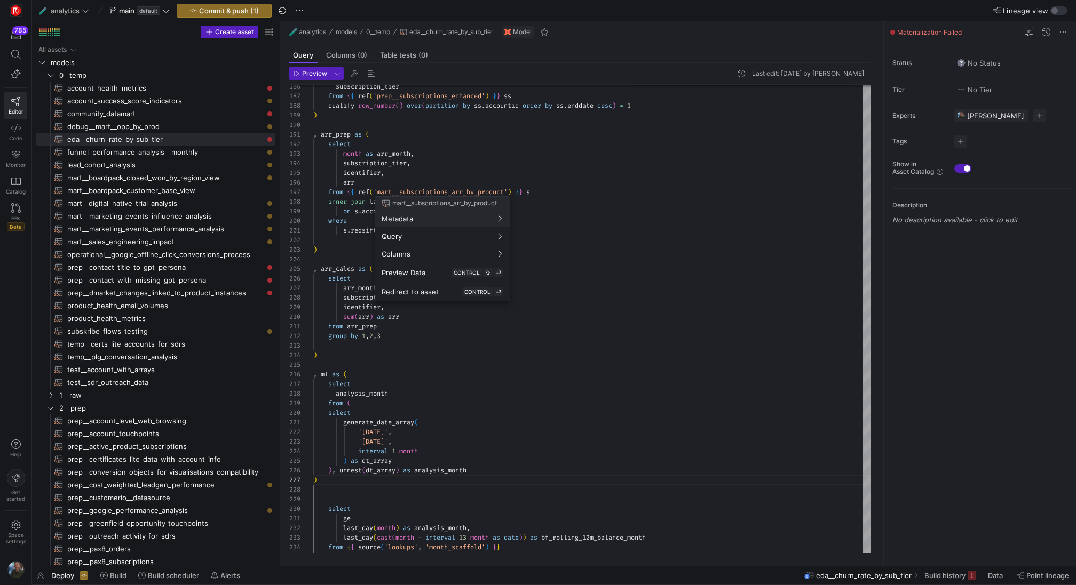
click at [499, 141] on div at bounding box center [538, 292] width 1076 height 585
